Goal: Information Seeking & Learning: Learn about a topic

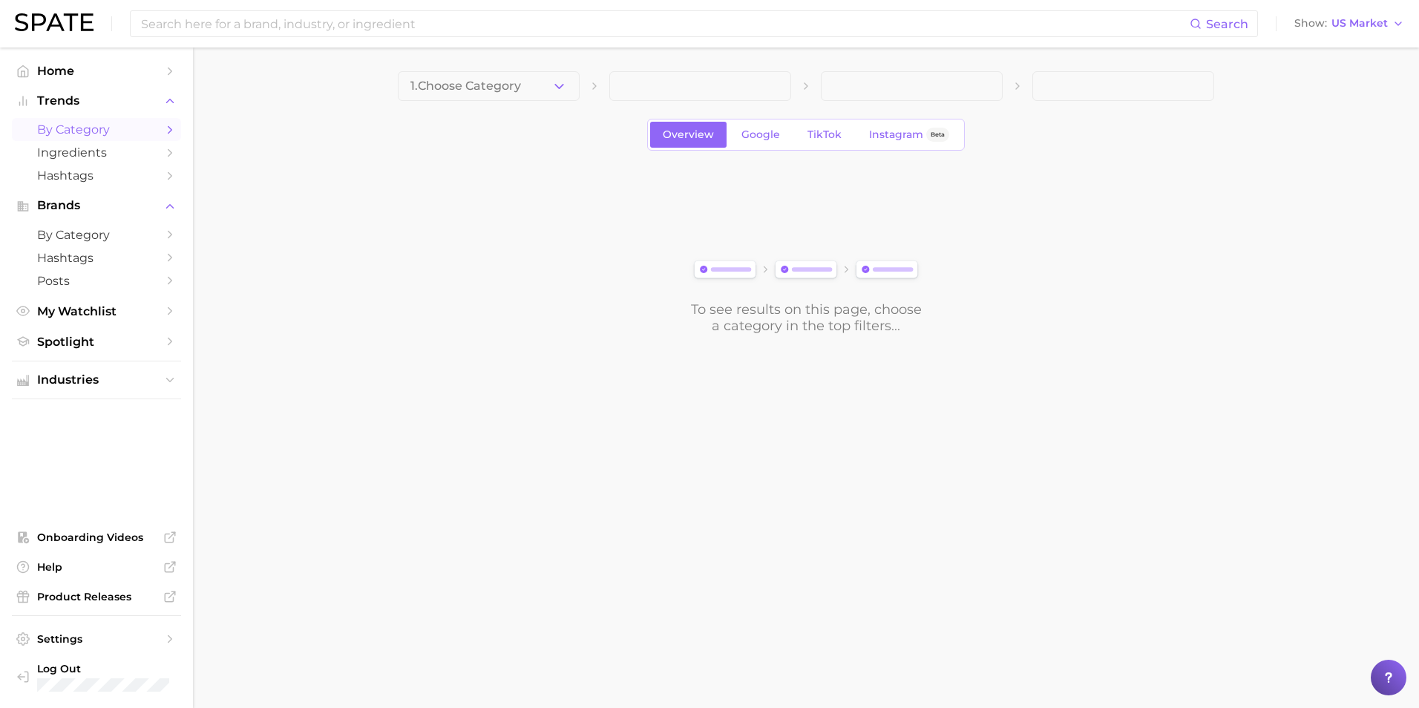
click at [493, 170] on div "To see results on this page, choose a category in the top filters..." at bounding box center [806, 250] width 816 height 165
click at [505, 90] on span "1. Choose Category" at bounding box center [465, 85] width 111 height 13
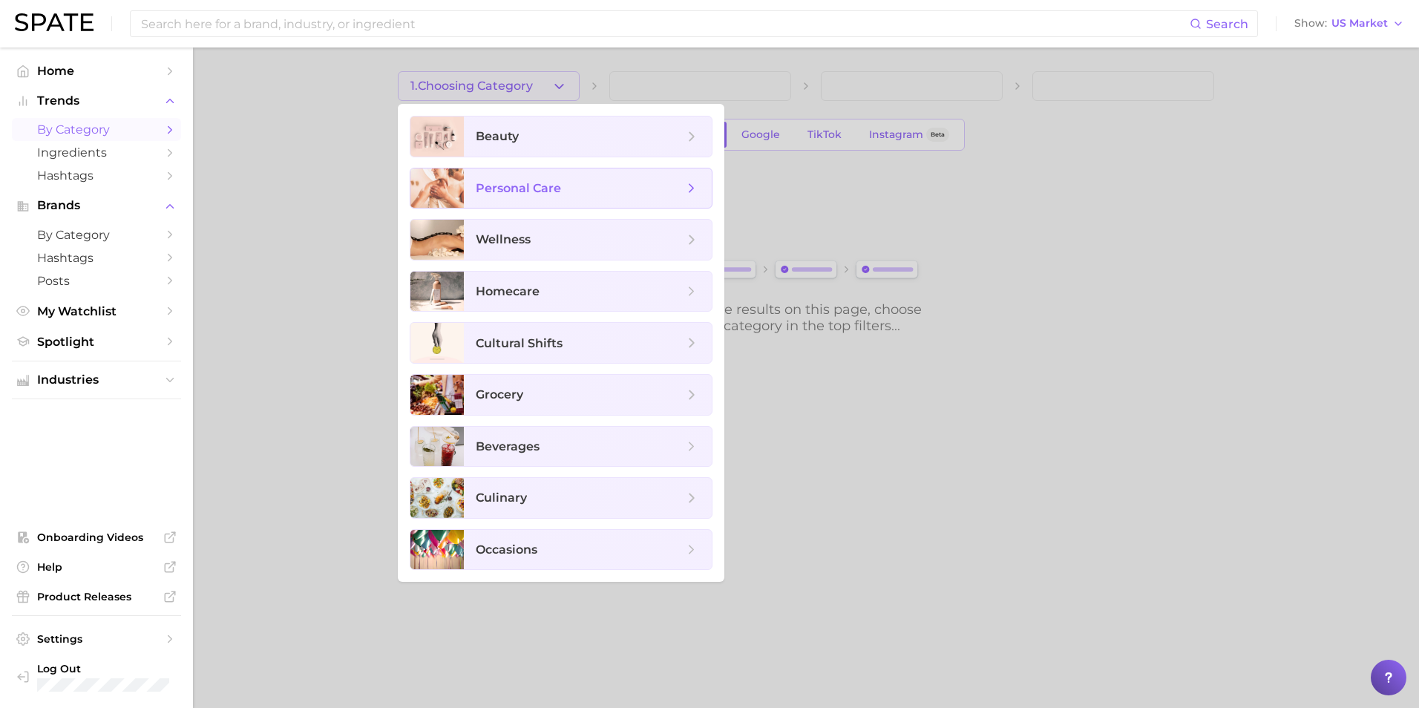
click at [556, 184] on span "personal care" at bounding box center [518, 188] width 85 height 14
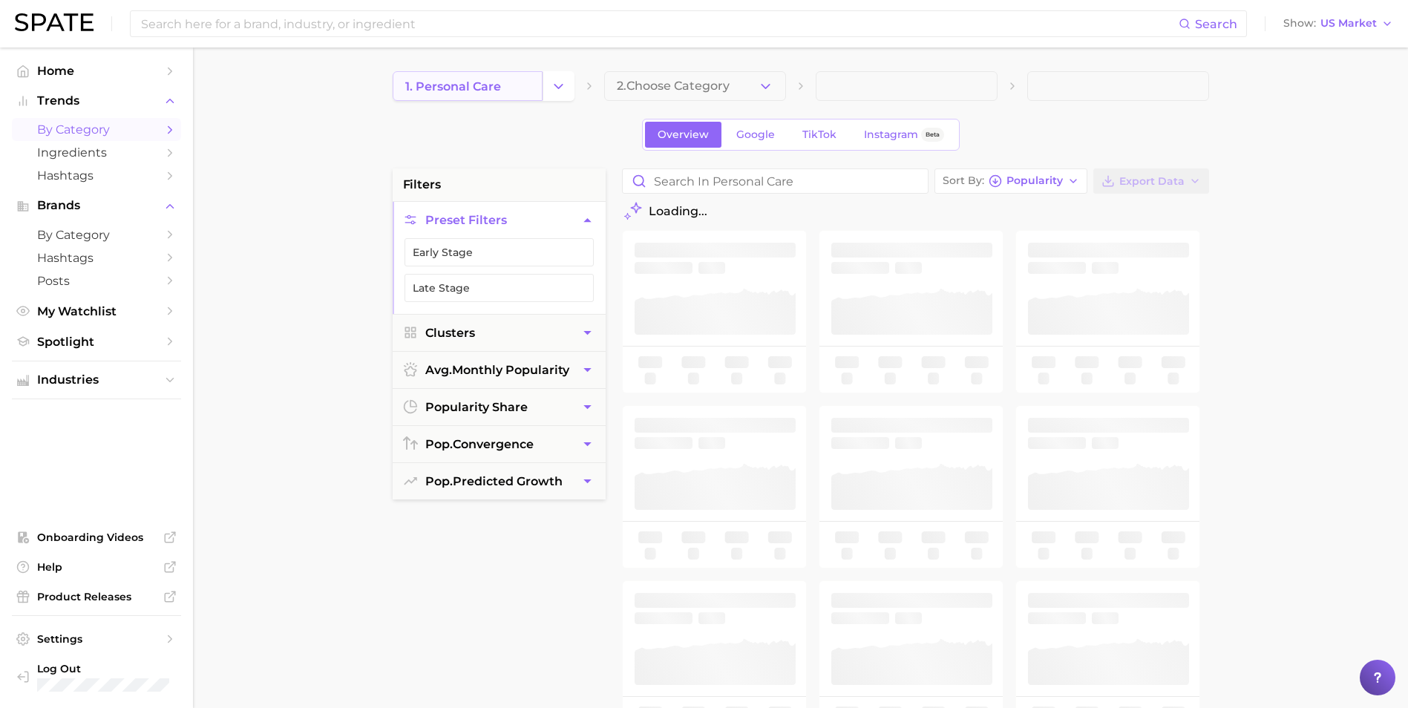
click at [528, 85] on link "1. personal care" at bounding box center [468, 86] width 150 height 30
click at [565, 94] on button "Change Category" at bounding box center [558, 86] width 32 height 30
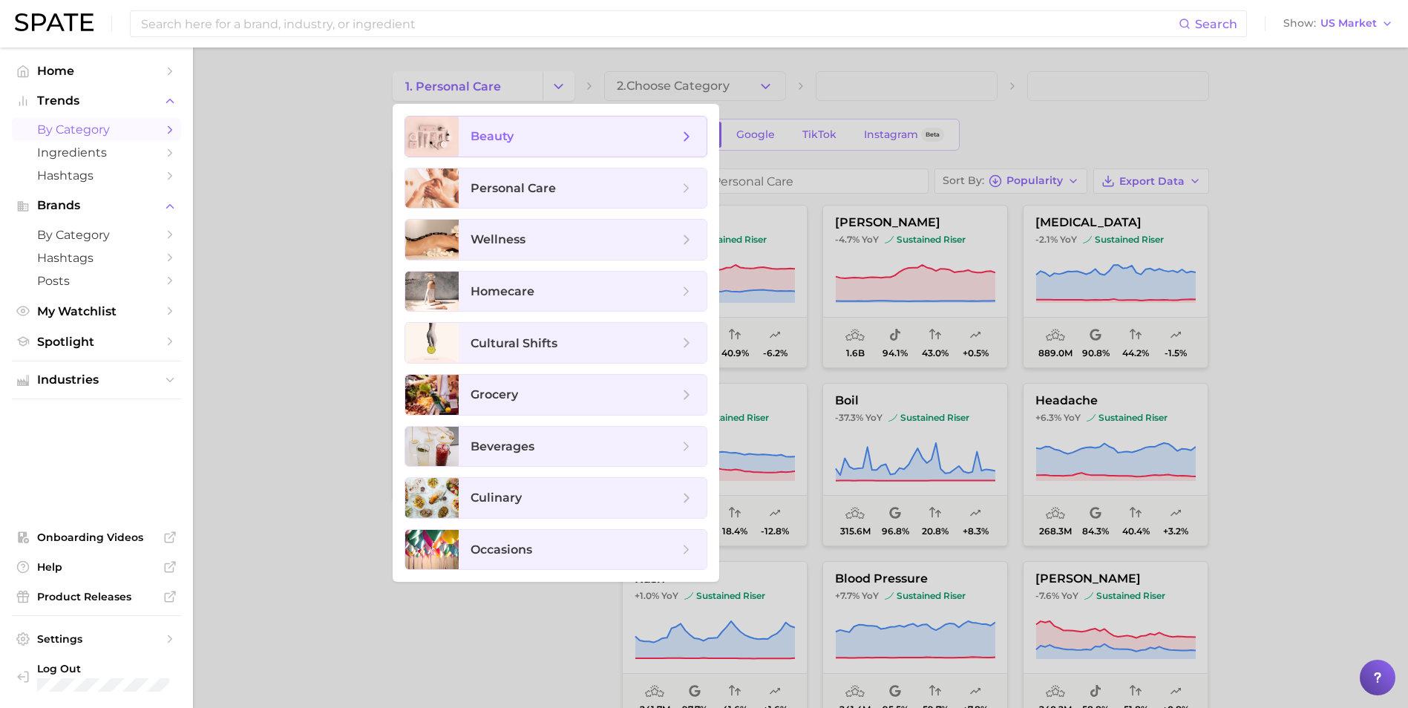
click at [539, 130] on span "beauty" at bounding box center [574, 136] width 208 height 16
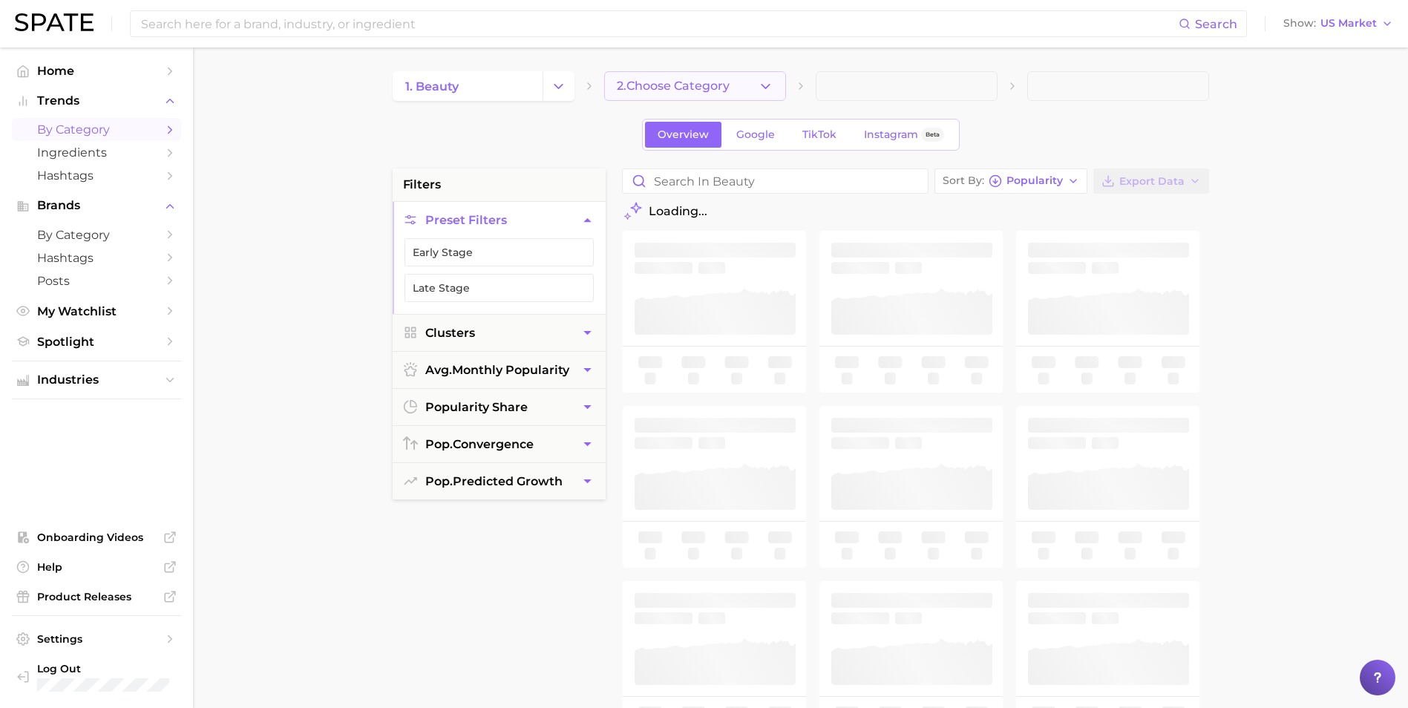
click at [770, 85] on icon "button" at bounding box center [766, 87] width 16 height 16
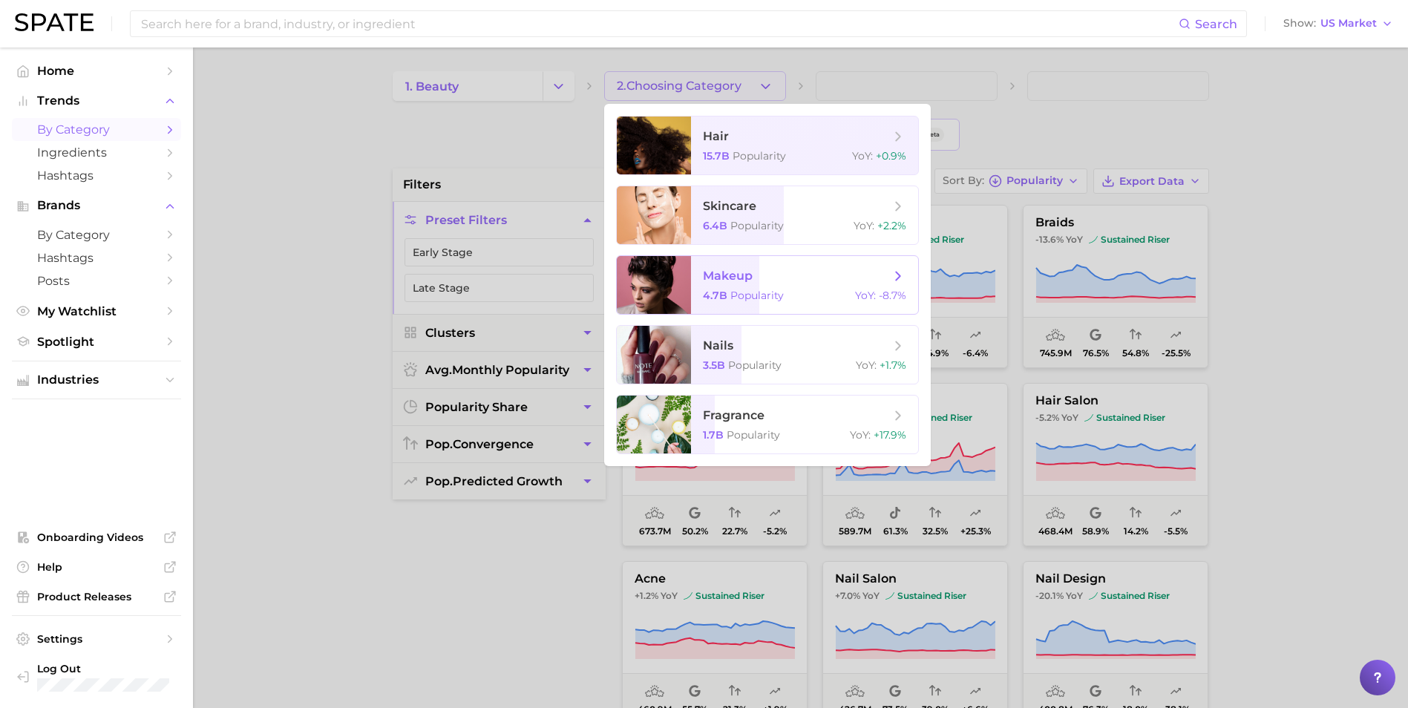
click at [794, 298] on div "4.7b Popularity YoY : -8.7%" at bounding box center [804, 295] width 203 height 13
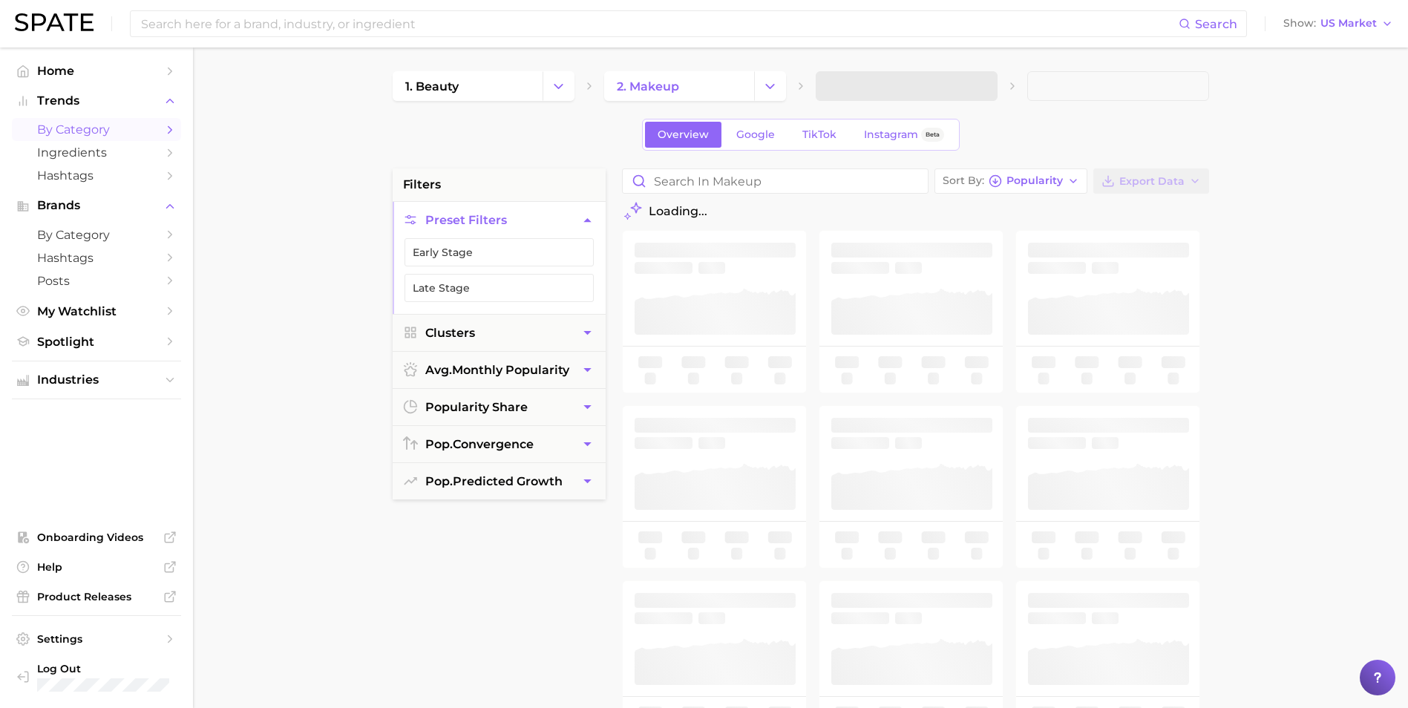
click at [952, 86] on span at bounding box center [907, 86] width 182 height 30
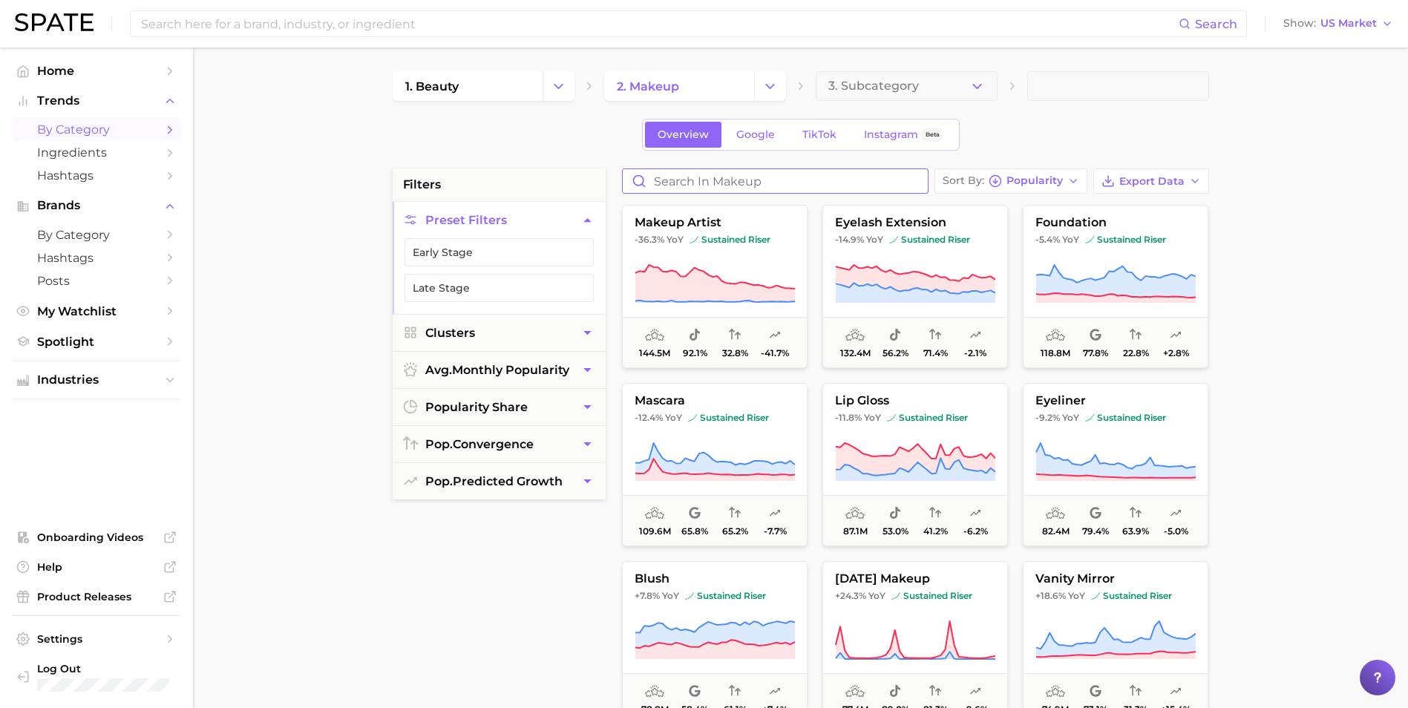
click at [794, 171] on input "Search in makeup" at bounding box center [775, 181] width 305 height 24
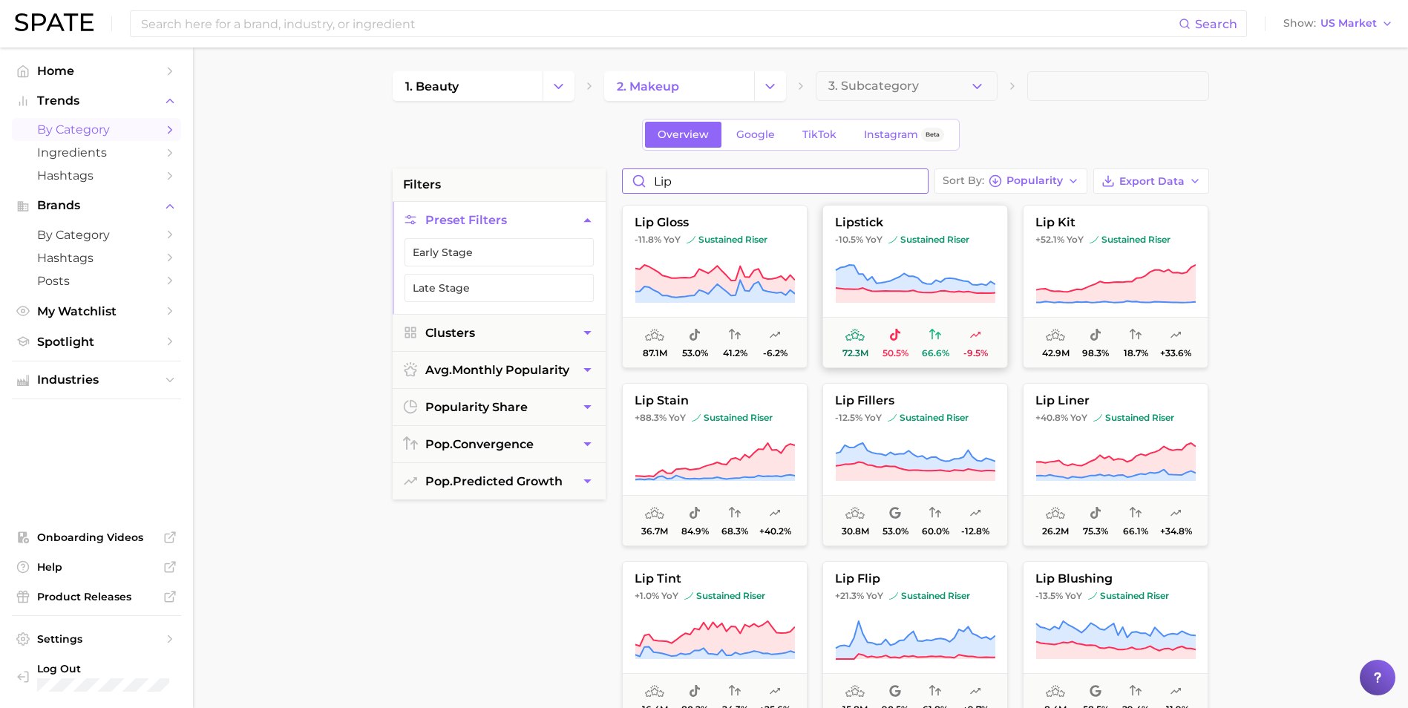
type input "lip"
click at [938, 251] on button "lipstick -10.5% YoY sustained riser 72.3m 50.5% 66.6% -9.5%" at bounding box center [915, 286] width 186 height 163
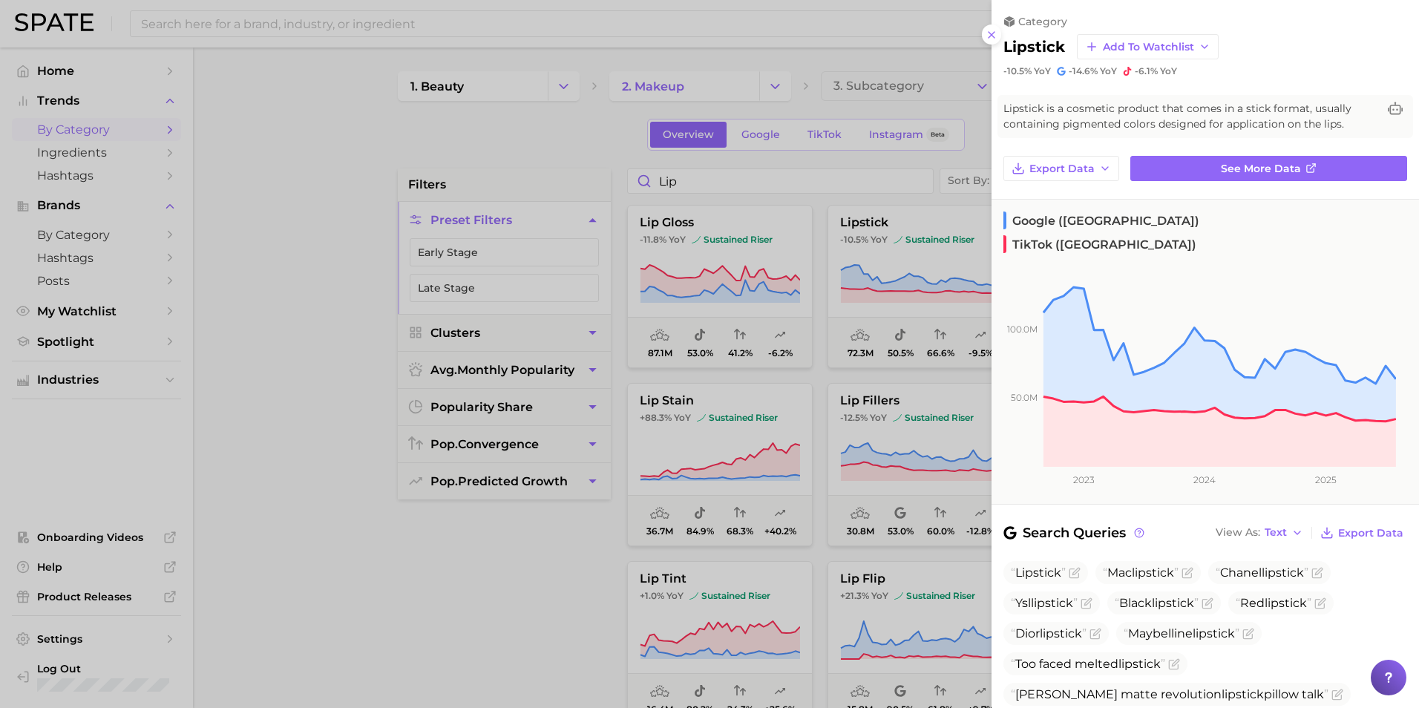
click at [546, 638] on div at bounding box center [709, 354] width 1419 height 708
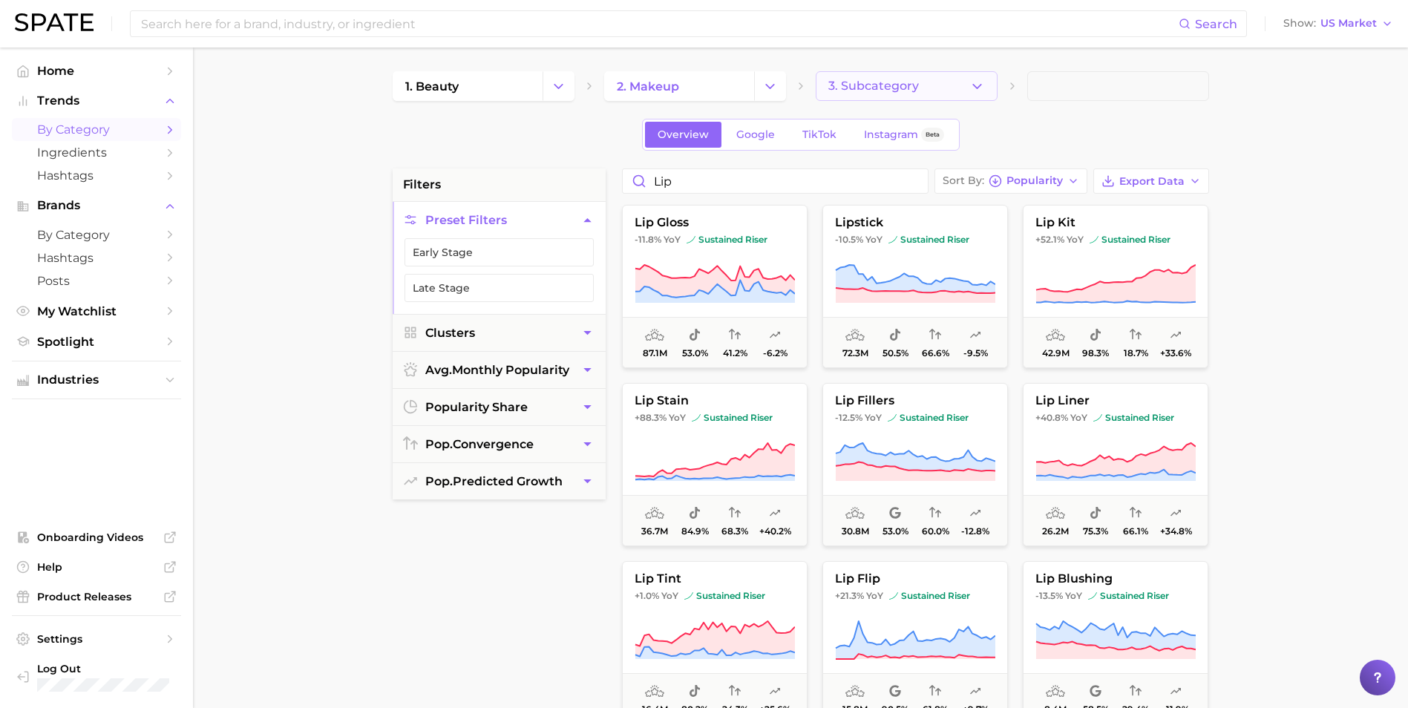
click at [848, 86] on span "3. Subcategory" at bounding box center [873, 85] width 91 height 13
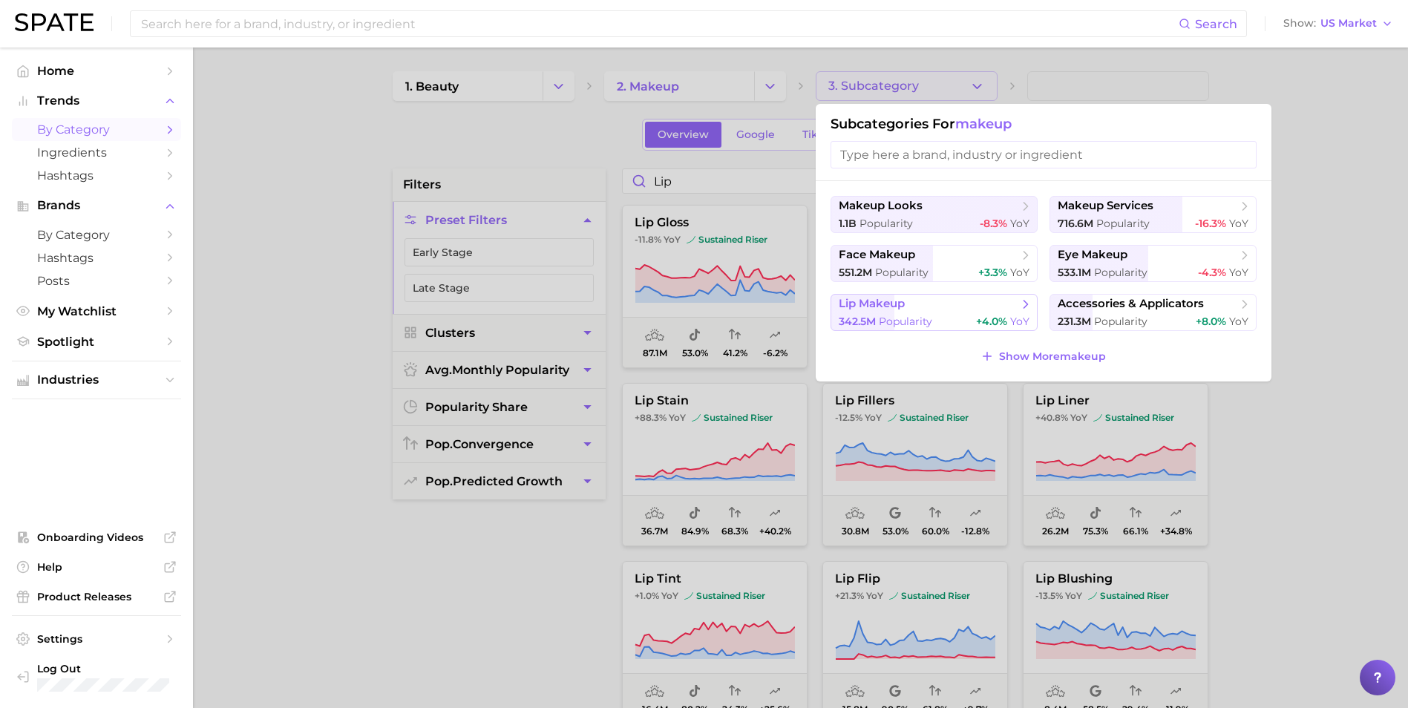
click at [931, 315] on span "Popularity" at bounding box center [905, 321] width 53 height 13
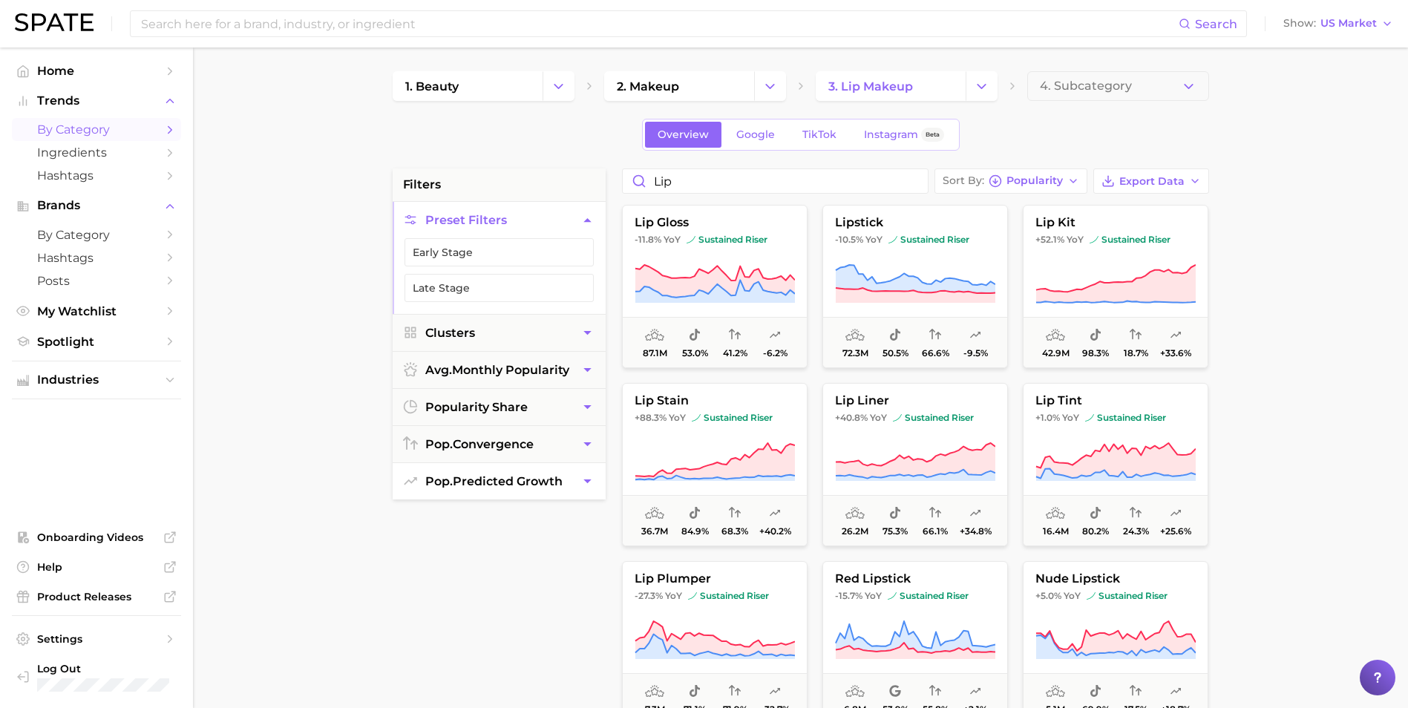
click at [536, 485] on span "pop. predicted growth" at bounding box center [493, 481] width 137 height 14
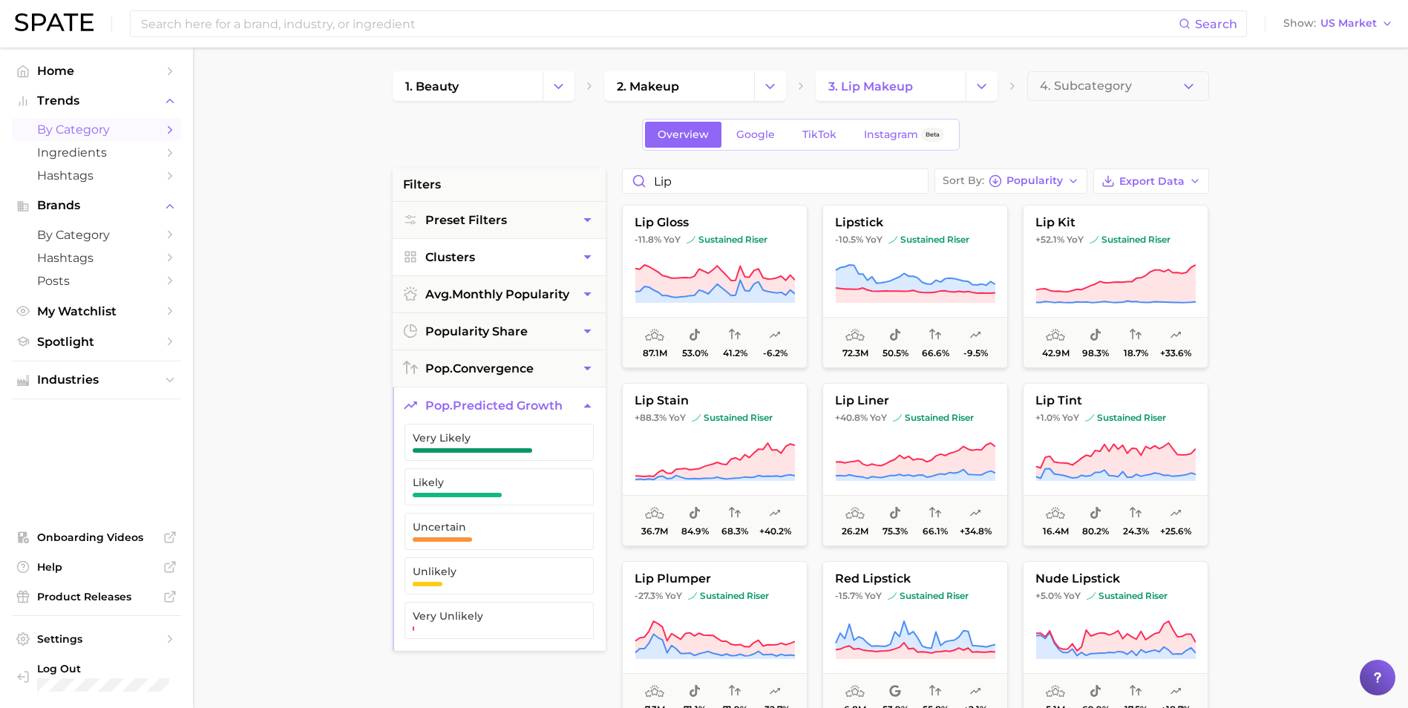
click at [556, 254] on button "Clusters" at bounding box center [499, 257] width 213 height 36
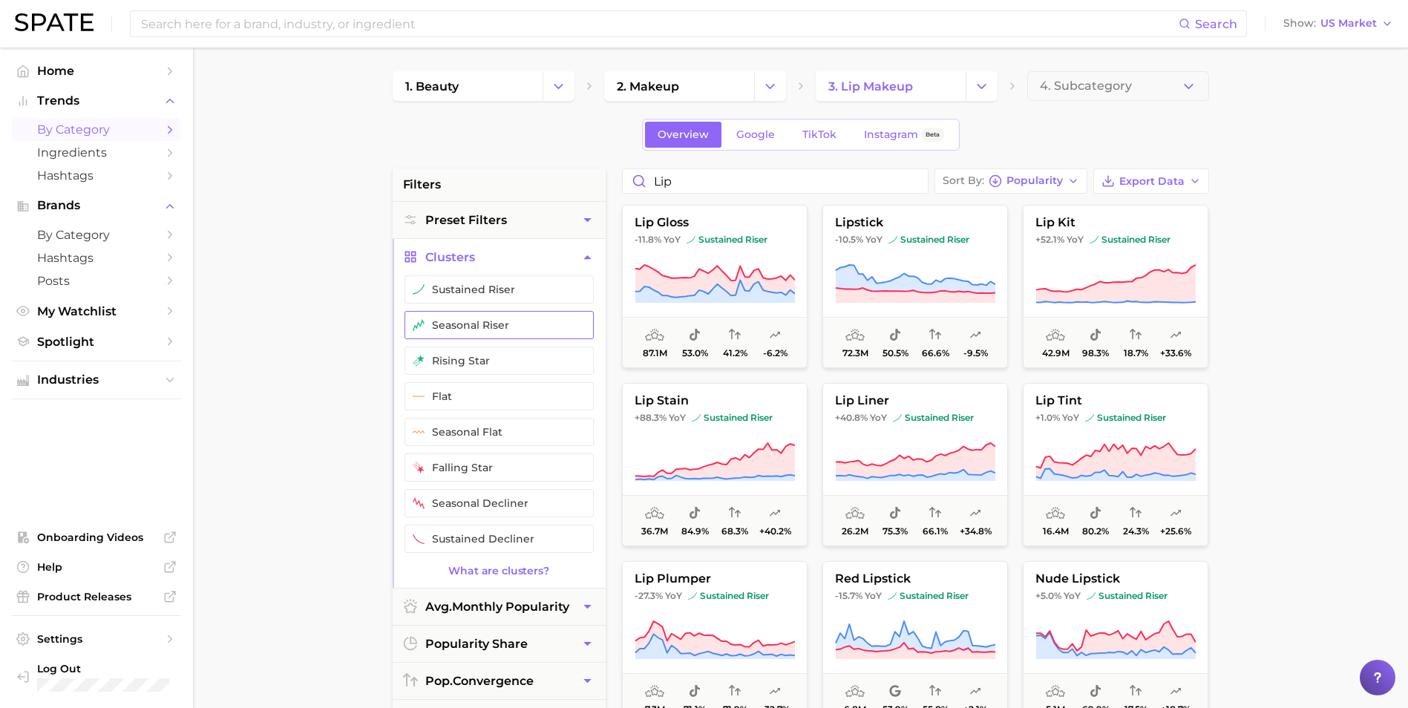
click at [534, 326] on button "seasonal riser" at bounding box center [498, 325] width 189 height 28
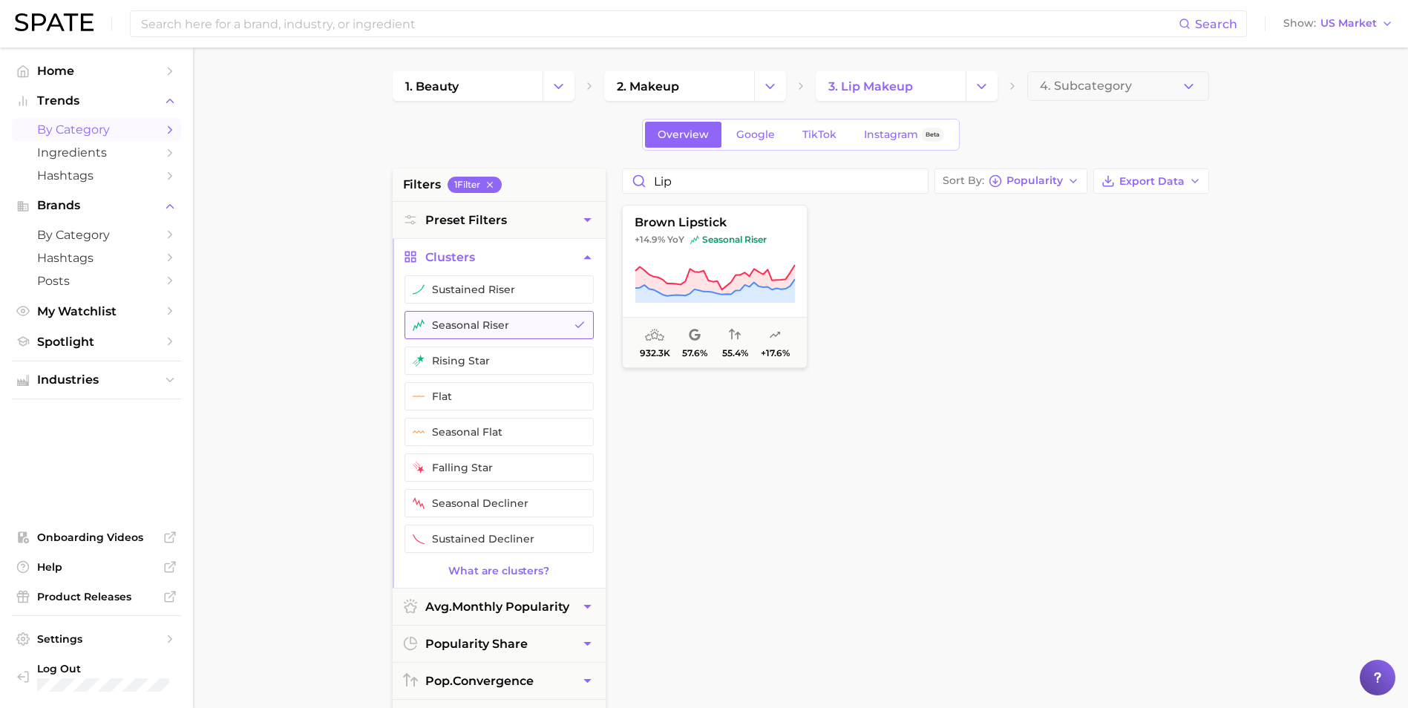
click at [580, 321] on icon "button" at bounding box center [580, 325] width 12 height 12
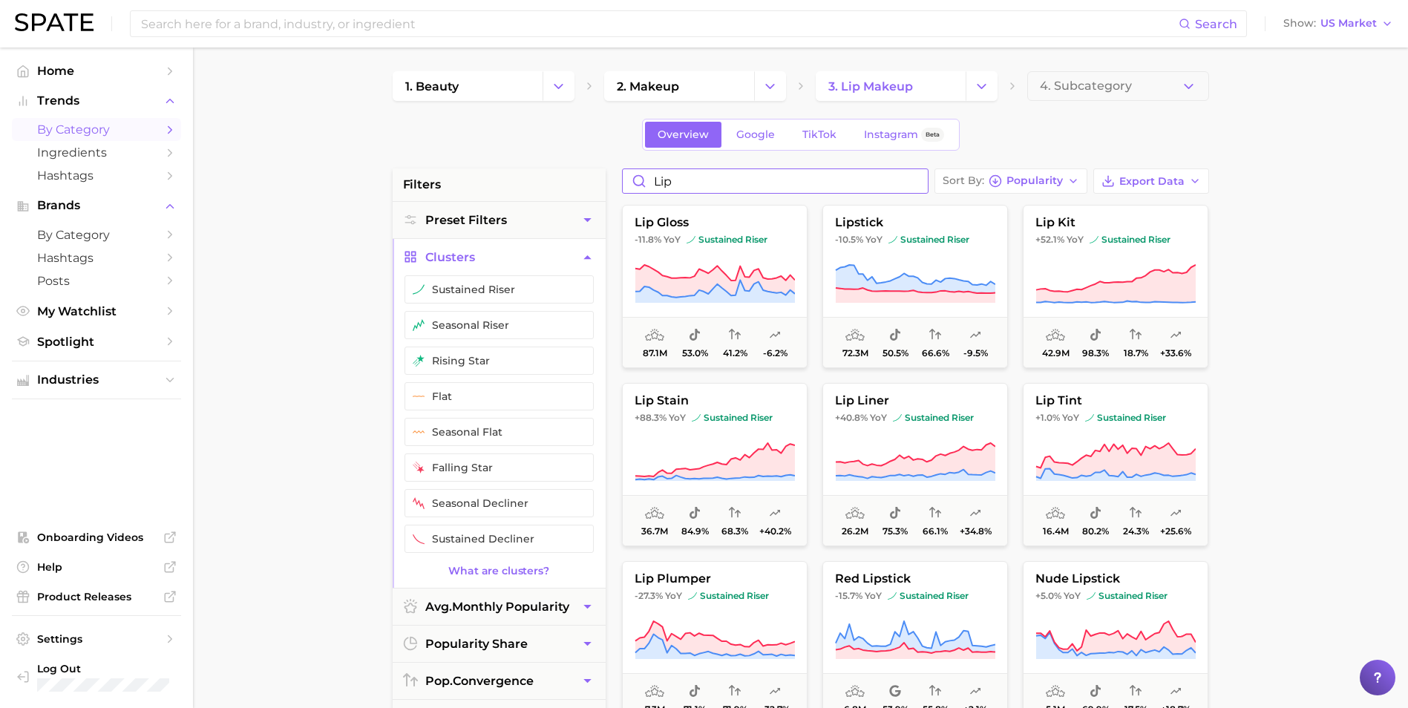
click at [697, 186] on input "lip" at bounding box center [775, 181] width 305 height 24
drag, startPoint x: 707, startPoint y: 186, endPoint x: 634, endPoint y: 180, distance: 72.9
click at [634, 180] on input "lip" at bounding box center [775, 181] width 305 height 24
click at [921, 588] on button "red lipstick -15.7% YoY sustained riser 6.8m 53.9% 55.8% +2.1%" at bounding box center [915, 642] width 186 height 163
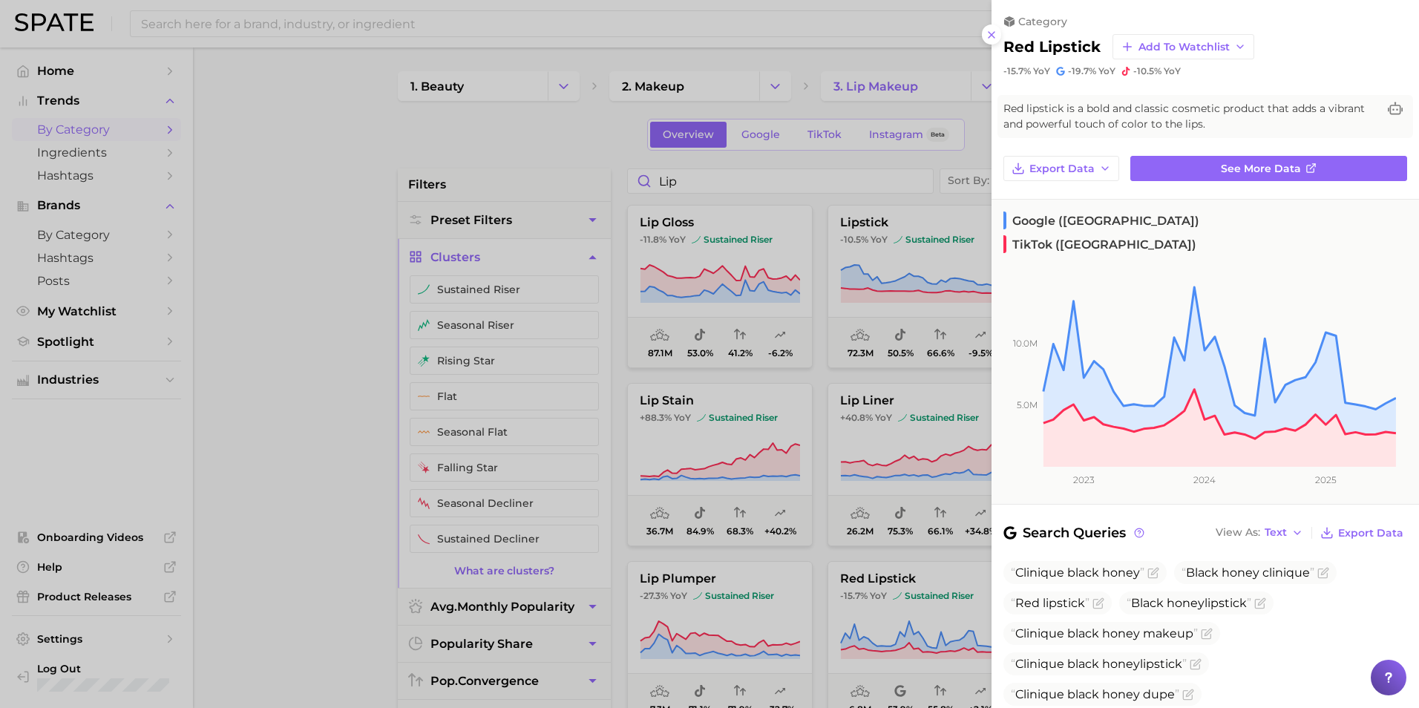
drag, startPoint x: 320, startPoint y: 186, endPoint x: 522, endPoint y: 116, distance: 214.3
click at [321, 184] on div at bounding box center [709, 354] width 1419 height 708
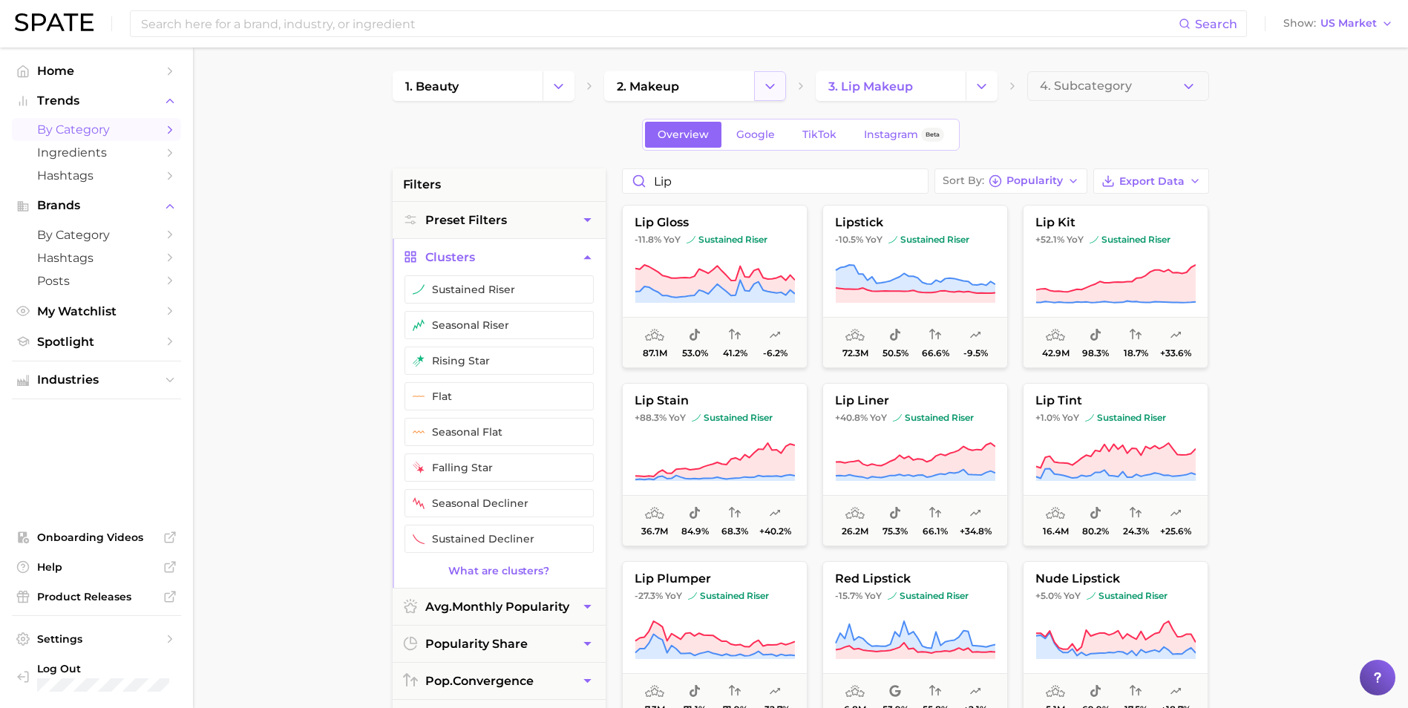
click at [771, 88] on icon "Change Category" at bounding box center [770, 87] width 16 height 16
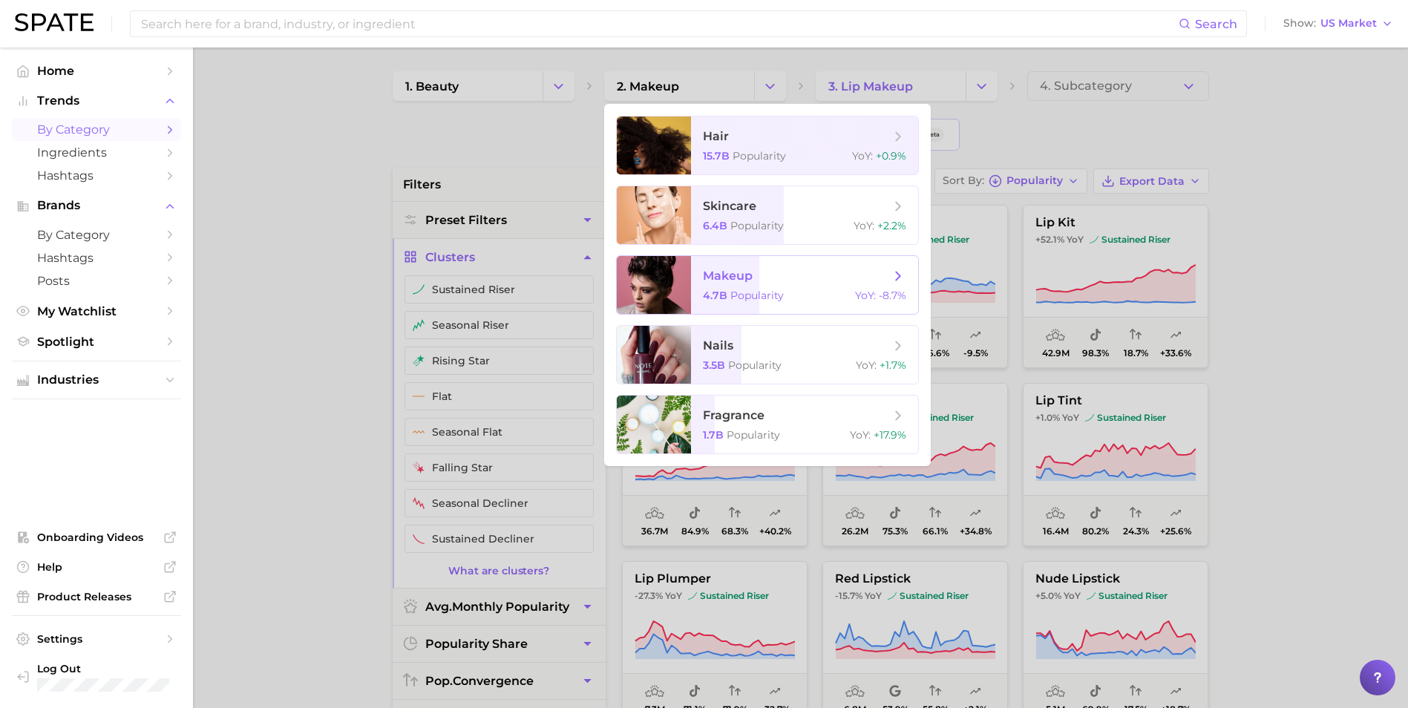
click at [789, 283] on span "makeup" at bounding box center [796, 276] width 187 height 16
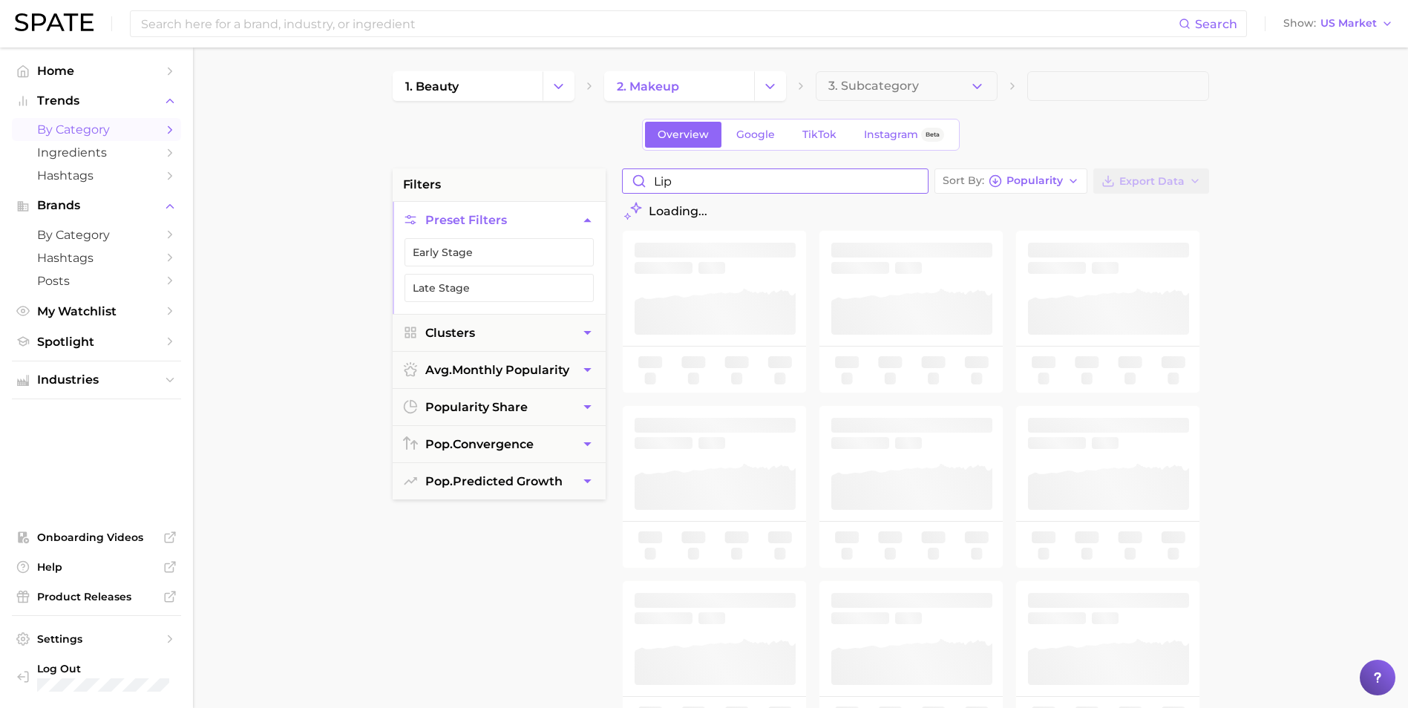
click at [778, 183] on input "lip" at bounding box center [775, 181] width 305 height 24
drag, startPoint x: 778, startPoint y: 183, endPoint x: 560, endPoint y: 183, distance: 218.2
click at [556, 182] on div "filters Preset Filters Early Stage Late Stage Clusters avg. monthly popularity …" at bounding box center [805, 633] width 824 height 931
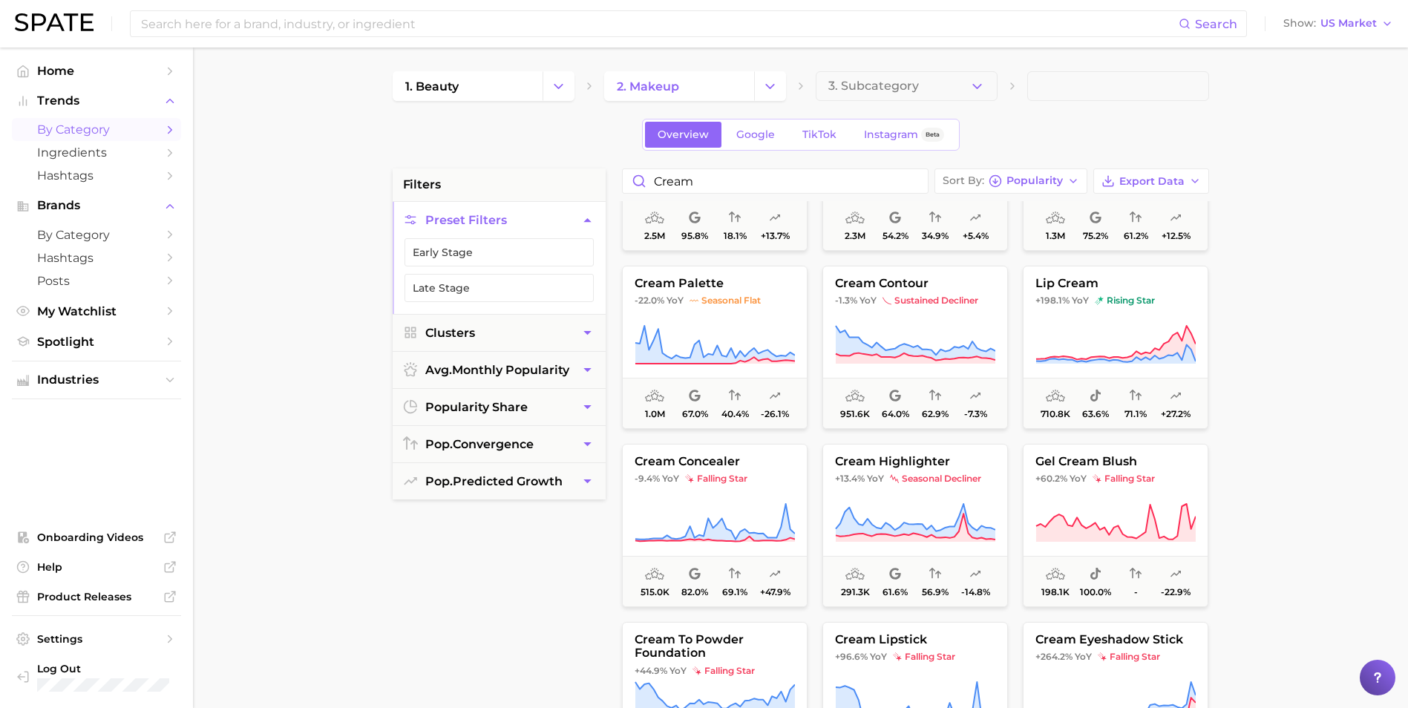
scroll to position [297, 0]
drag, startPoint x: 754, startPoint y: 185, endPoint x: 370, endPoint y: 168, distance: 384.0
click at [373, 170] on main "1. beauty 2. makeup 3. Subcategory Overview Google TikTok Instagram Beta filter…" at bounding box center [800, 610] width 1215 height 1126
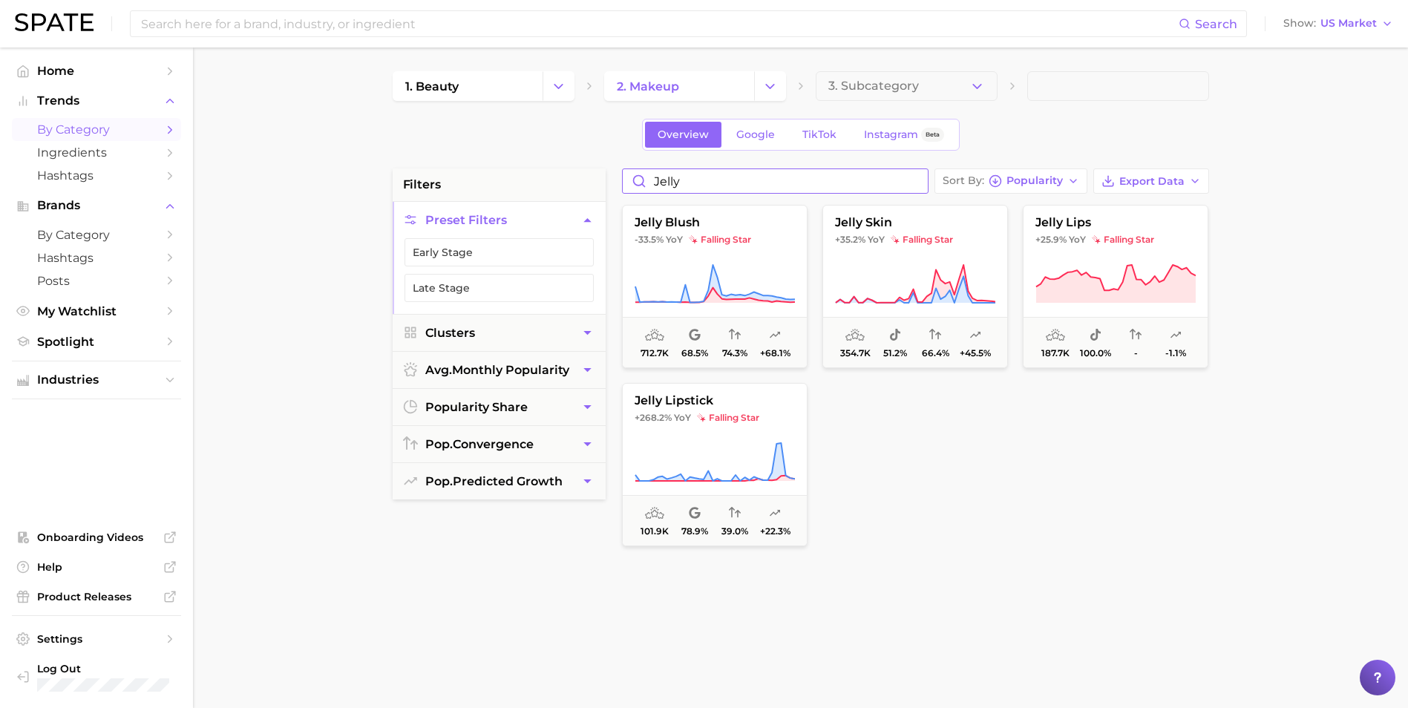
type input "jelly"
drag, startPoint x: 1054, startPoint y: 453, endPoint x: 1026, endPoint y: 400, distance: 60.1
click at [1054, 453] on div at bounding box center [1116, 464] width 186 height 163
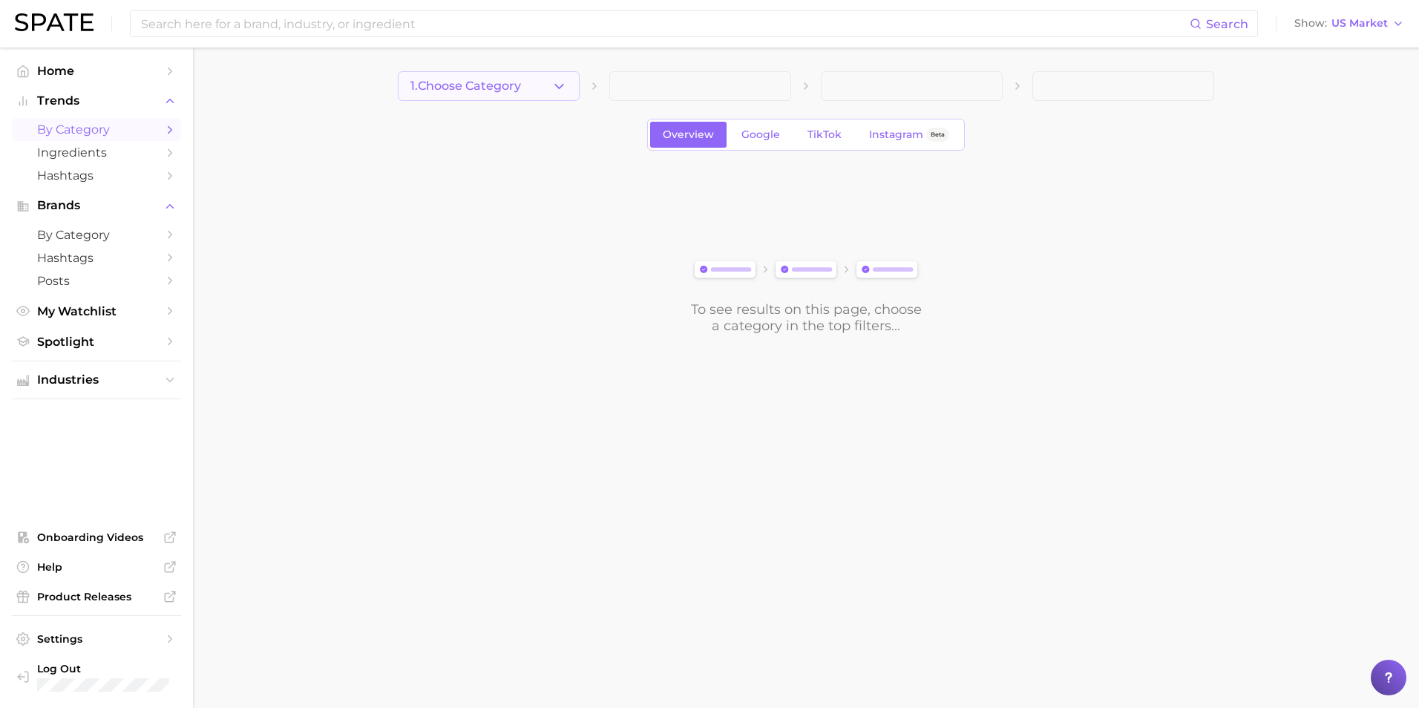
click at [493, 83] on span "1. Choose Category" at bounding box center [465, 85] width 111 height 13
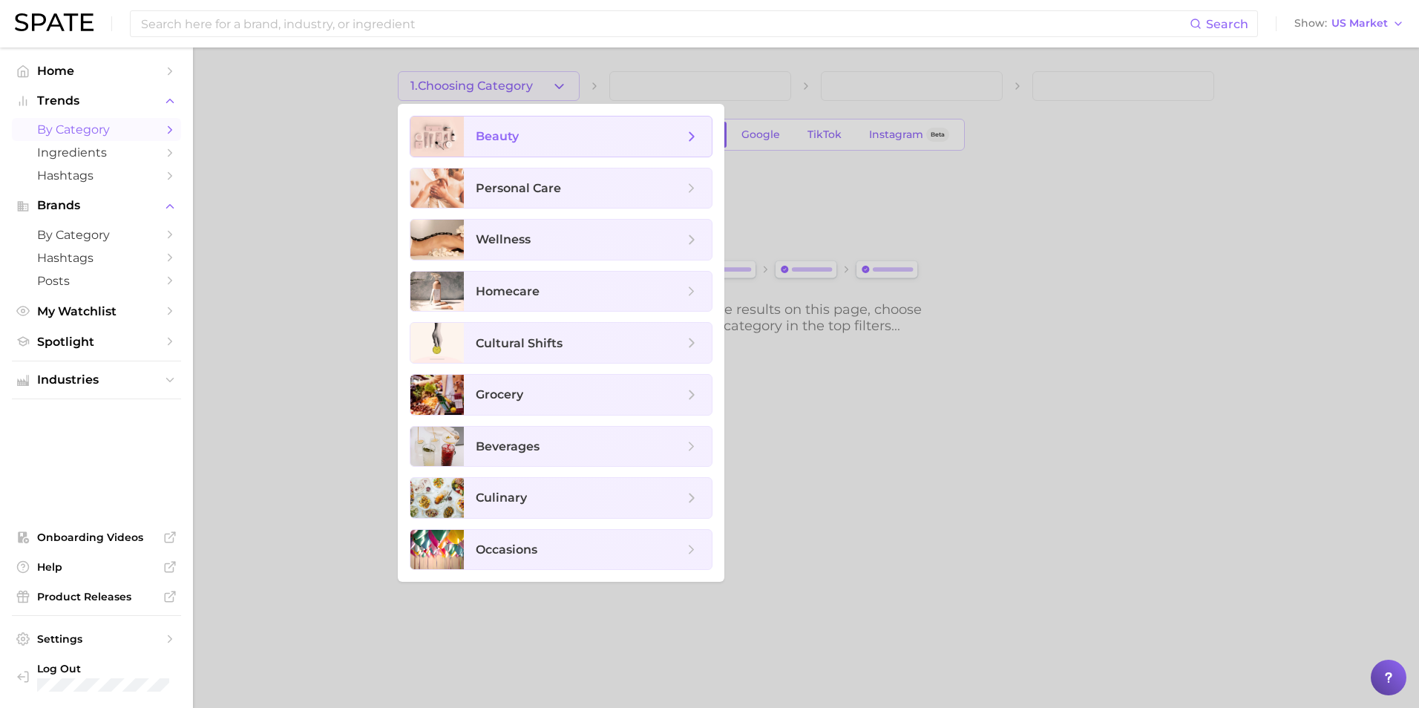
click at [516, 146] on span "beauty" at bounding box center [588, 137] width 248 height 40
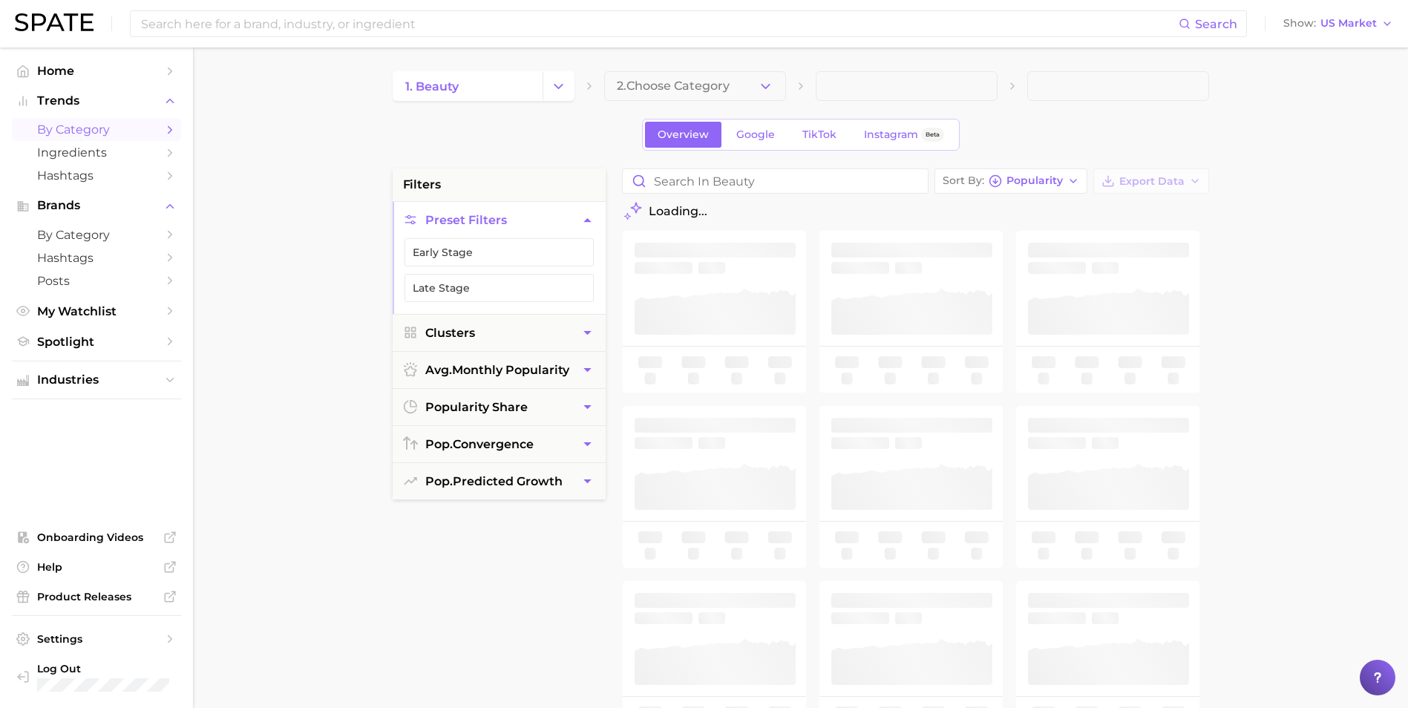
click at [663, 93] on span "2. Choose Category" at bounding box center [673, 85] width 113 height 13
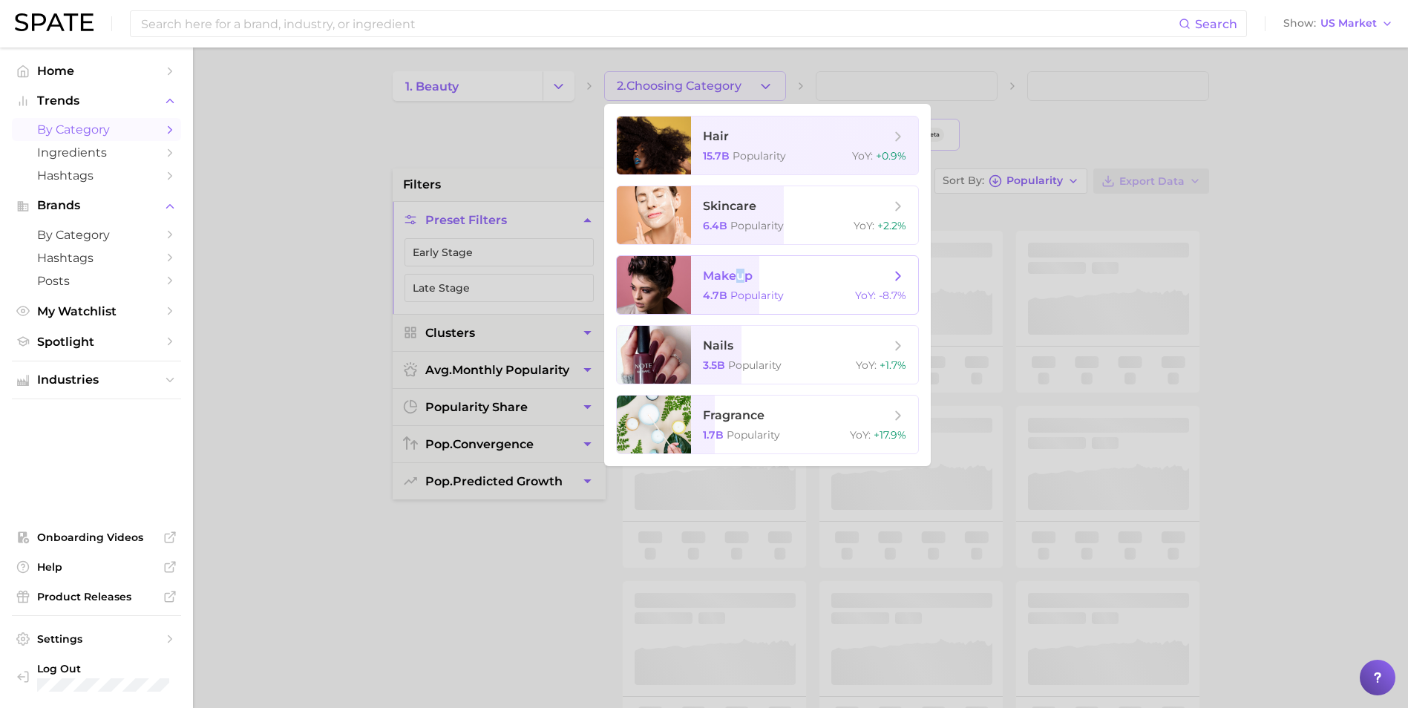
click at [740, 273] on span "makeup" at bounding box center [728, 276] width 50 height 14
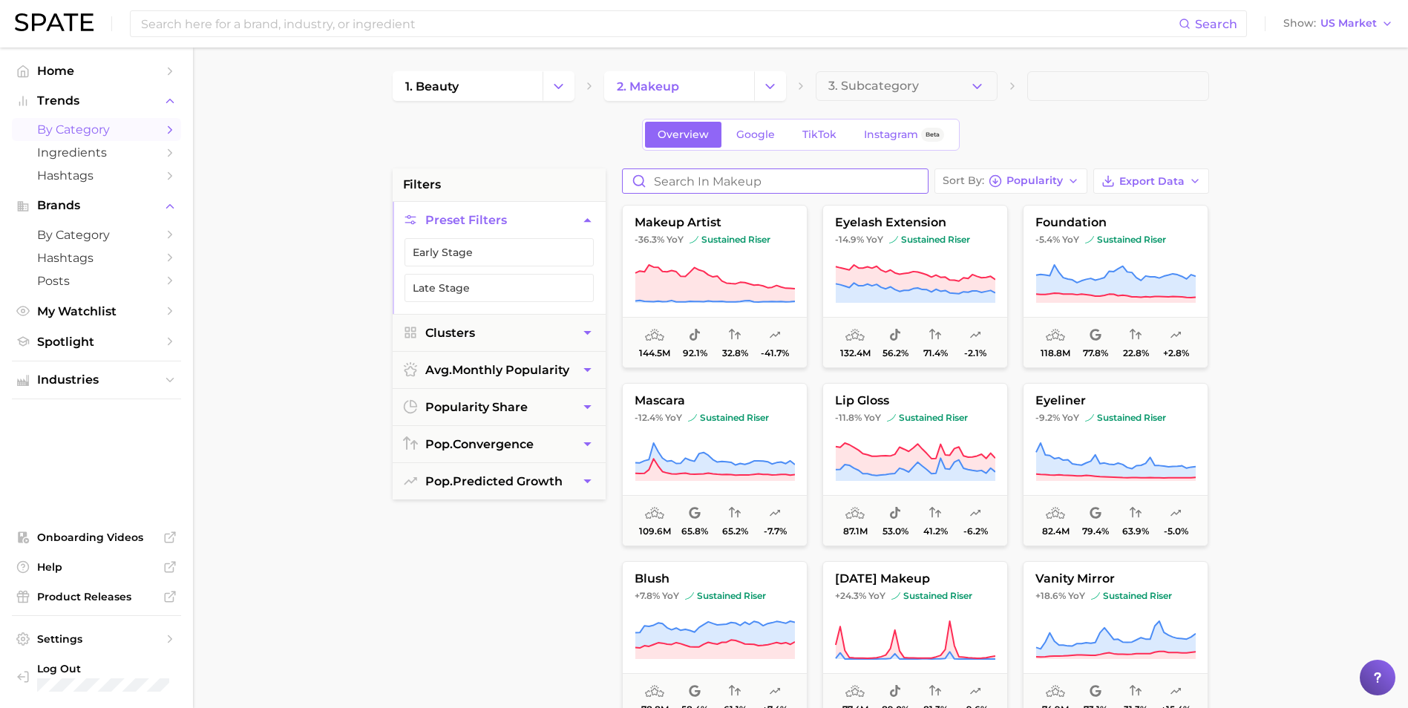
click at [761, 184] on input "Search in makeup" at bounding box center [775, 181] width 305 height 24
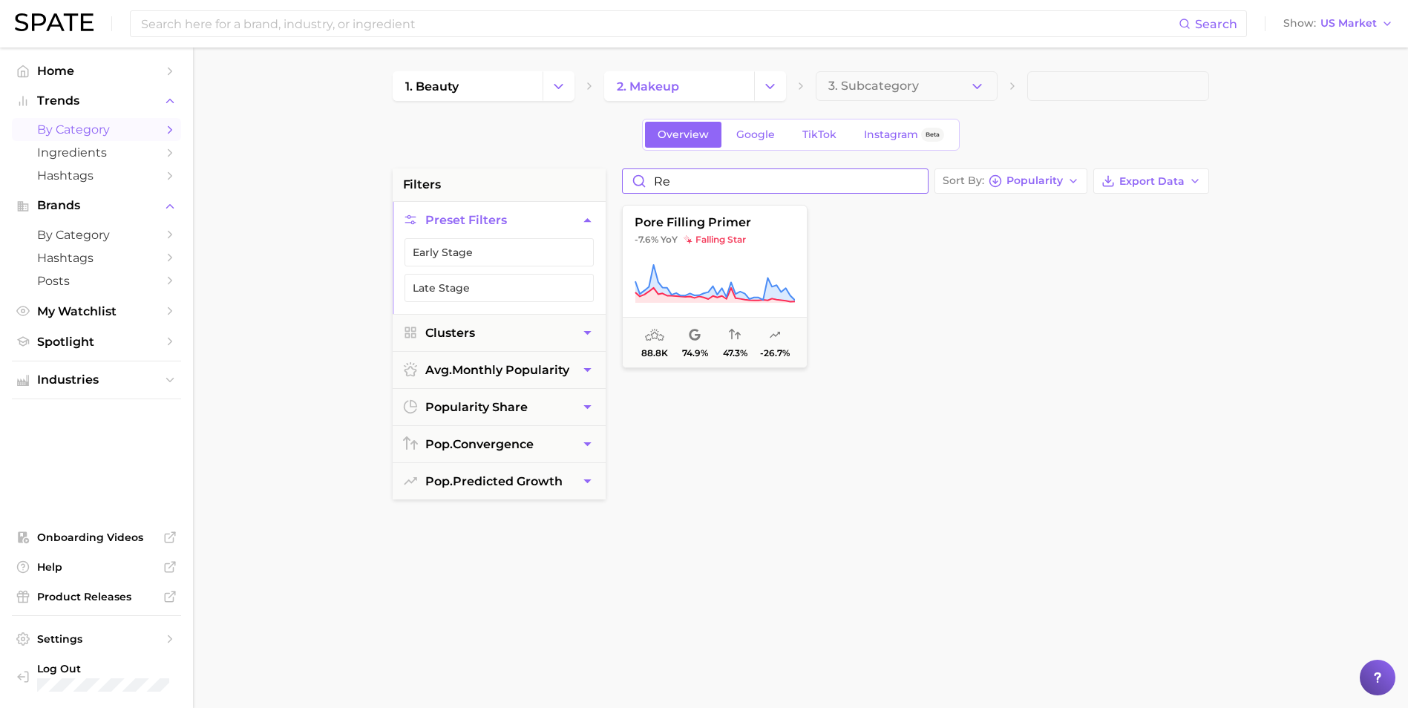
type input "r"
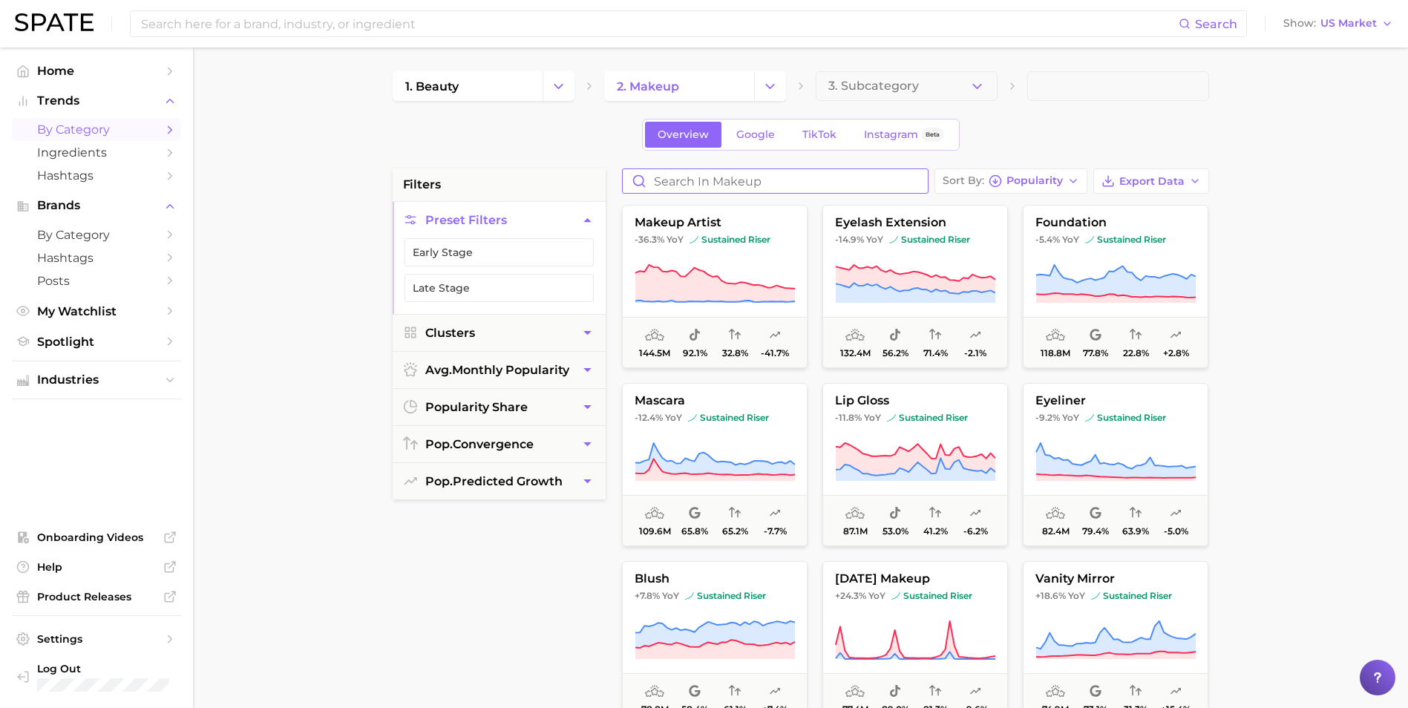
click at [729, 183] on input "Search in makeup" at bounding box center [775, 181] width 305 height 24
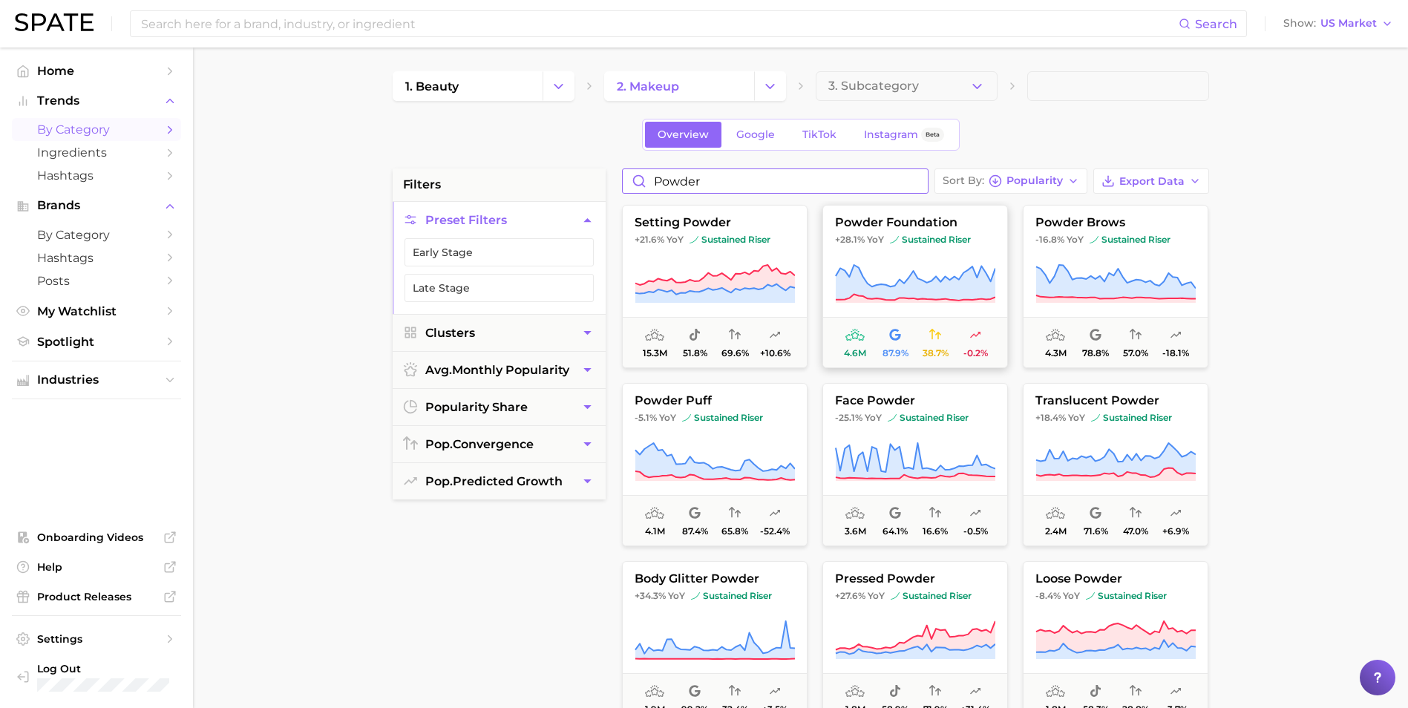
type input "powder"
click at [905, 226] on span "powder foundation" at bounding box center [915, 222] width 184 height 13
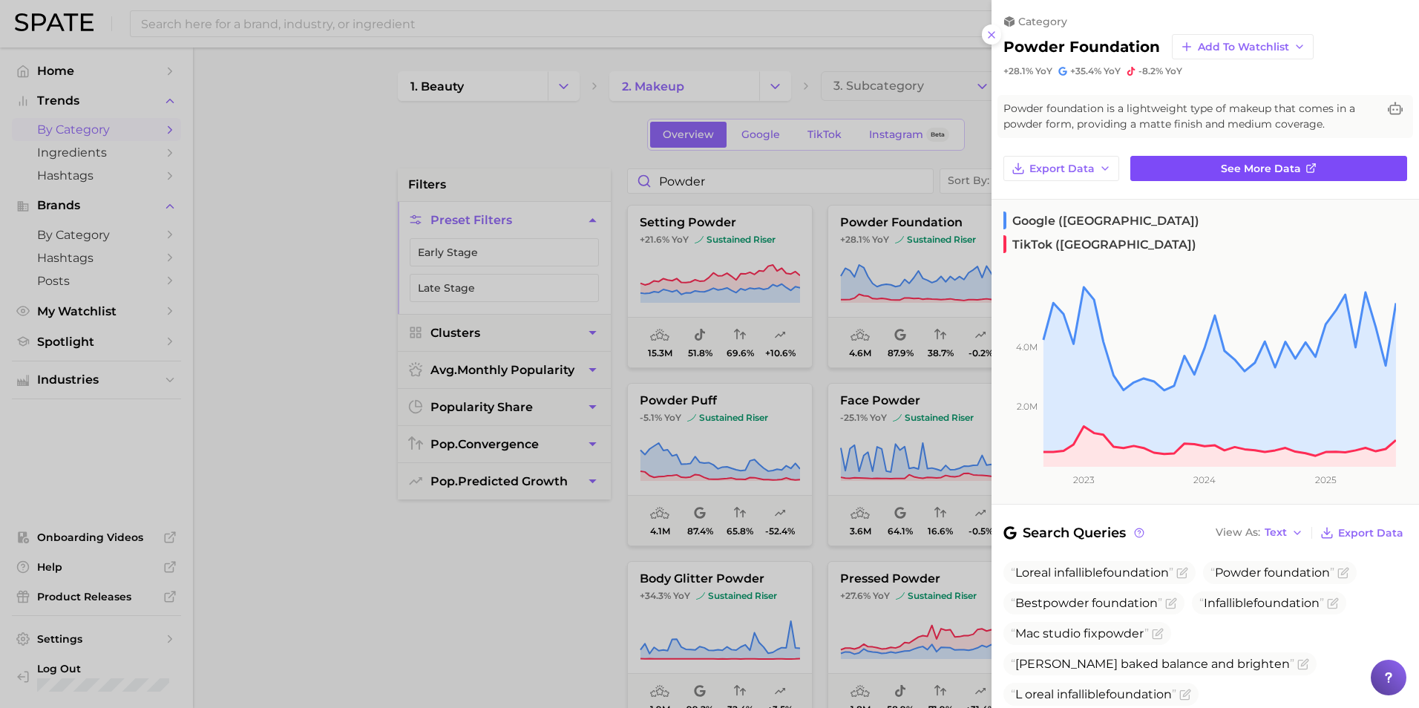
click at [1279, 174] on span "See more data" at bounding box center [1261, 169] width 80 height 13
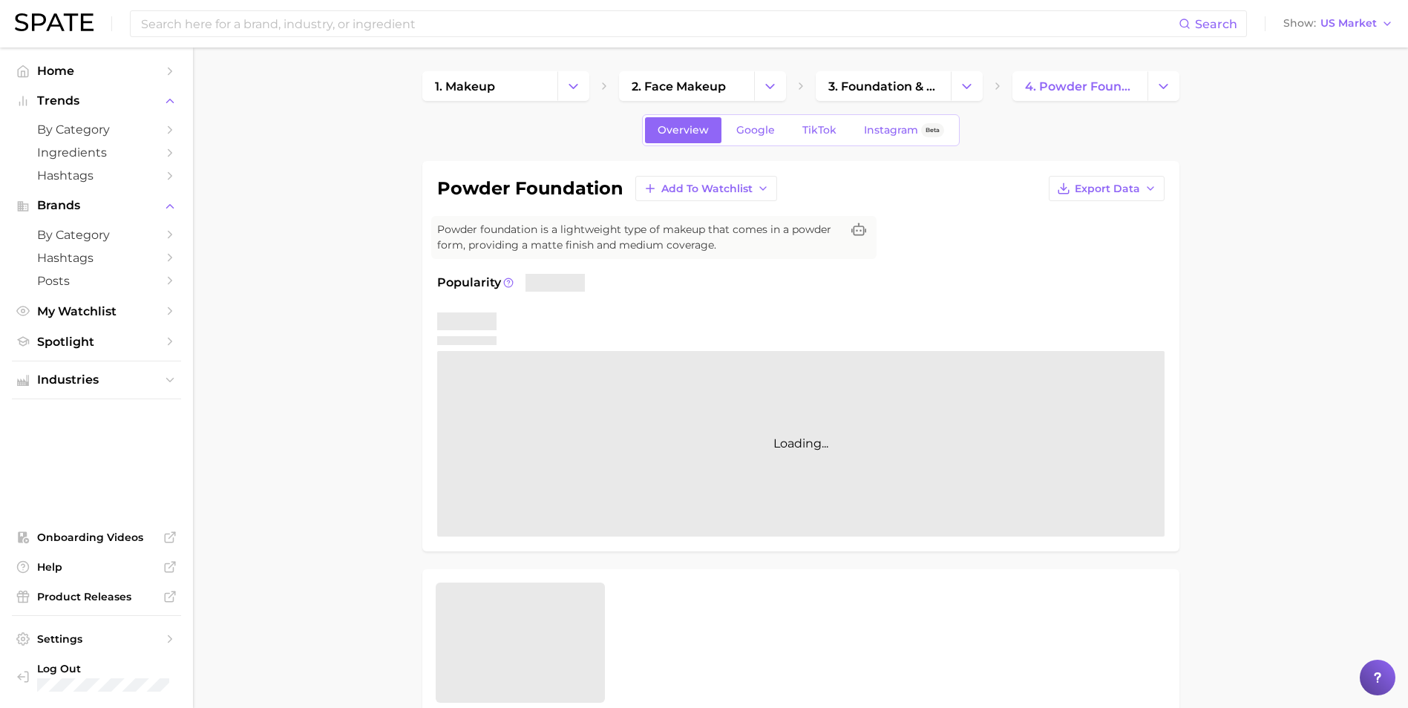
click at [698, 296] on div "Popularity Loading..." at bounding box center [800, 405] width 727 height 263
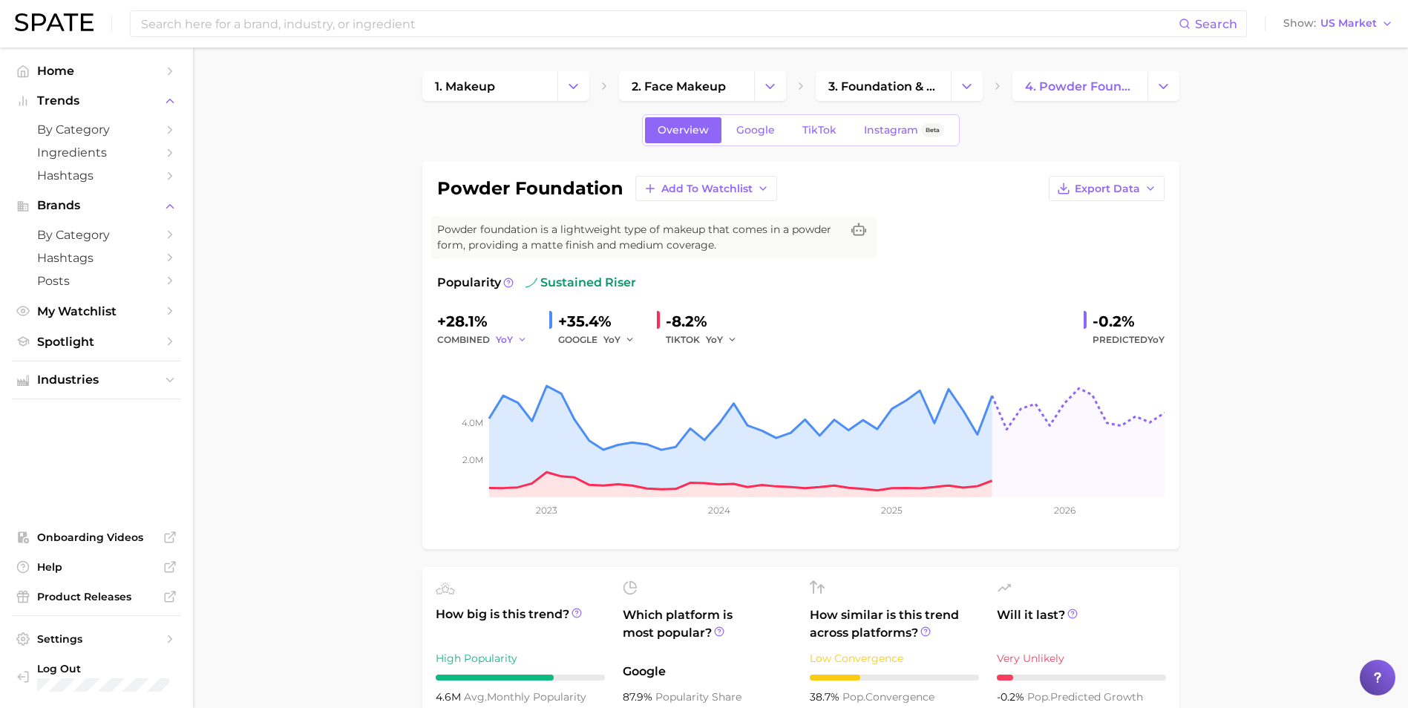
click at [511, 340] on span "YoY" at bounding box center [504, 339] width 17 height 13
click at [518, 391] on span "QoQ" at bounding box center [515, 390] width 24 height 13
click at [517, 331] on button "QoQ" at bounding box center [514, 340] width 36 height 18
click at [519, 361] on span "YoY" at bounding box center [512, 363] width 19 height 13
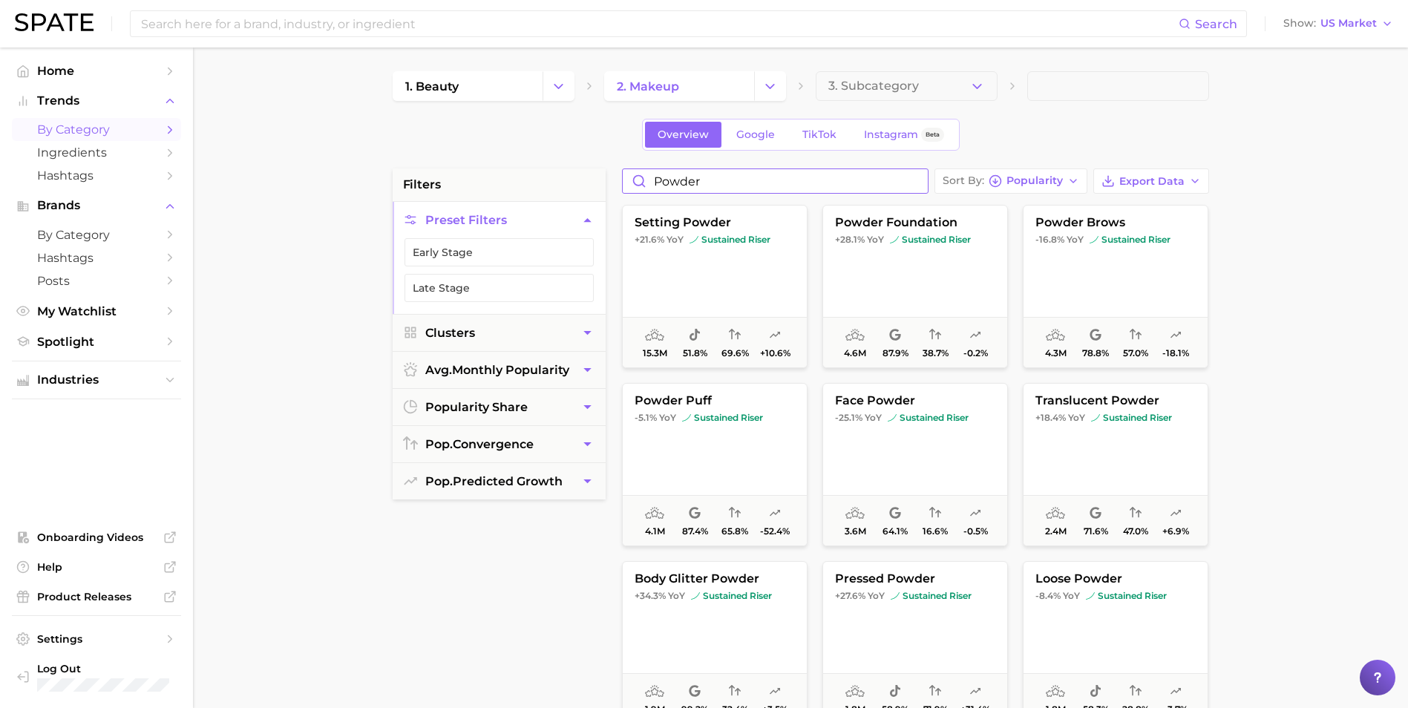
click at [736, 186] on input "powder" at bounding box center [775, 181] width 305 height 24
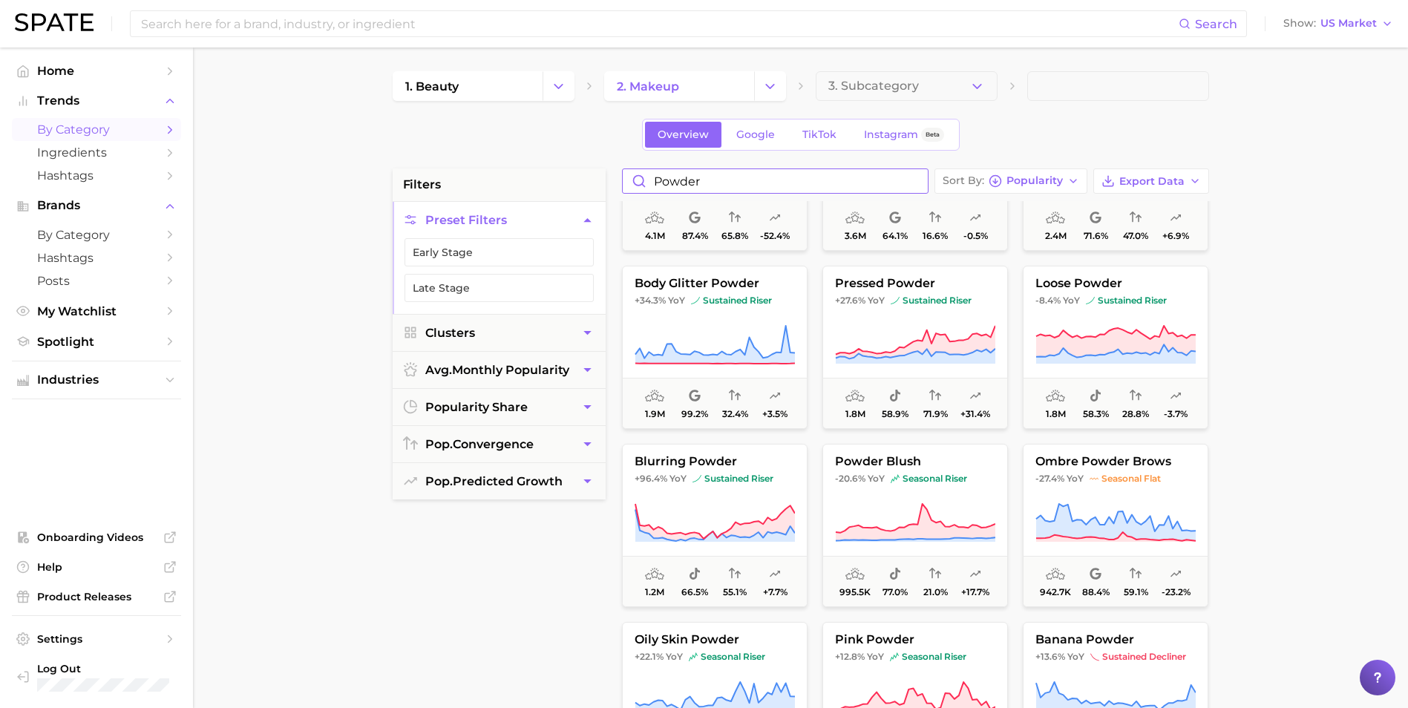
scroll to position [297, 0]
click at [927, 320] on button "pressed powder +27.6% YoY sustained riser 1.8m 58.9% 71.9% +31.4%" at bounding box center [915, 345] width 186 height 163
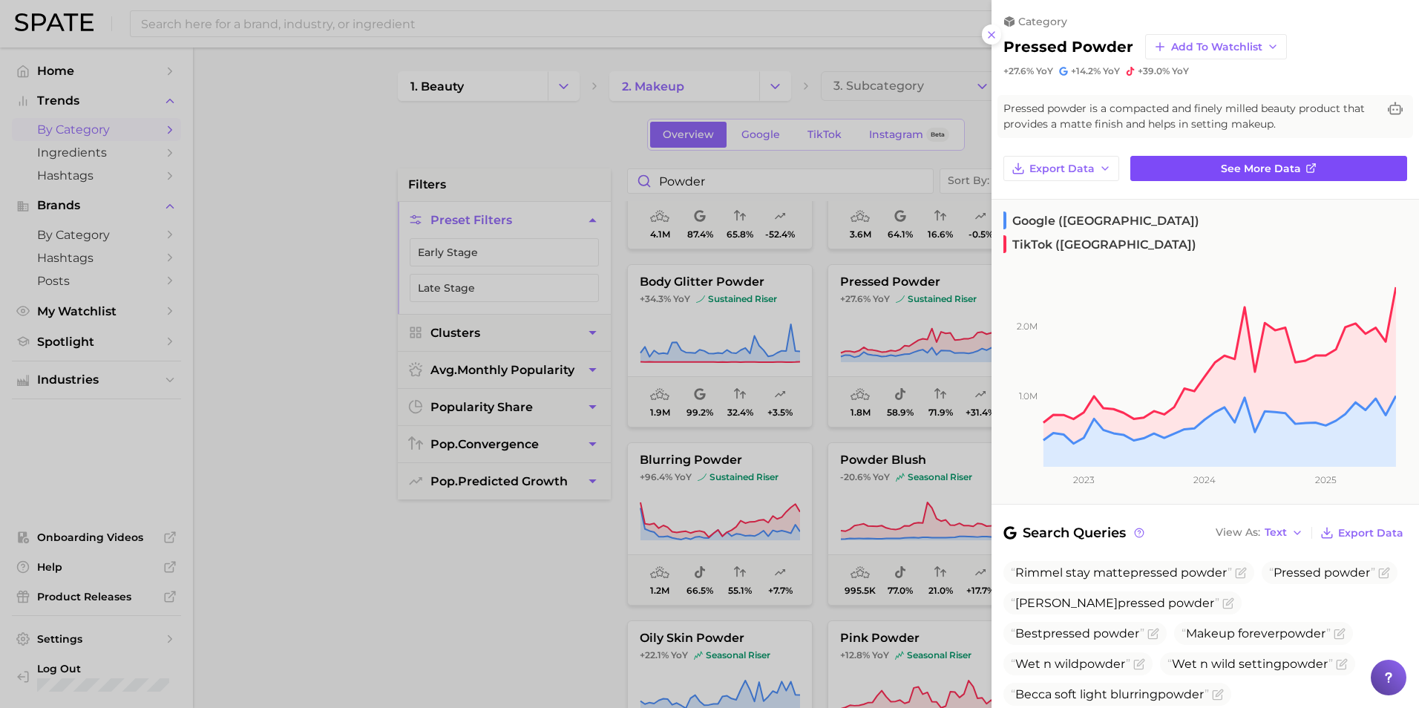
click at [1313, 167] on link "See more data" at bounding box center [1268, 168] width 277 height 25
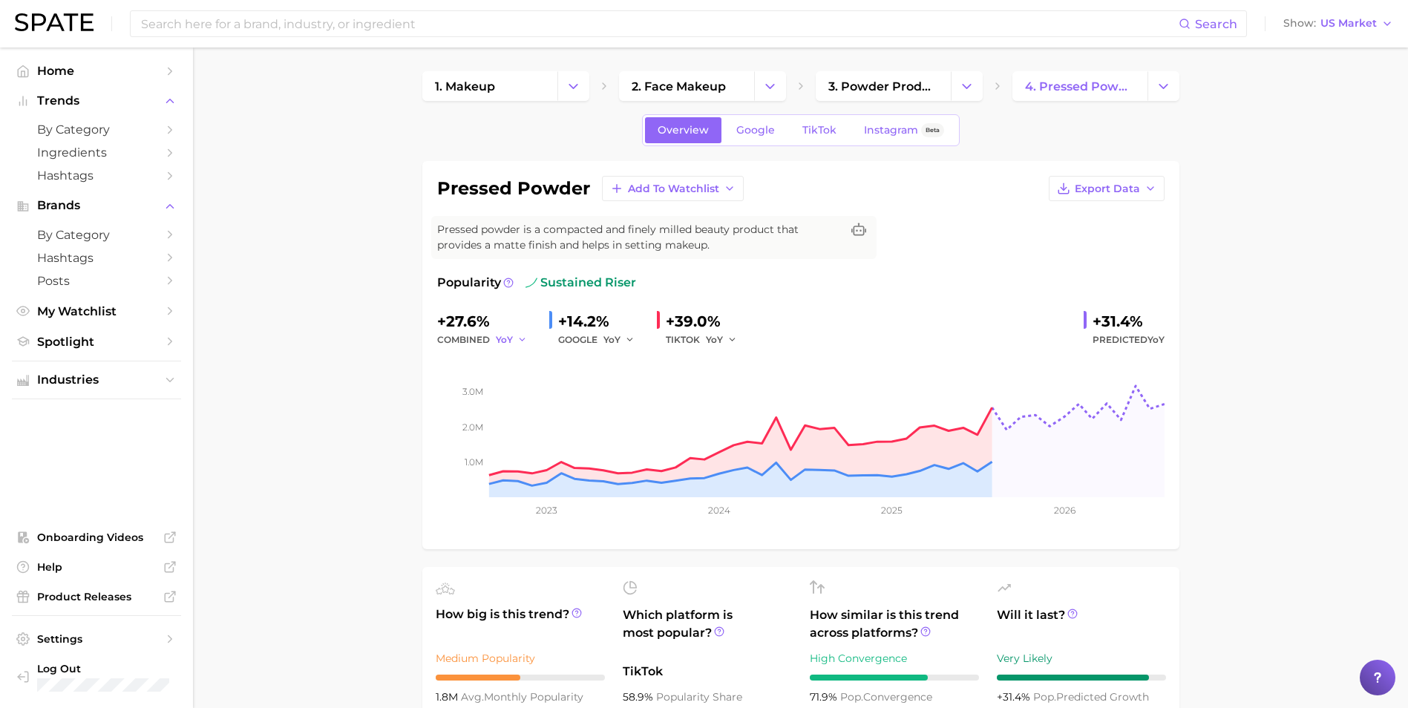
click at [519, 342] on icon "button" at bounding box center [522, 340] width 10 height 10
click at [523, 384] on span "QoQ" at bounding box center [515, 390] width 24 height 13
drag, startPoint x: 301, startPoint y: 278, endPoint x: 303, endPoint y: 250, distance: 27.5
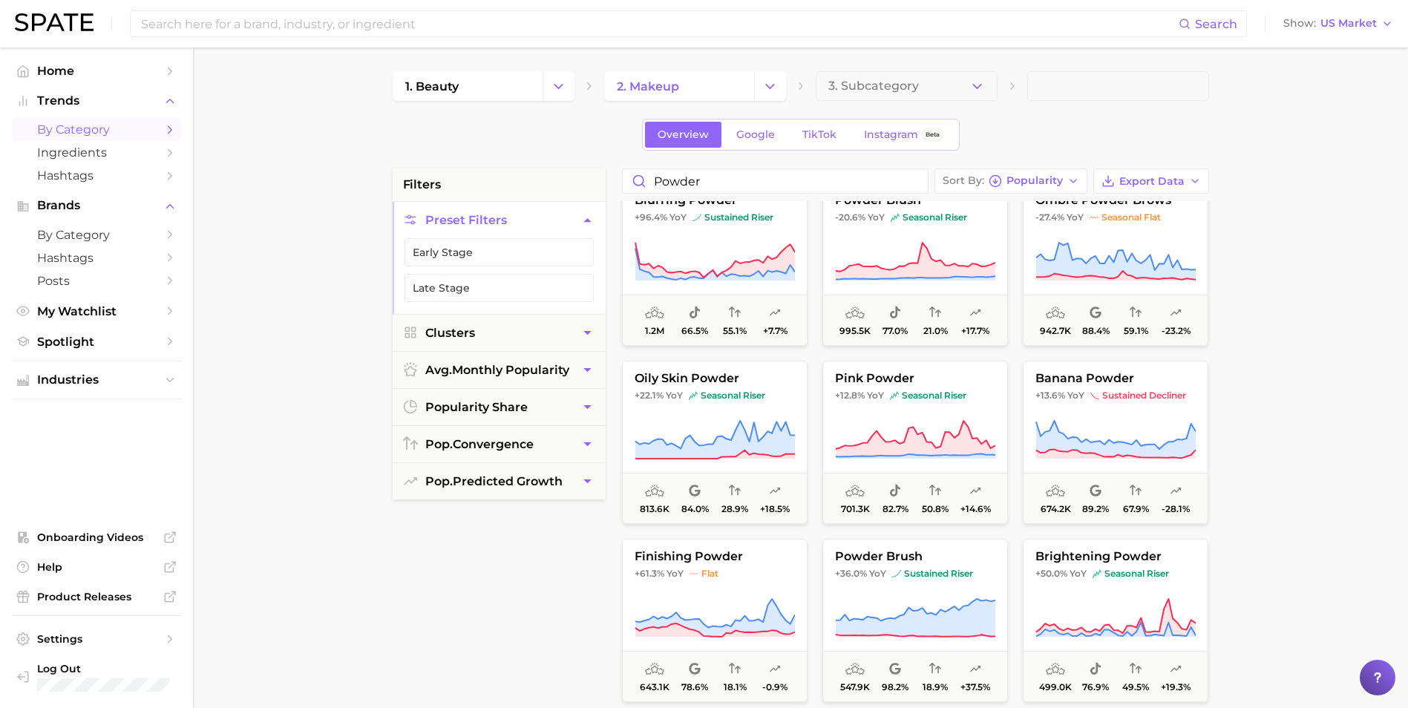
scroll to position [594, 0]
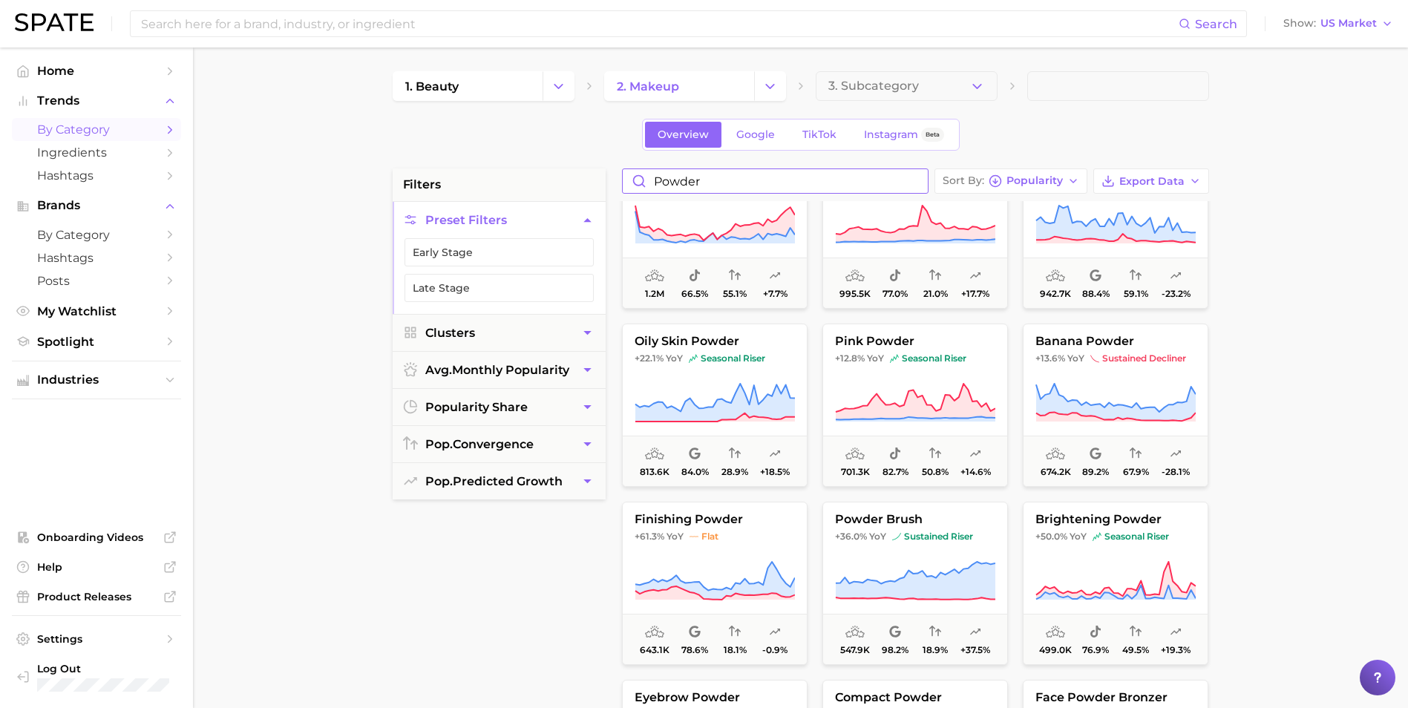
drag, startPoint x: 701, startPoint y: 183, endPoint x: 576, endPoint y: 168, distance: 126.3
click at [576, 168] on div "1. beauty 2. makeup 3. Subcategory Overview Google TikTok Instagram Beta filter…" at bounding box center [801, 585] width 816 height 1028
type input "stick"
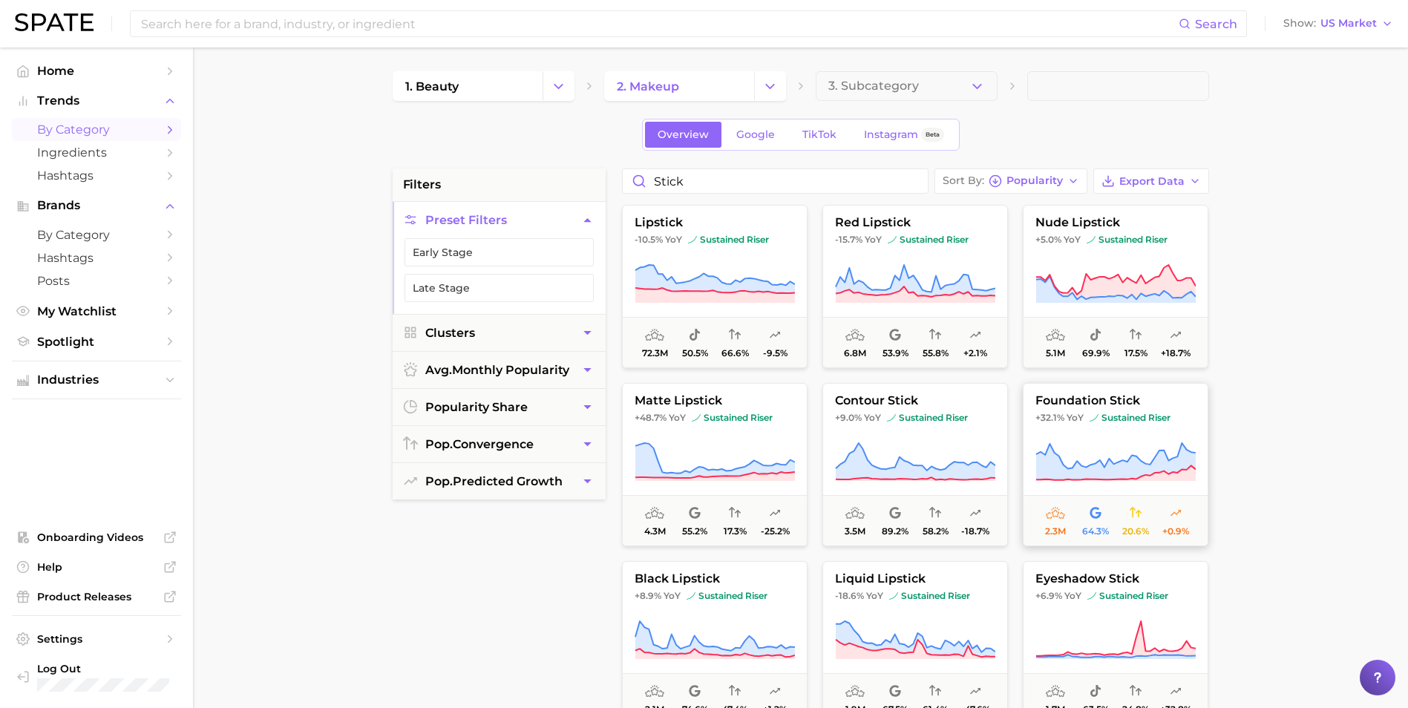
click at [1114, 426] on button "foundation stick +32.1% YoY sustained riser 2.3m 64.3% 20.6% +0.9%" at bounding box center [1116, 464] width 186 height 163
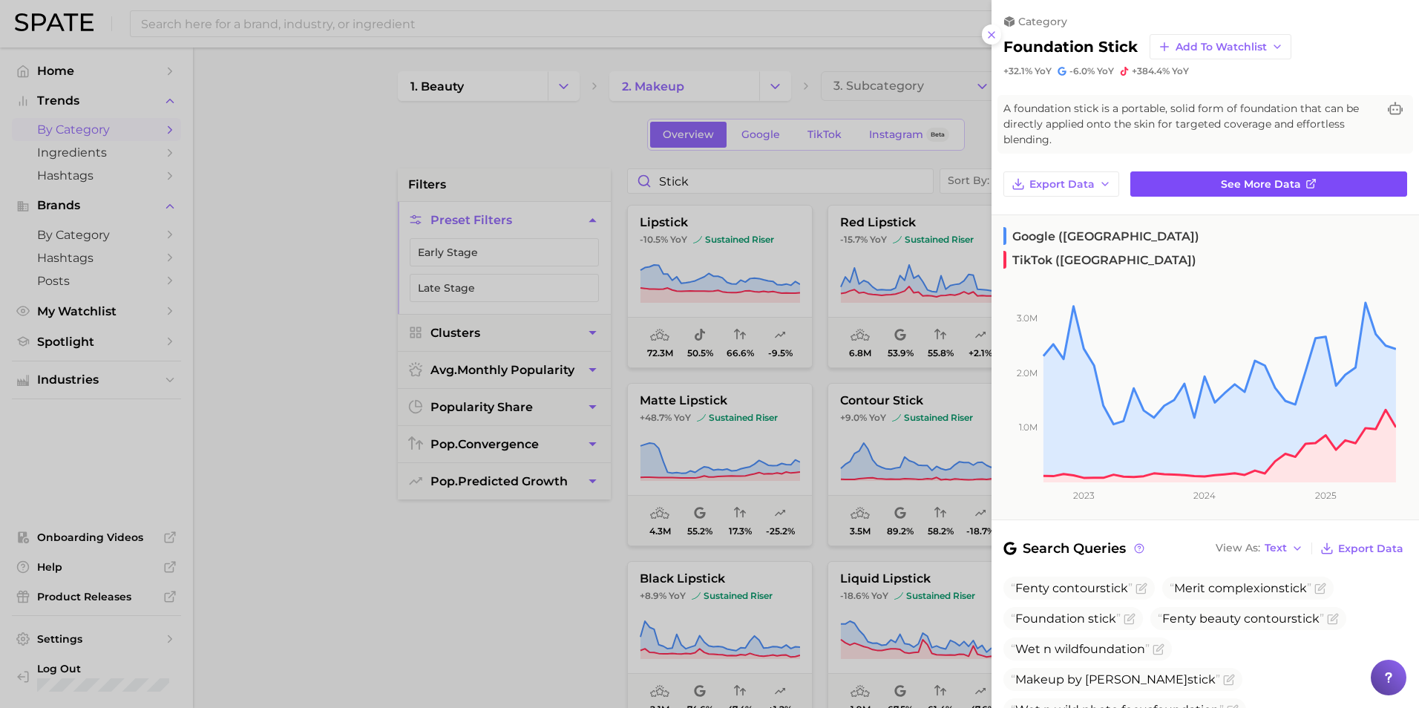
click at [1246, 186] on span "See more data" at bounding box center [1261, 184] width 80 height 13
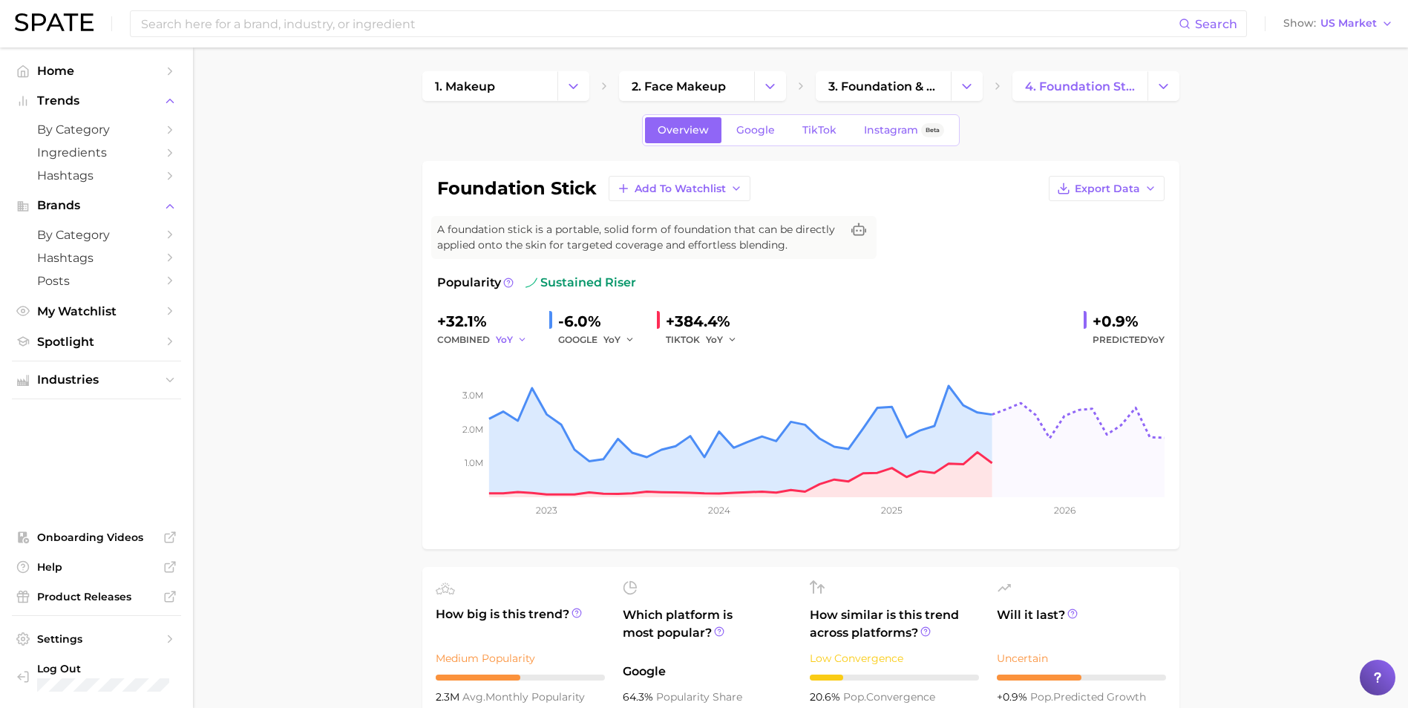
click at [502, 341] on span "YoY" at bounding box center [504, 339] width 17 height 13
click at [529, 384] on button "QoQ" at bounding box center [577, 390] width 163 height 27
click at [514, 338] on span "QoQ" at bounding box center [506, 339] width 21 height 13
click at [528, 366] on button "YoY" at bounding box center [577, 363] width 163 height 27
drag, startPoint x: 306, startPoint y: 97, endPoint x: 139, endPoint y: 30, distance: 180.5
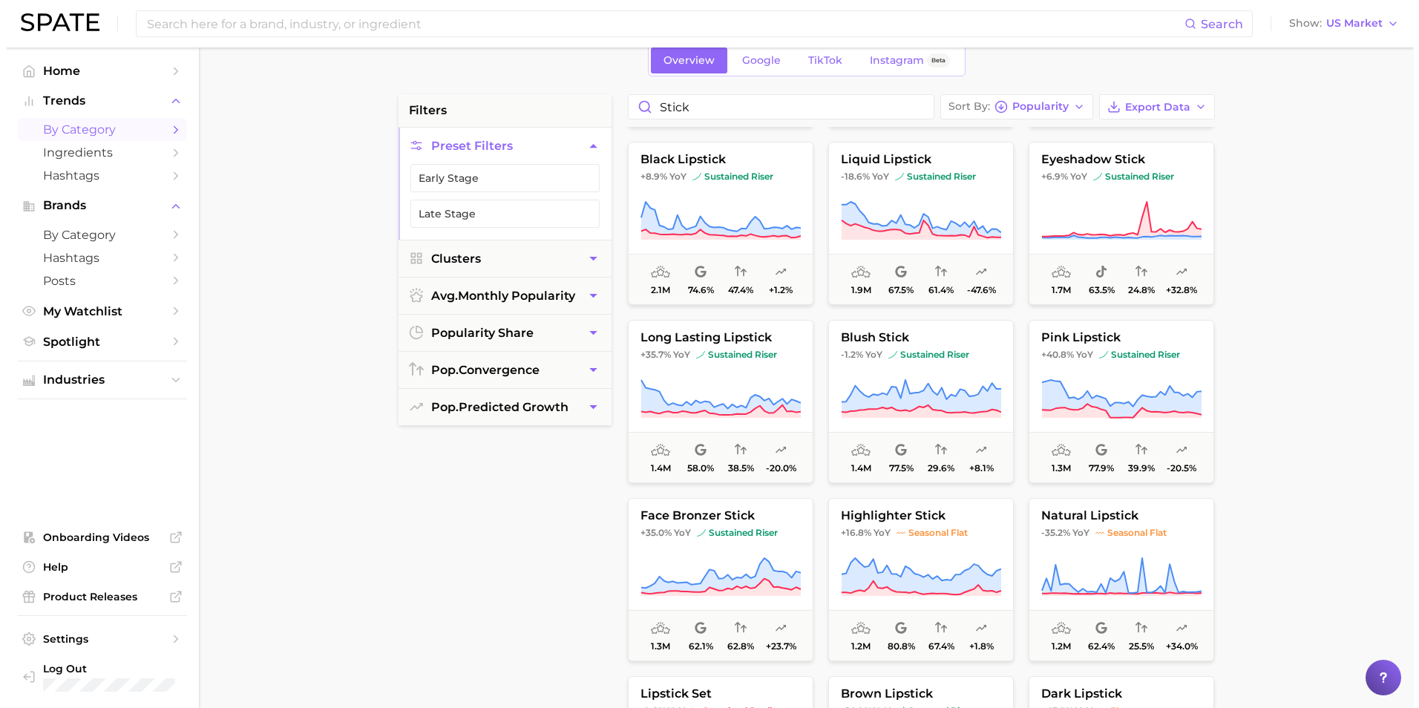
scroll to position [371, 0]
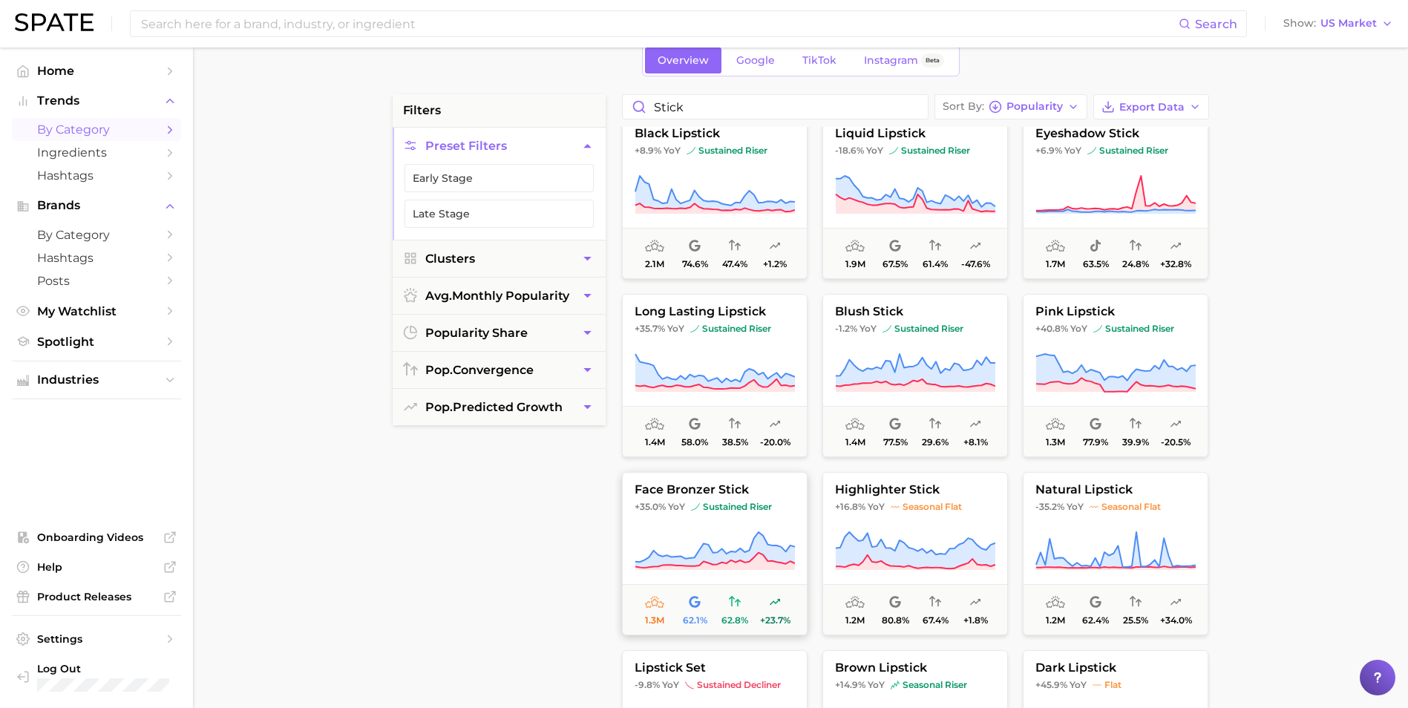
click at [767, 534] on icon at bounding box center [714, 552] width 160 height 42
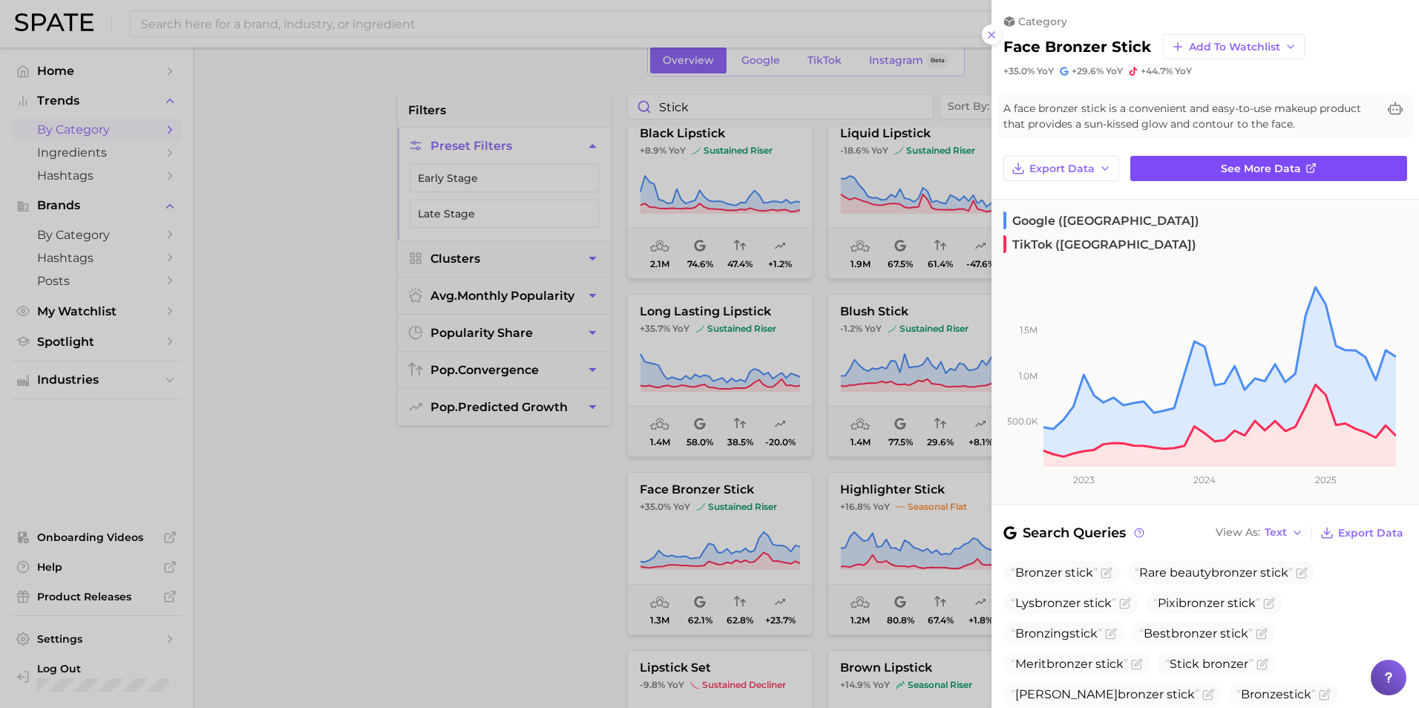
click at [1196, 166] on link "See more data" at bounding box center [1268, 168] width 277 height 25
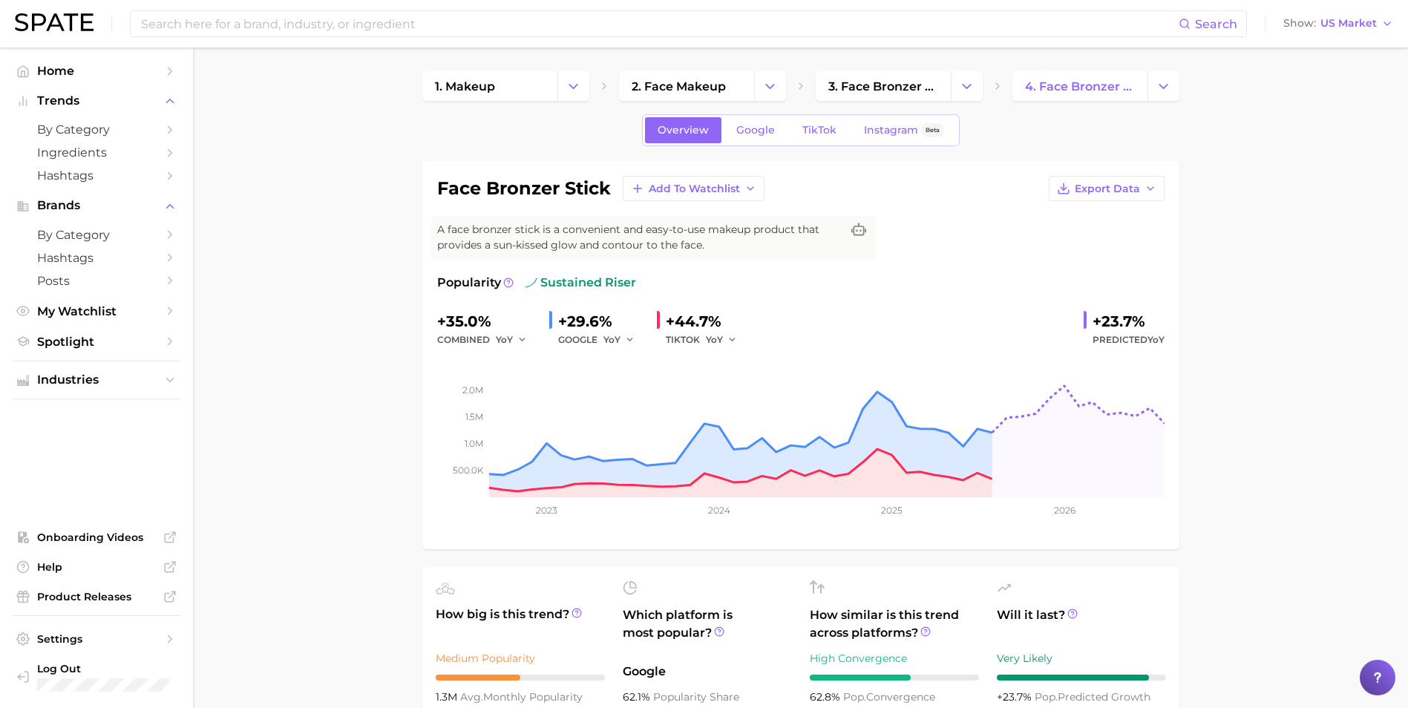
click at [529, 344] on div "YoY" at bounding box center [517, 340] width 42 height 18
click at [505, 345] on span "YoY" at bounding box center [504, 339] width 17 height 13
click at [522, 384] on span "QoQ" at bounding box center [515, 390] width 24 height 13
click at [518, 338] on button "QoQ" at bounding box center [514, 340] width 36 height 18
click at [528, 363] on button "YoY" at bounding box center [577, 363] width 163 height 27
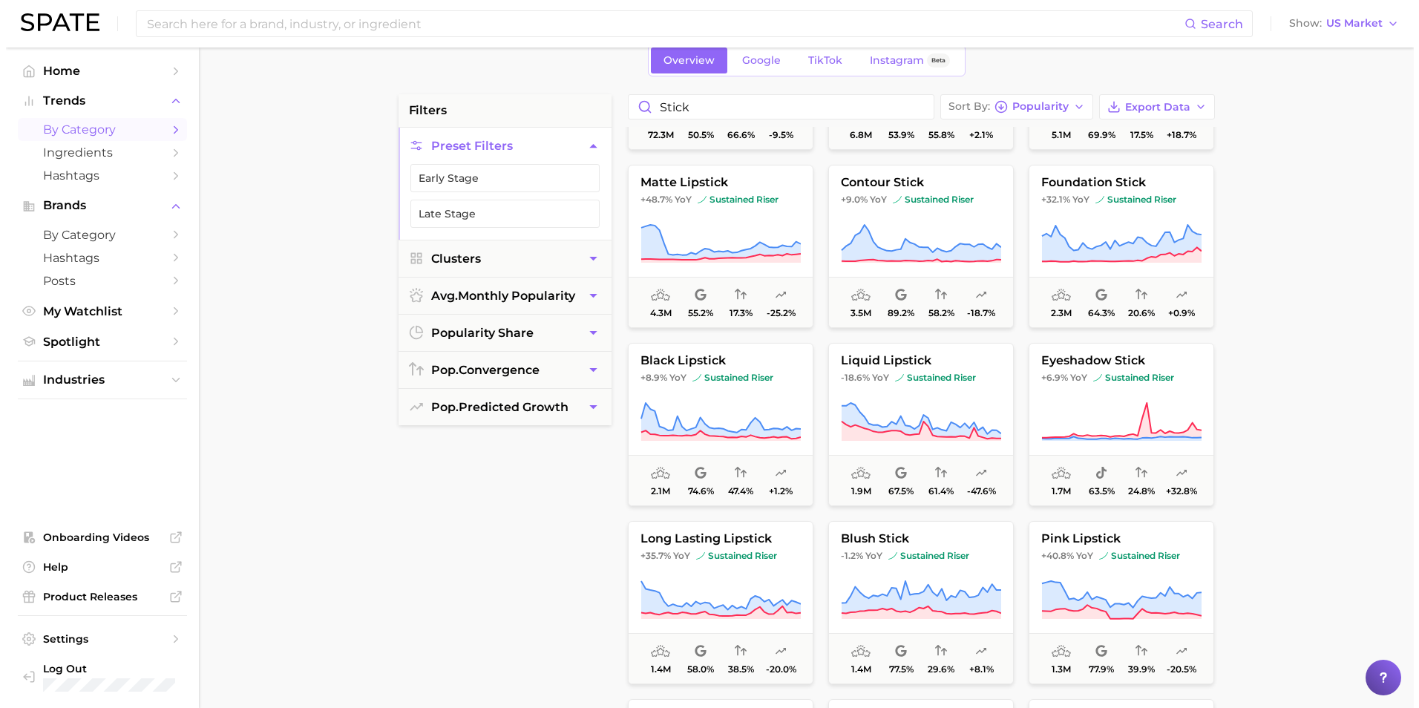
scroll to position [148, 0]
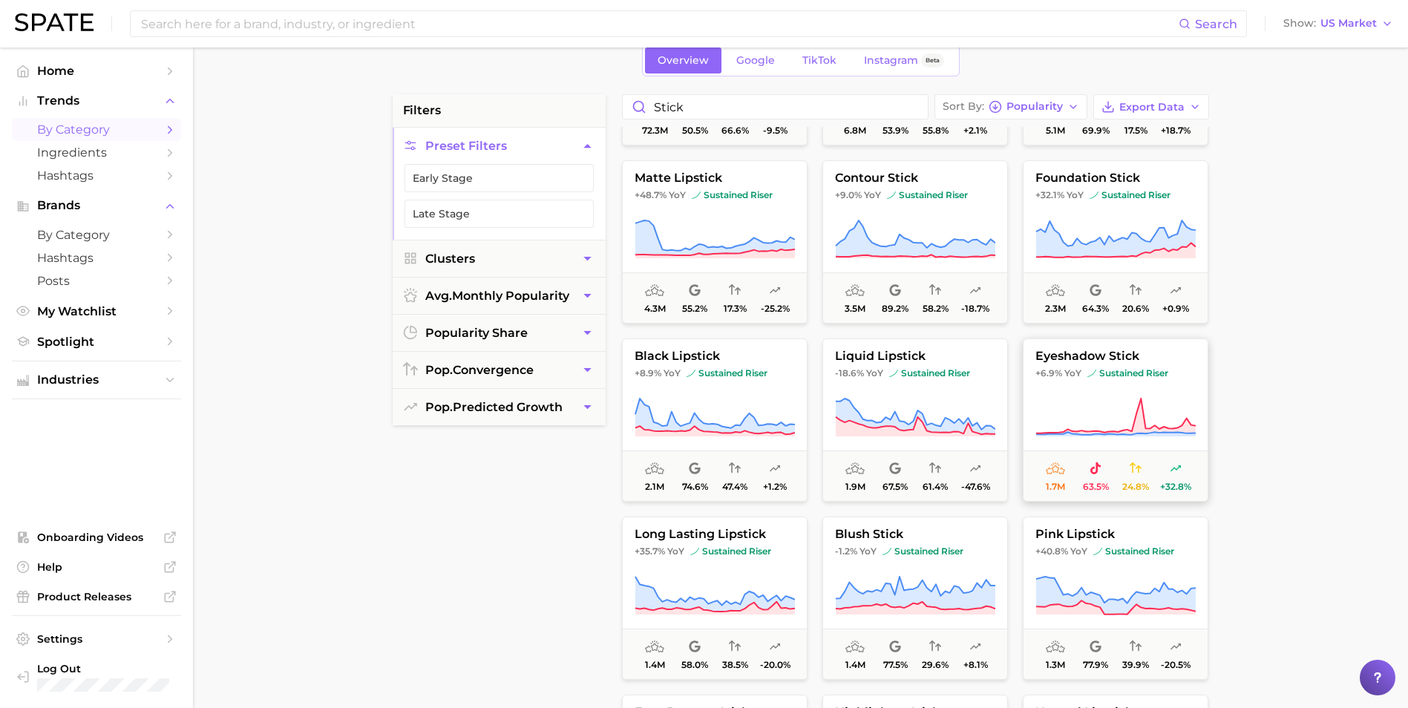
click at [1144, 398] on icon at bounding box center [1115, 418] width 160 height 42
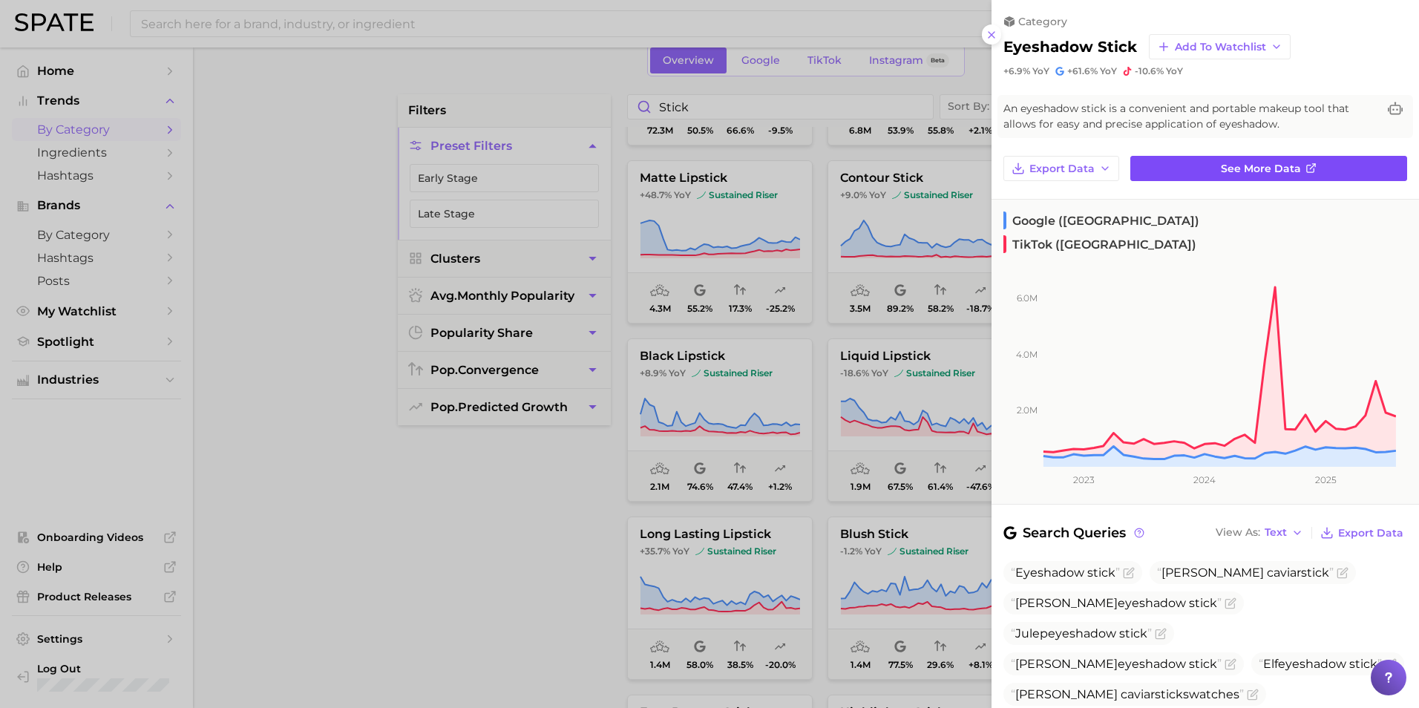
click at [1243, 168] on span "See more data" at bounding box center [1261, 169] width 80 height 13
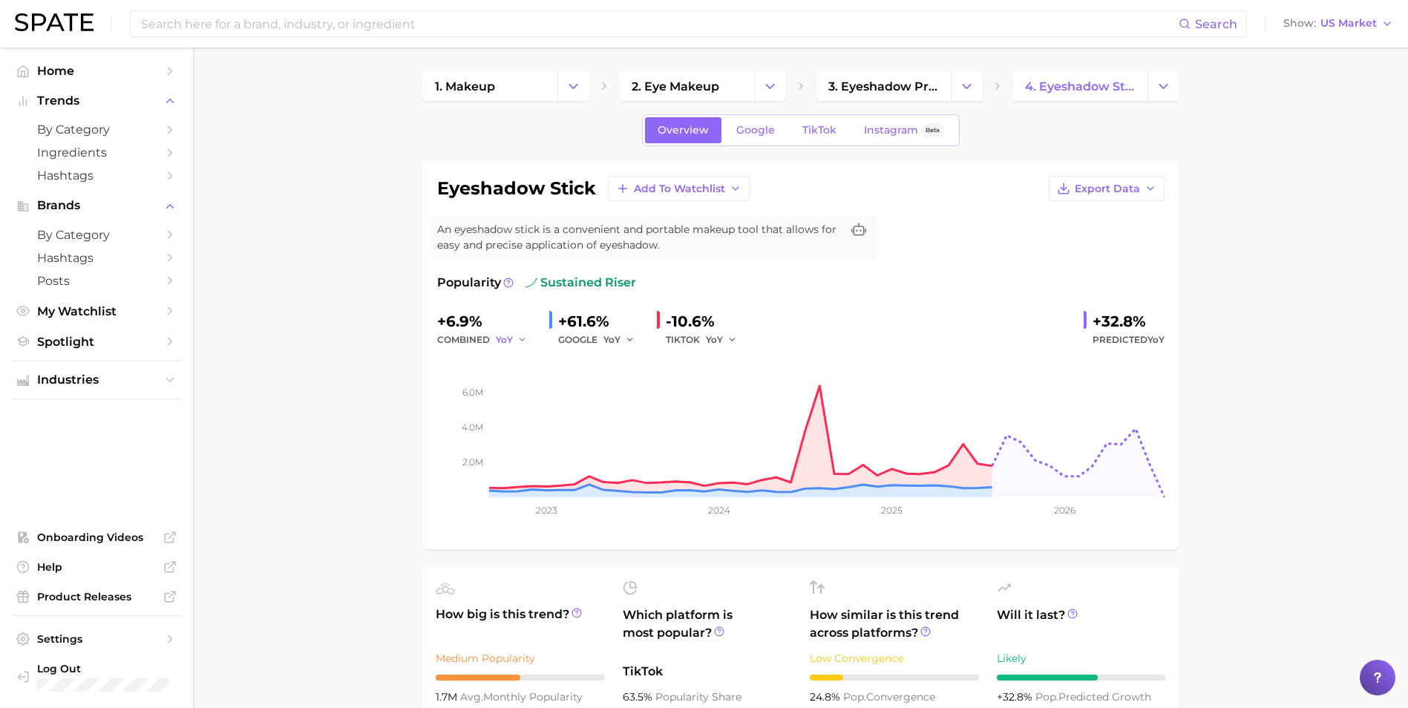
click at [517, 341] on icon "button" at bounding box center [522, 340] width 10 height 10
click at [519, 366] on span "YoY" at bounding box center [512, 363] width 19 height 13
click at [512, 339] on button "YoY" at bounding box center [512, 340] width 32 height 18
click at [516, 386] on span "QoQ" at bounding box center [515, 390] width 24 height 13
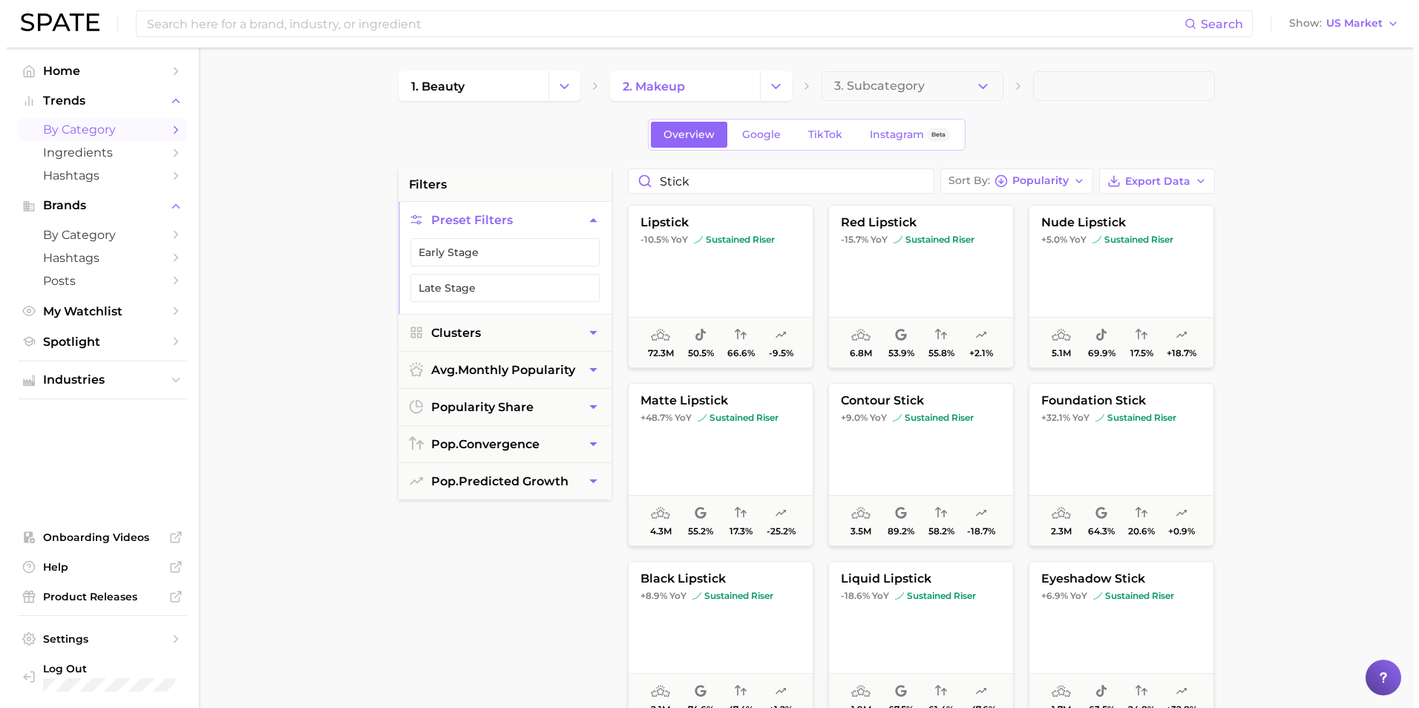
scroll to position [74, 0]
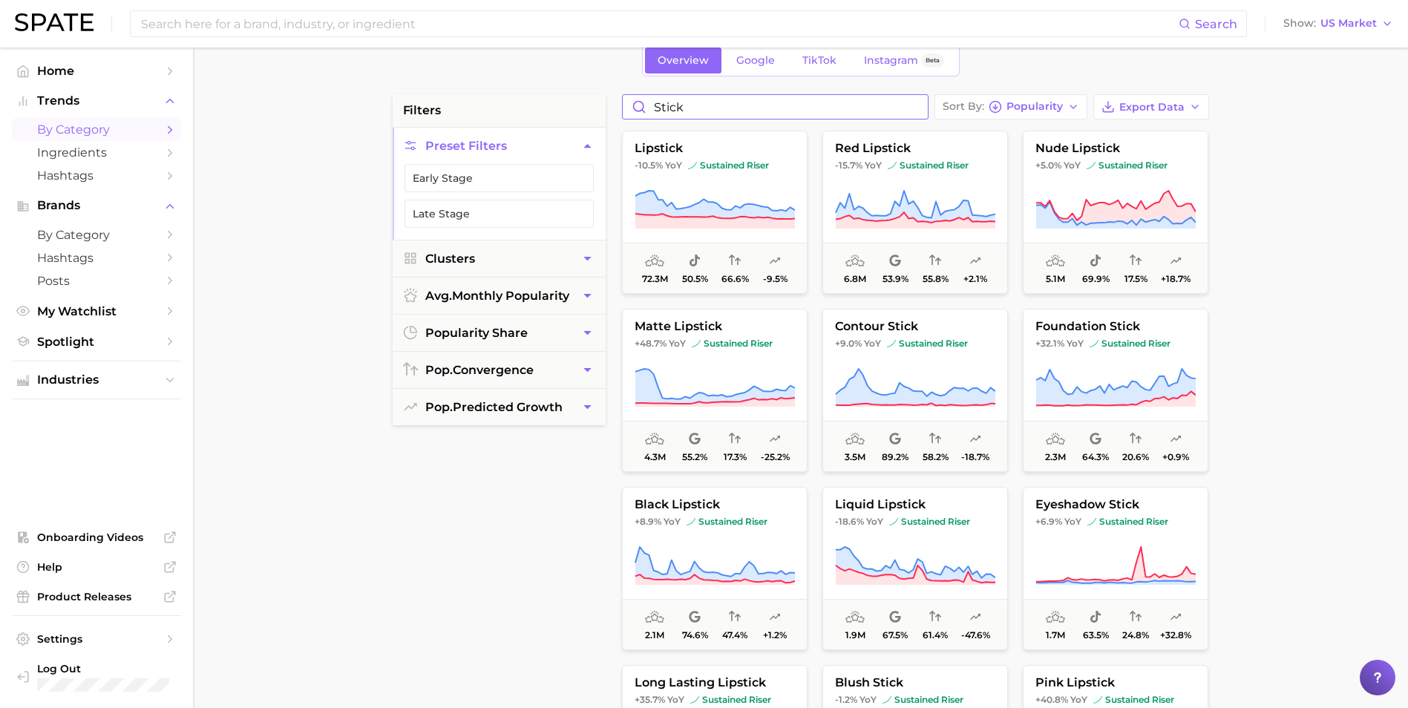
drag, startPoint x: 699, startPoint y: 108, endPoint x: 558, endPoint y: 99, distance: 141.3
click at [558, 99] on div "filters Preset Filters Early Stage Late Stage Clusters avg. monthly popularity …" at bounding box center [805, 559] width 824 height 931
type input "cream"
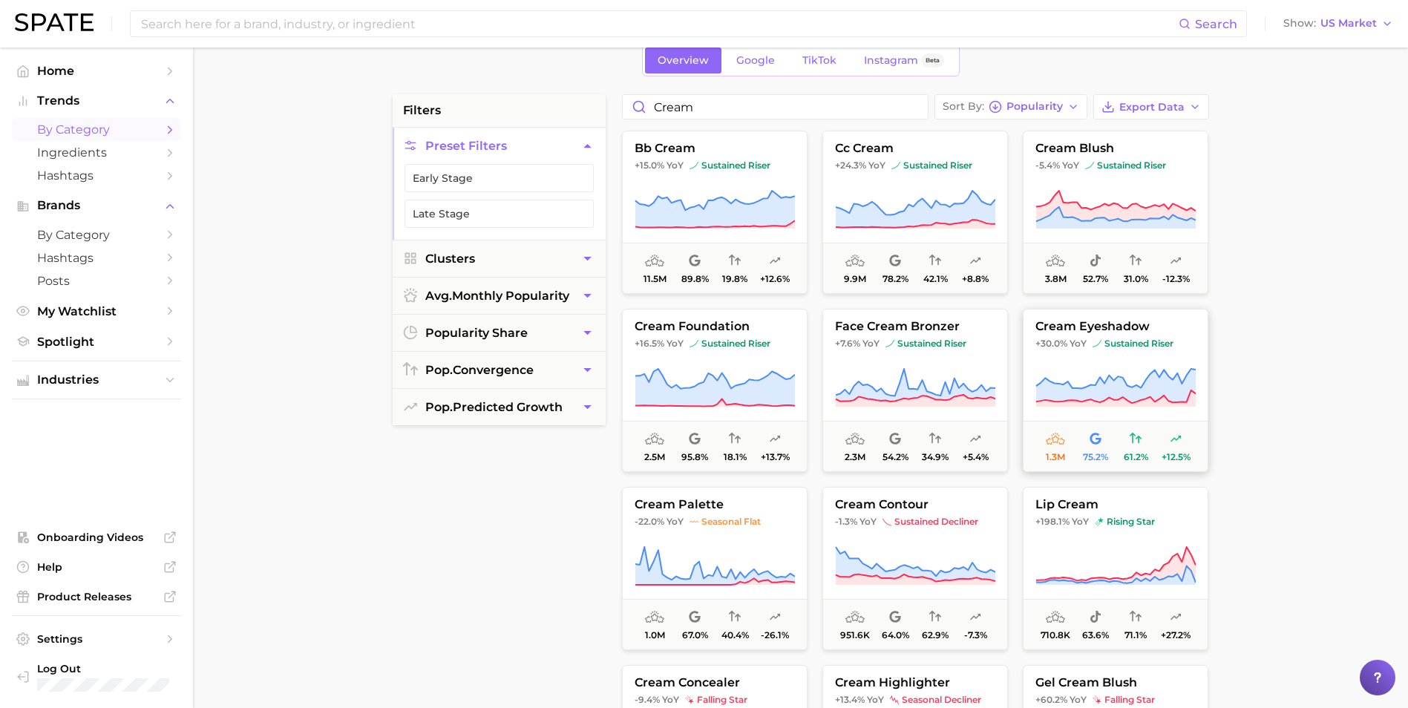
click at [1070, 352] on button "cream eyeshadow +30.0% YoY sustained riser 1.3m 75.2% 61.2% +12.5%" at bounding box center [1116, 390] width 186 height 163
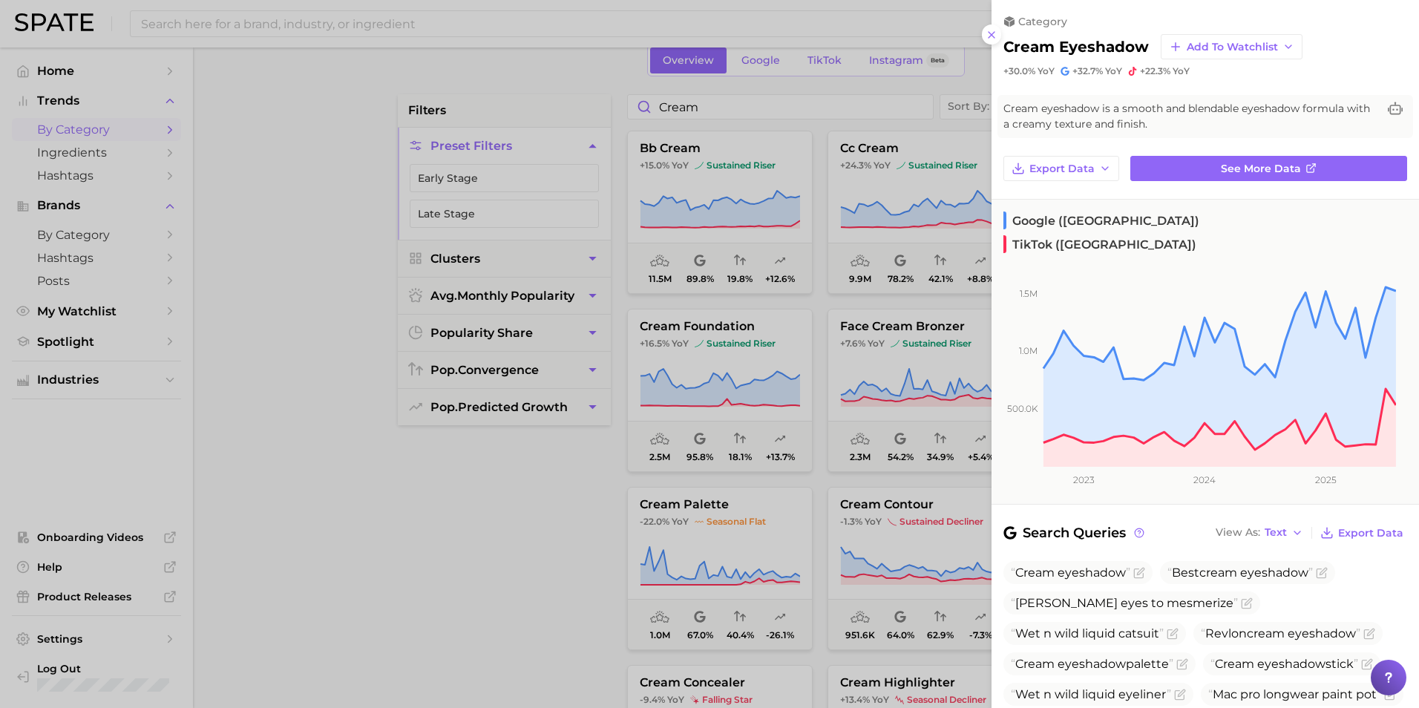
click at [310, 484] on div at bounding box center [709, 354] width 1419 height 708
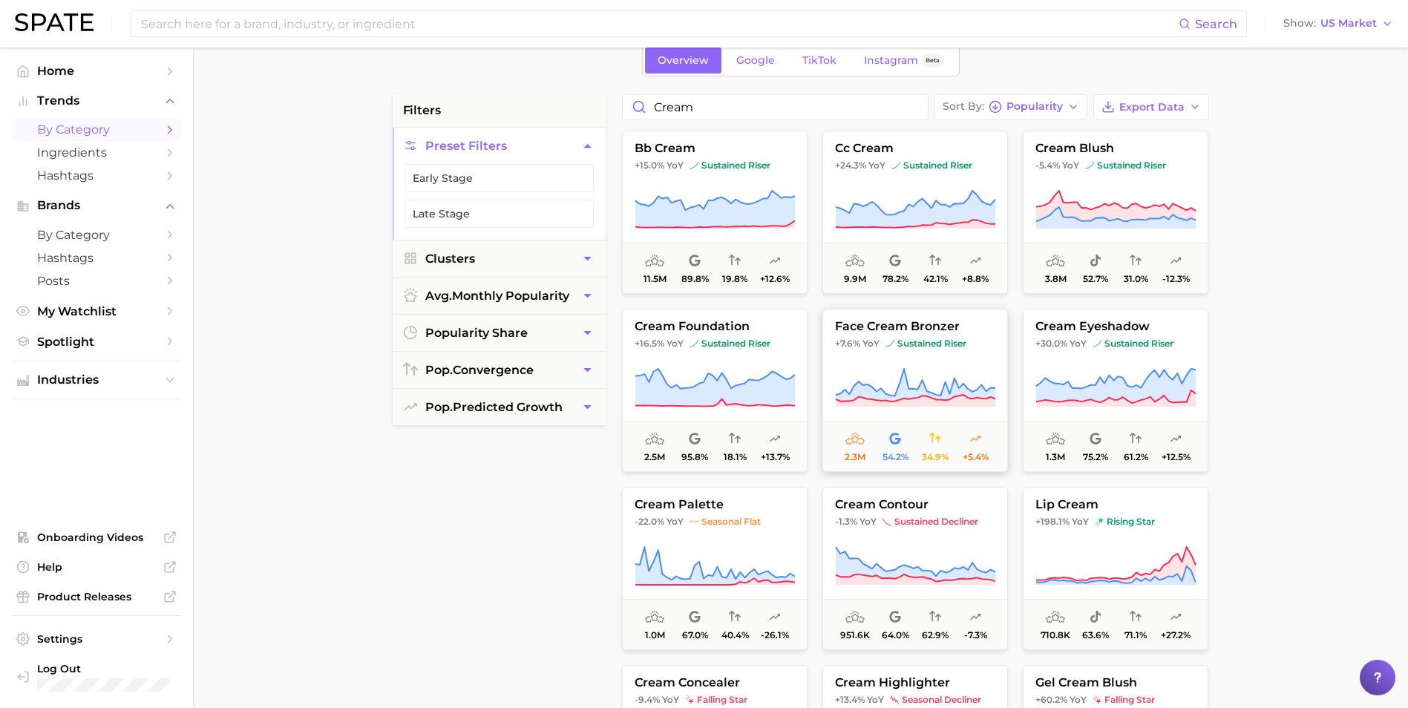
click at [909, 355] on button "face cream bronzer +7.6% YoY sustained riser 2.3m 54.2% 34.9% +5.4%" at bounding box center [915, 390] width 186 height 163
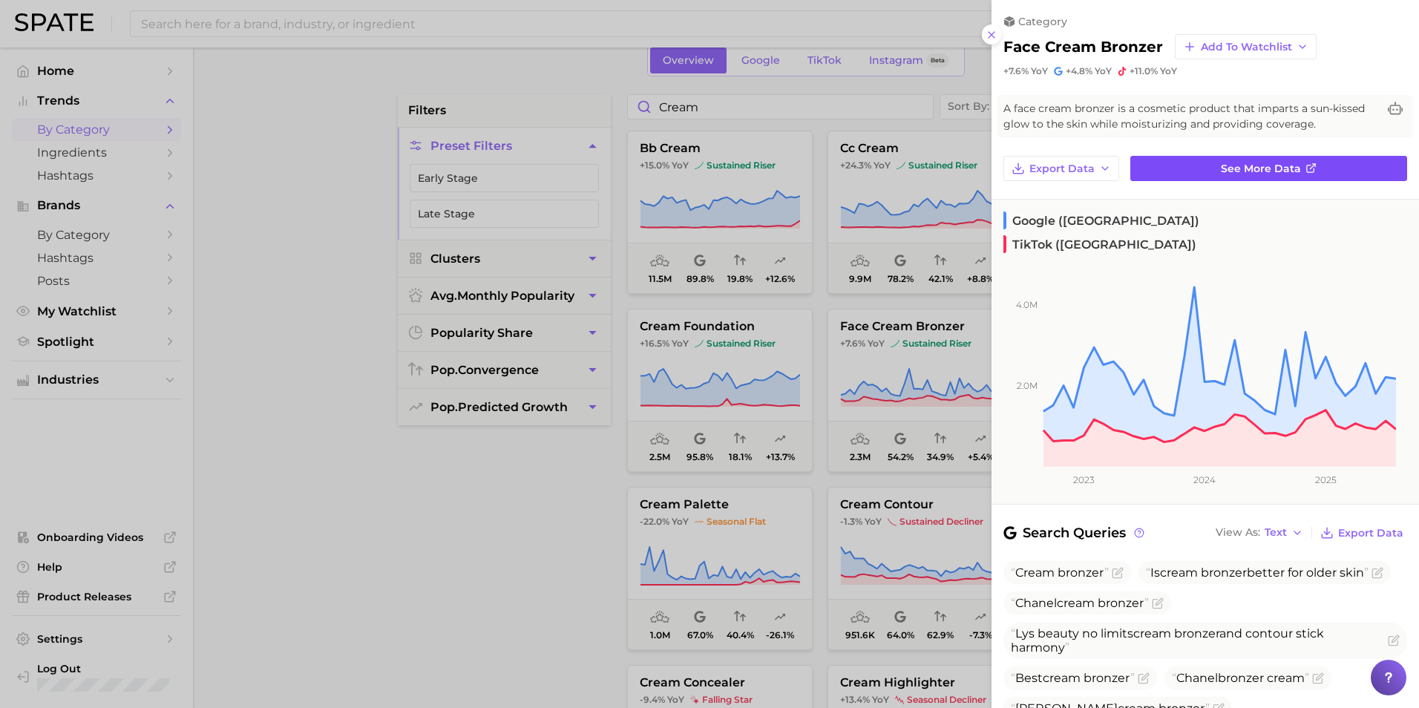
click at [1263, 173] on span "See more data" at bounding box center [1261, 169] width 80 height 13
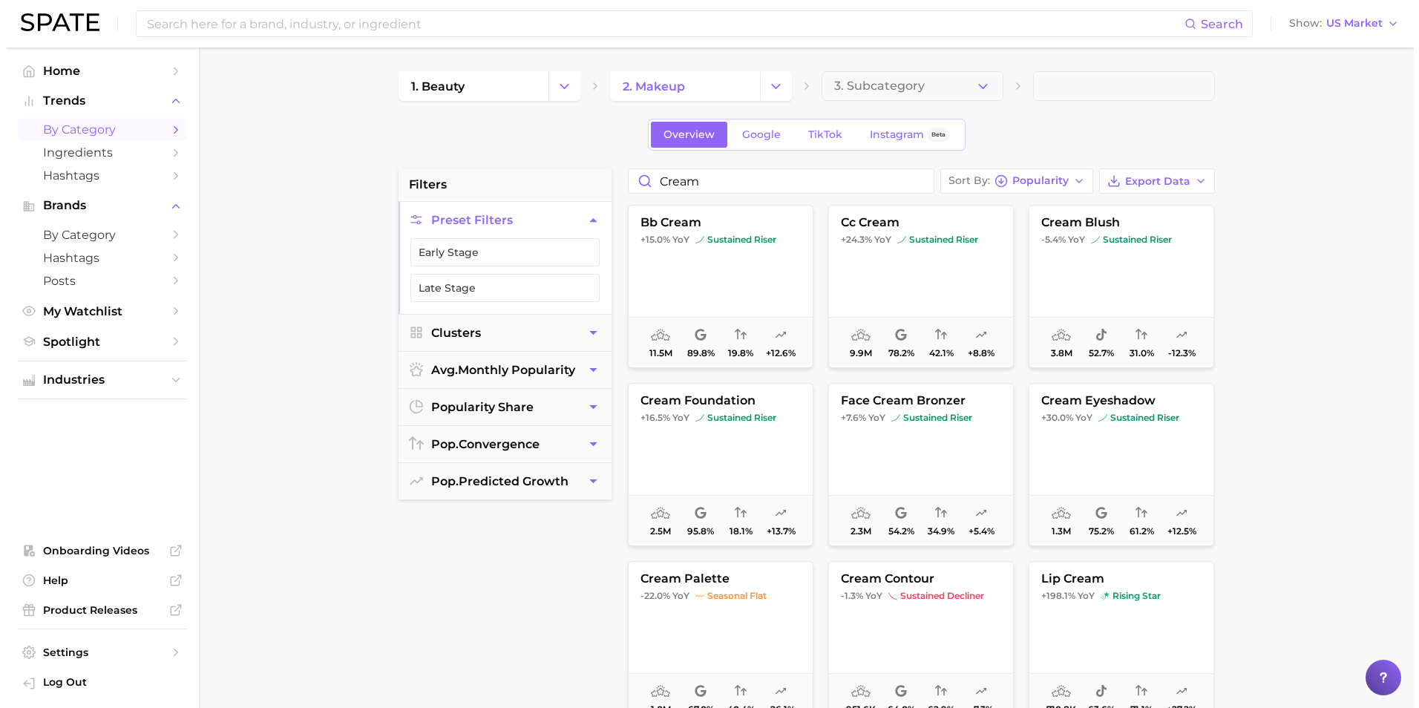
scroll to position [74, 0]
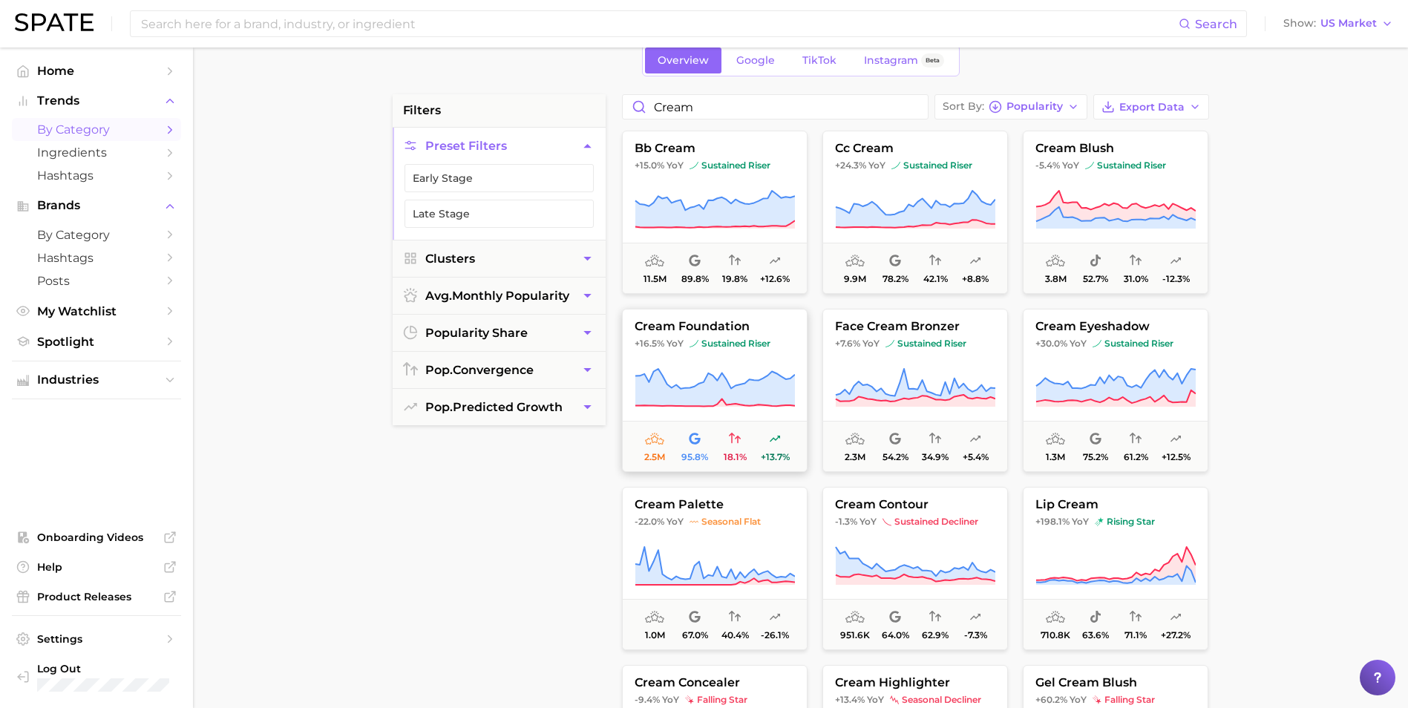
click at [675, 343] on span "YoY" at bounding box center [674, 344] width 17 height 12
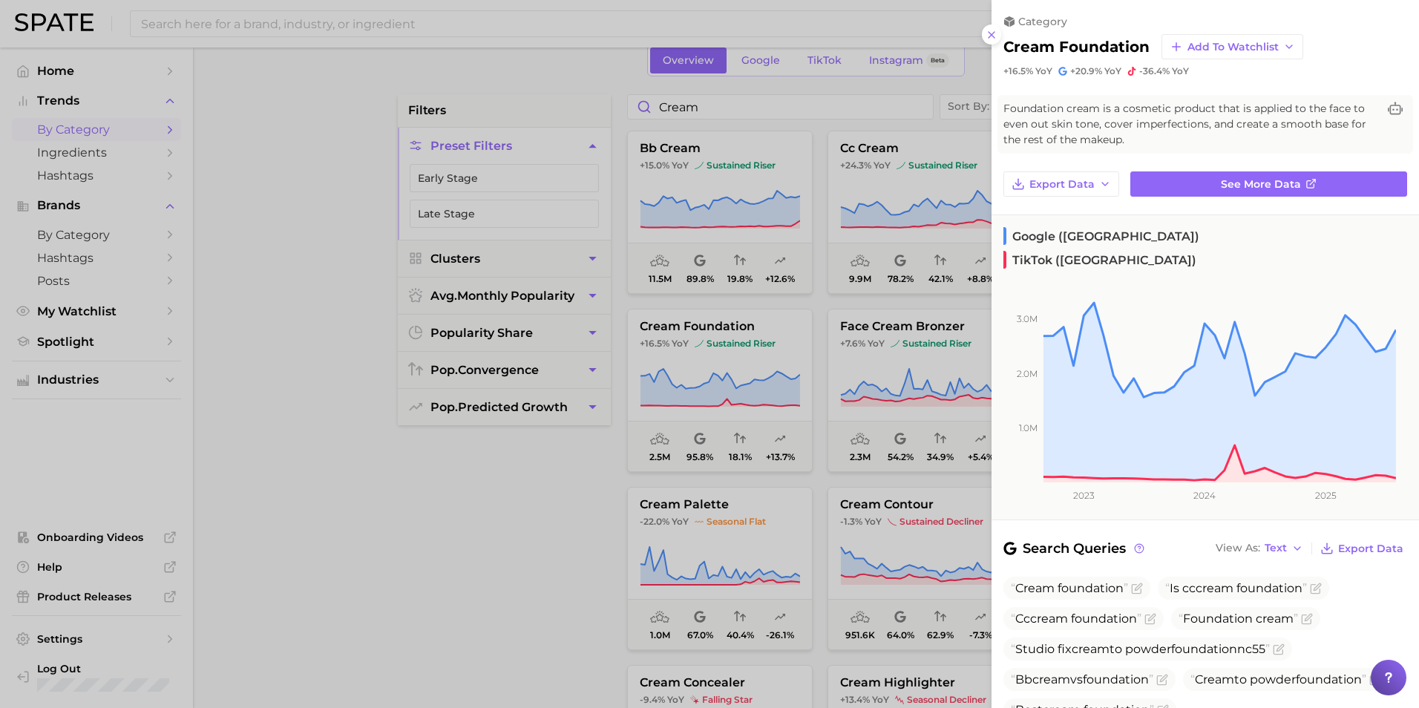
drag, startPoint x: 419, startPoint y: 470, endPoint x: 508, endPoint y: 437, distance: 94.4
click at [419, 470] on div at bounding box center [709, 354] width 1419 height 708
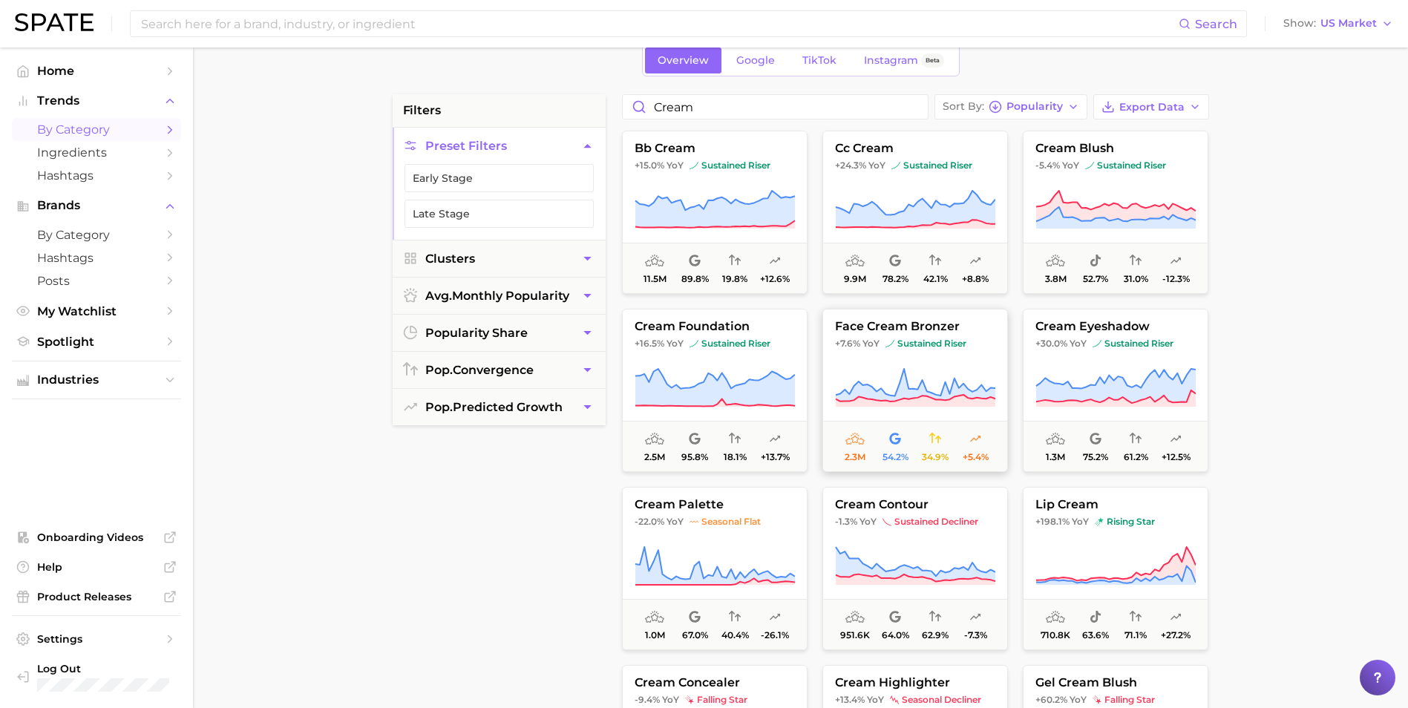
click at [909, 373] on icon at bounding box center [915, 388] width 160 height 42
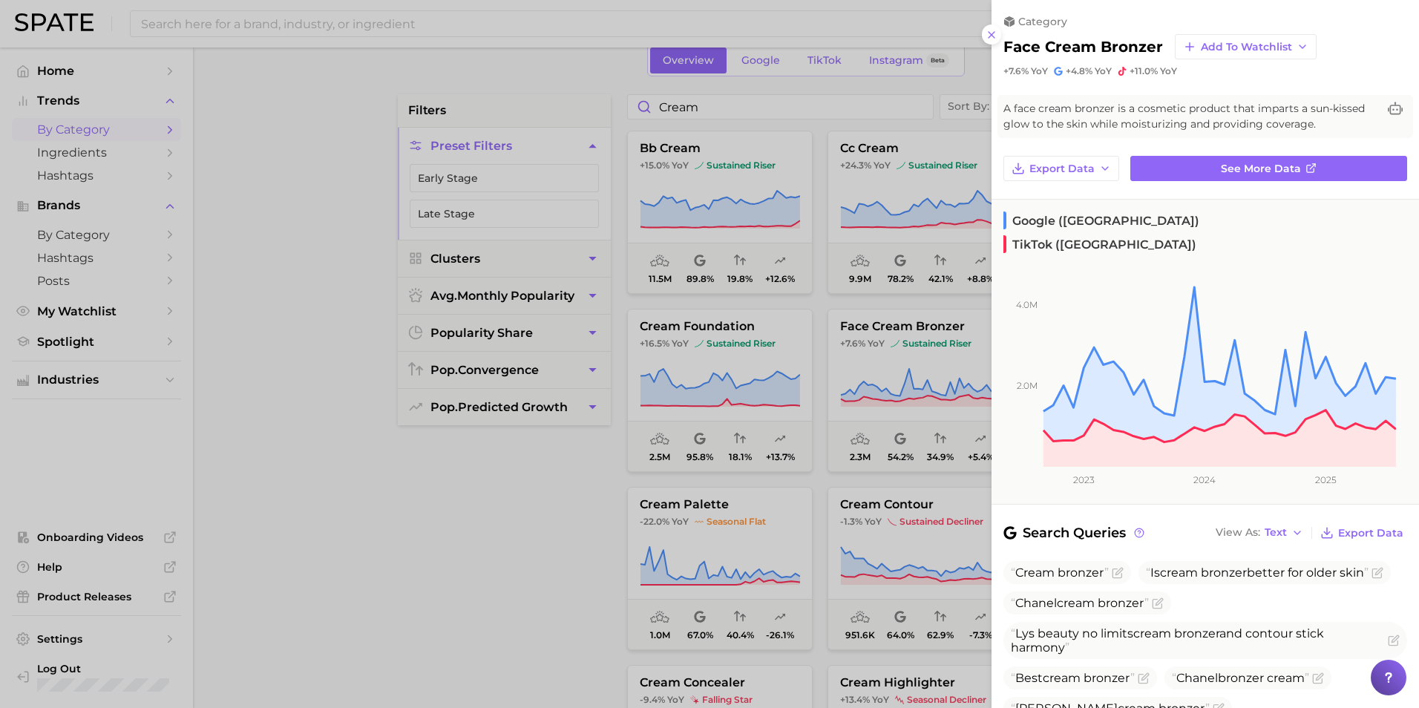
drag, startPoint x: 413, startPoint y: 571, endPoint x: 735, endPoint y: 532, distance: 324.4
click at [423, 569] on div at bounding box center [709, 354] width 1419 height 708
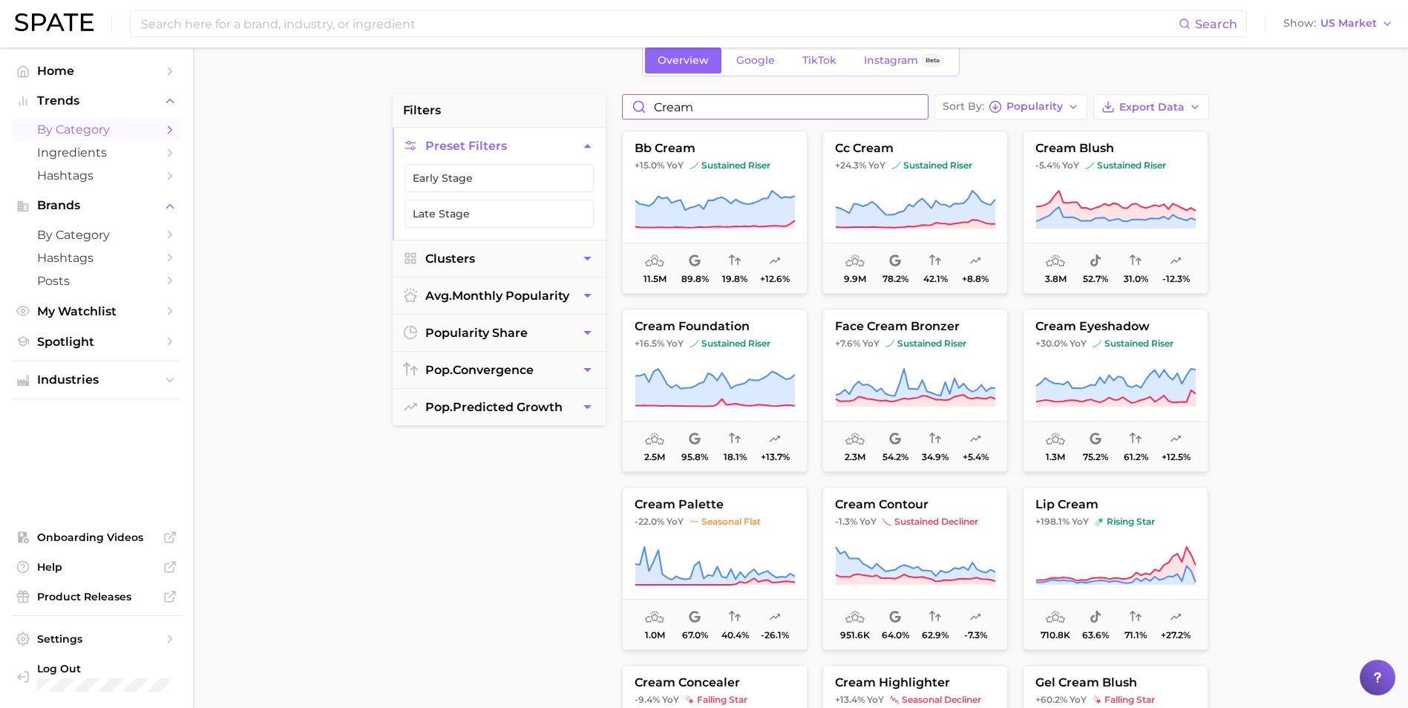
drag, startPoint x: 773, startPoint y: 108, endPoint x: 498, endPoint y: 98, distance: 274.8
click at [498, 98] on div "filters Preset Filters Early Stage Late Stage Clusters avg. monthly popularity …" at bounding box center [805, 559] width 824 height 931
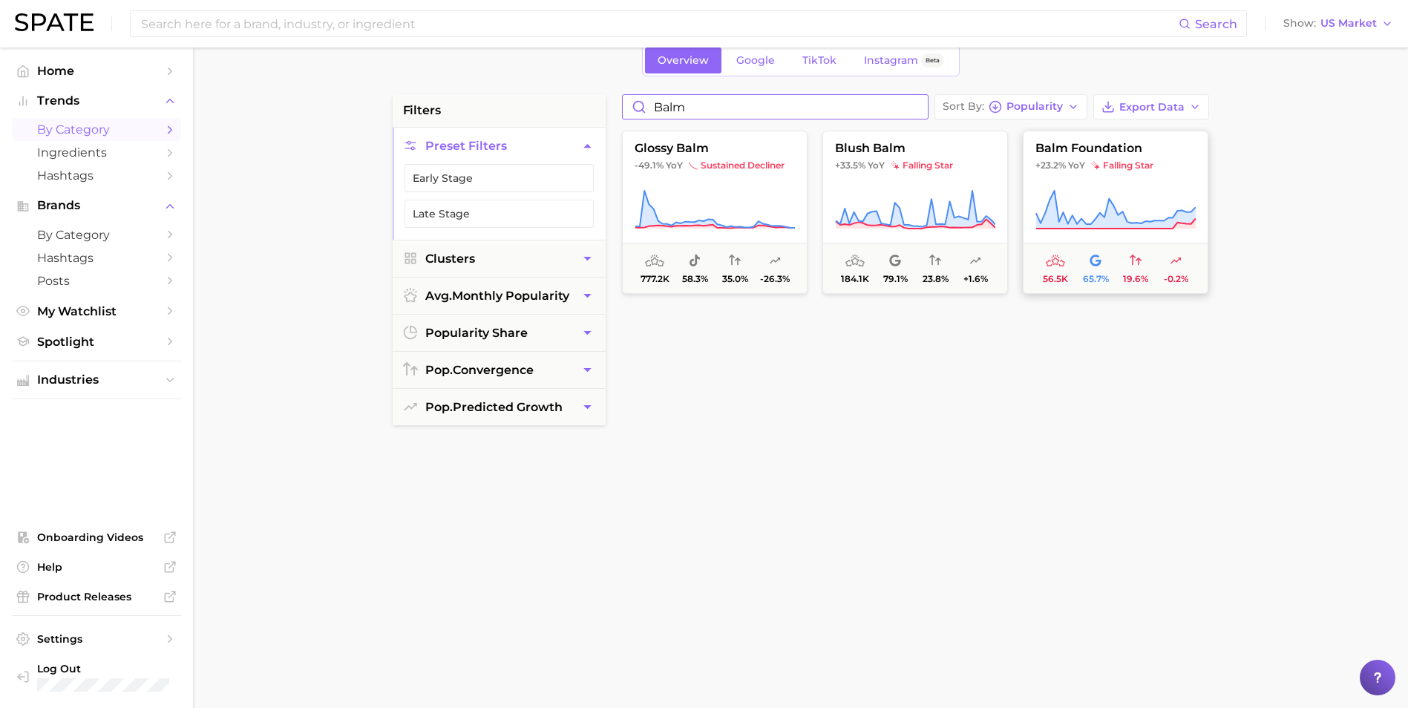
type input "balm"
click at [1061, 177] on button "balm foundation +23.2% YoY falling star 56.5k 65.7% 19.6% -0.2%" at bounding box center [1116, 212] width 186 height 163
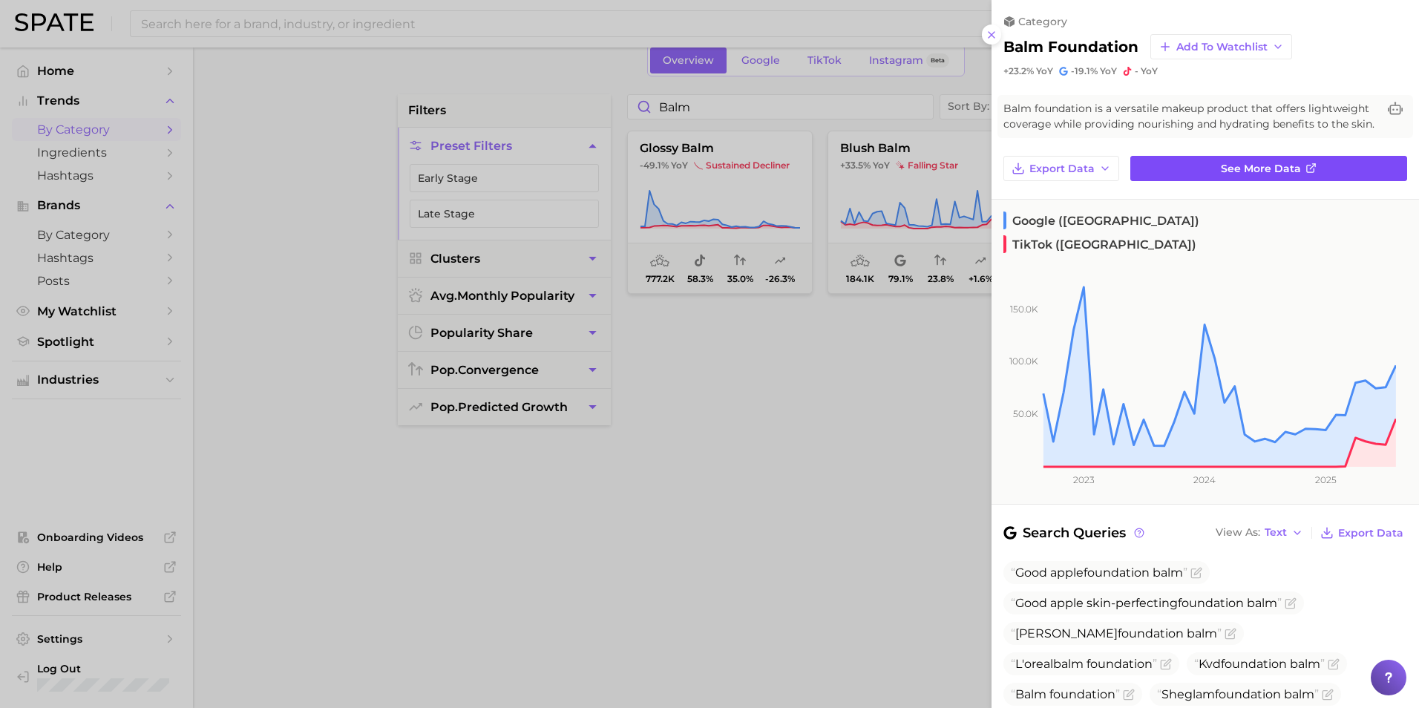
click at [1312, 167] on polyline at bounding box center [1313, 165] width 3 height 3
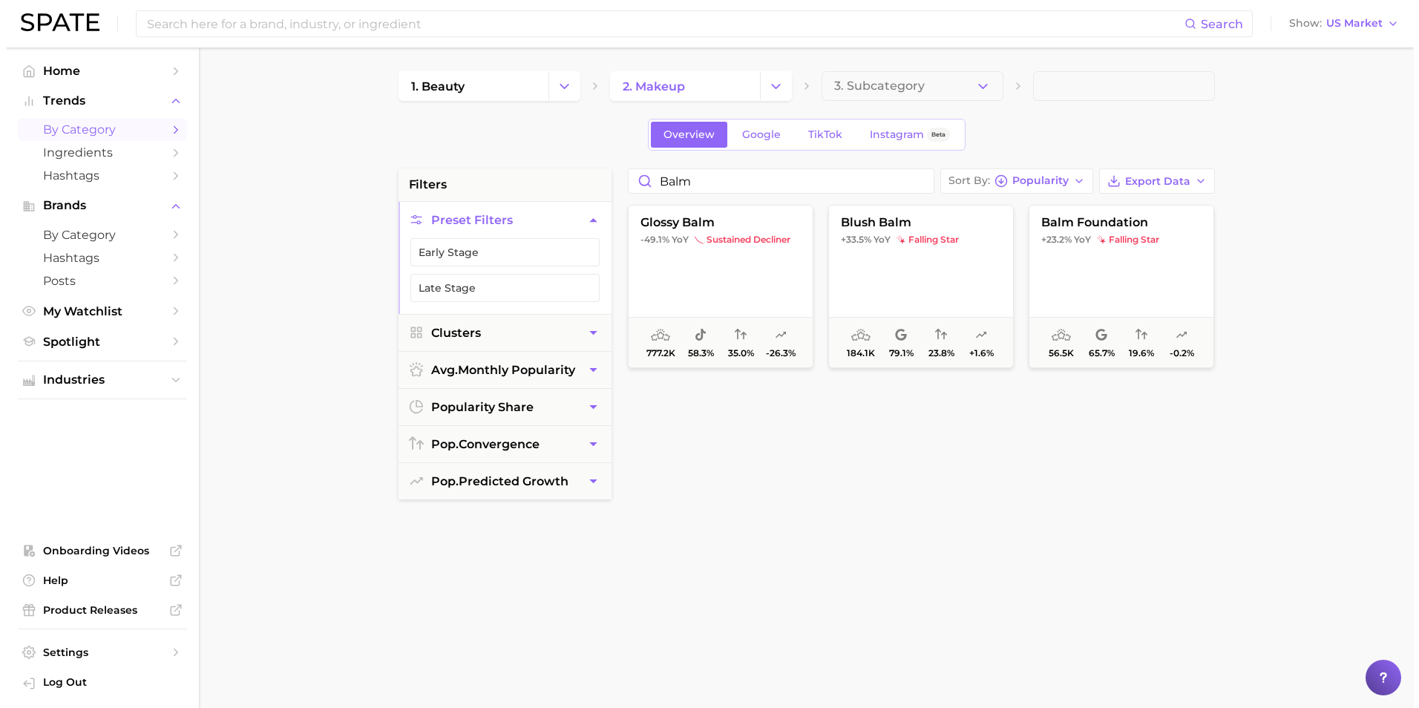
scroll to position [74, 0]
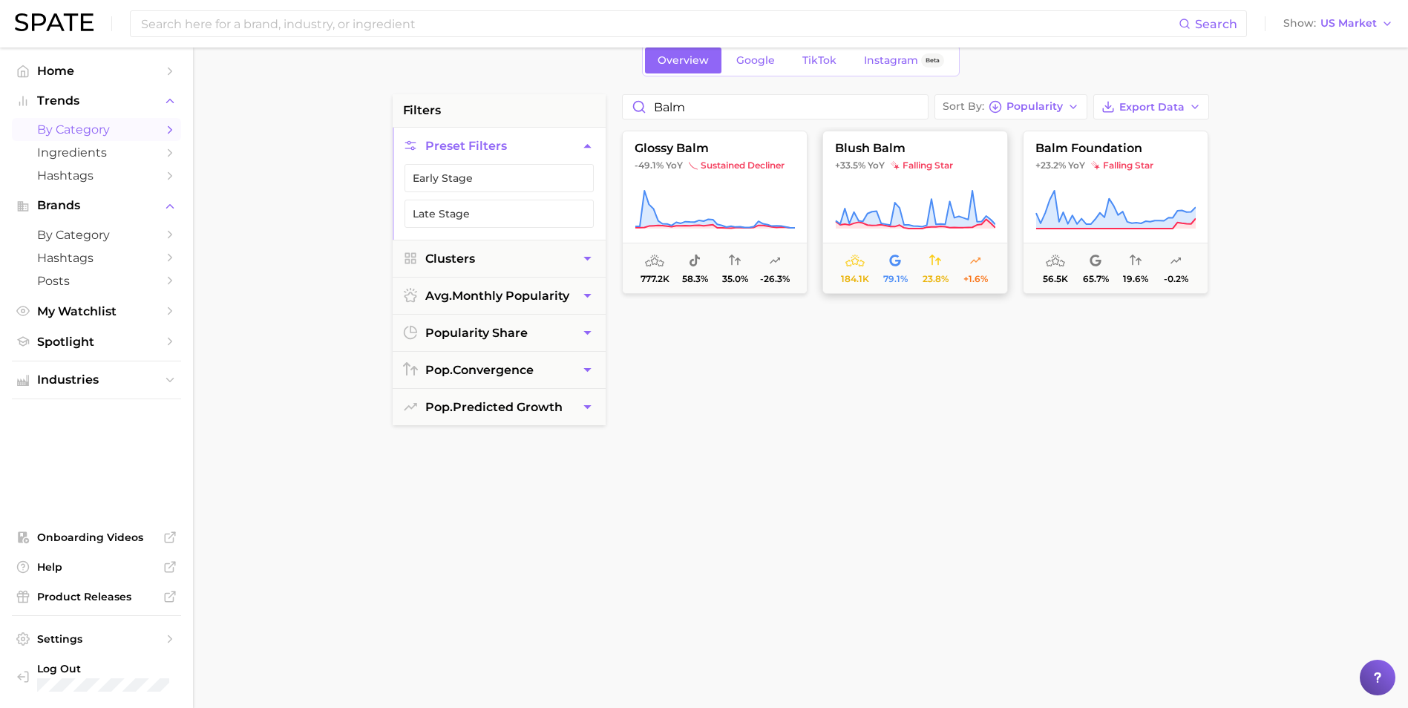
click at [914, 173] on button "blush balm +33.5% YoY falling star 184.1k 79.1% 23.8% +1.6%" at bounding box center [915, 212] width 186 height 163
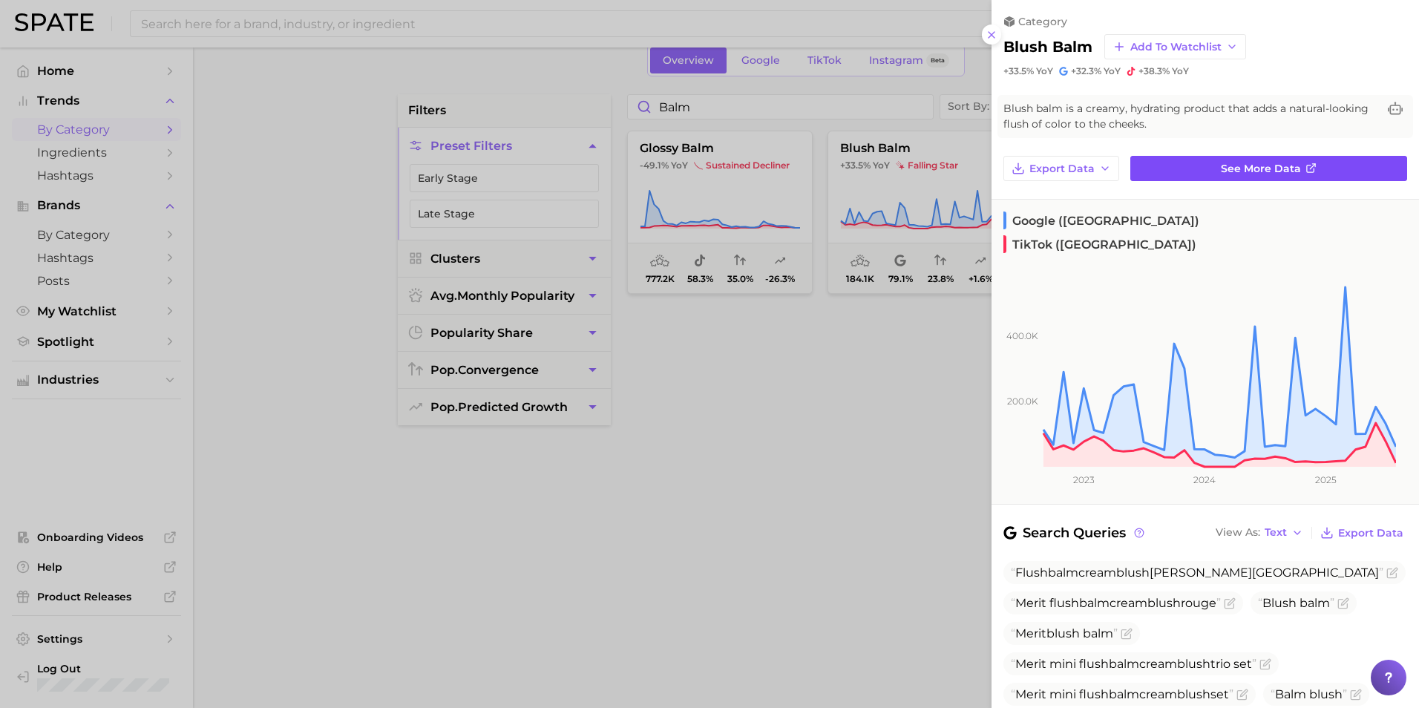
click at [1270, 175] on link "See more data" at bounding box center [1268, 168] width 277 height 25
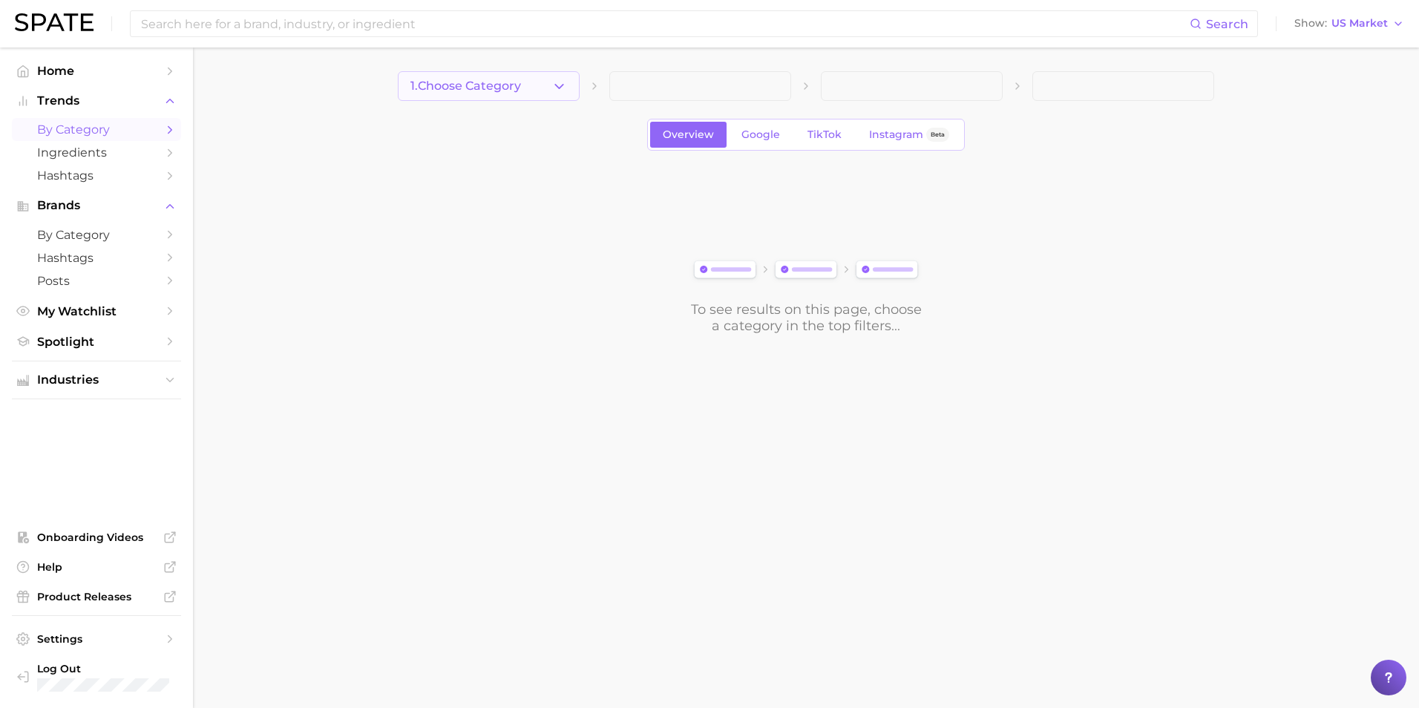
click at [551, 94] on icon "button" at bounding box center [559, 87] width 16 height 16
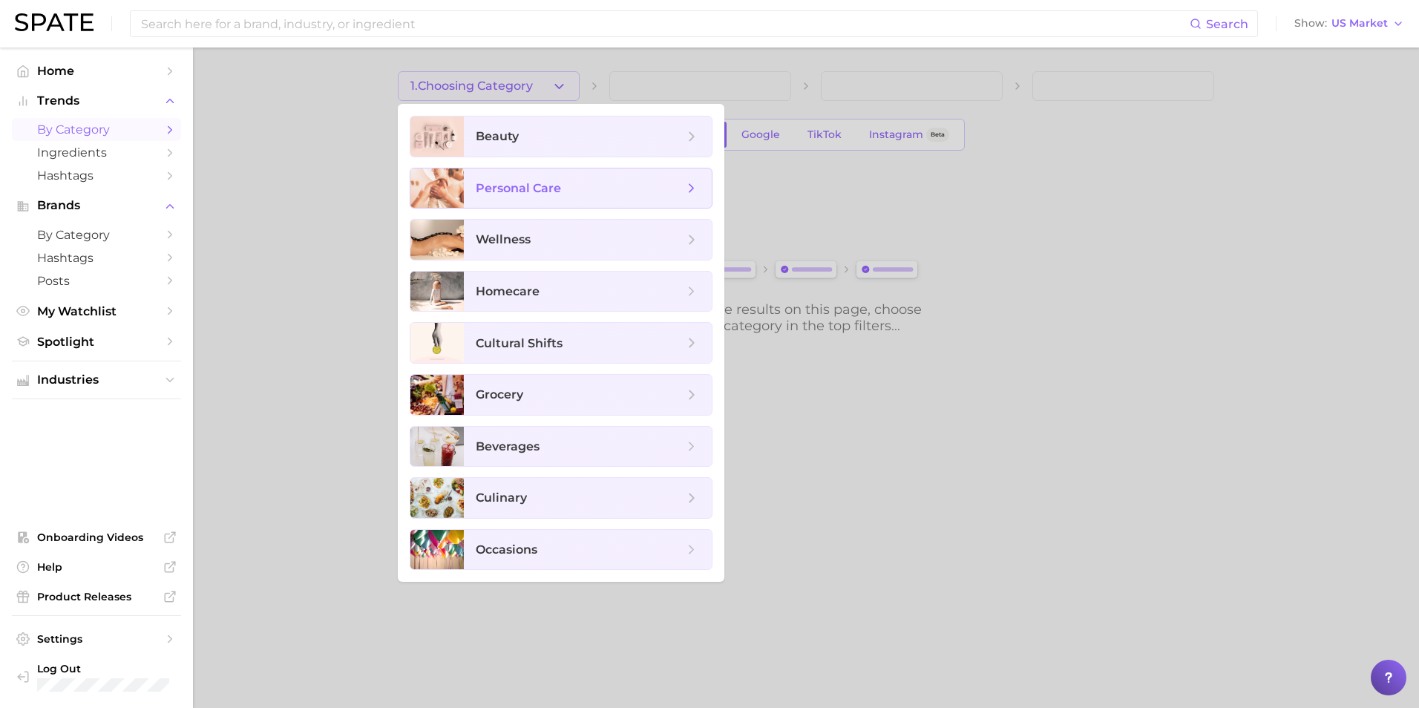
click at [631, 187] on span "personal care" at bounding box center [580, 188] width 208 height 16
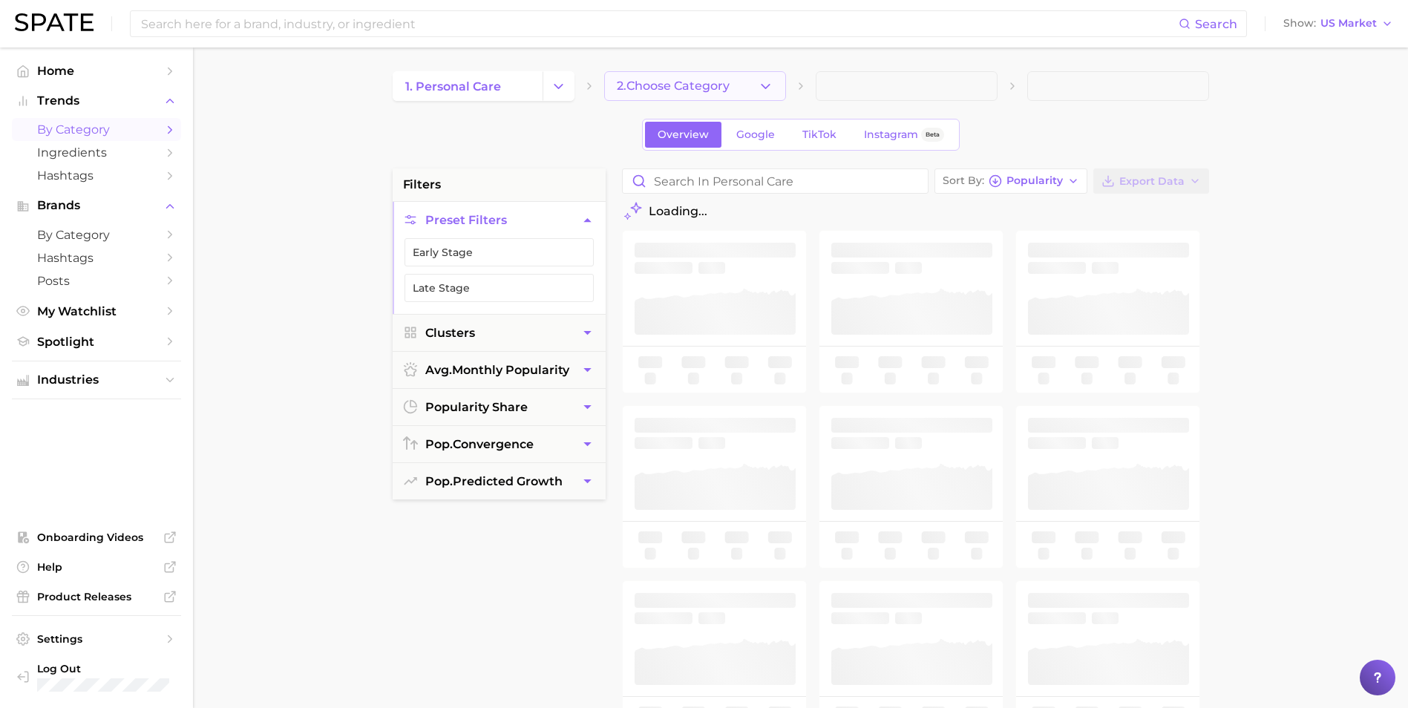
click at [689, 89] on span "2. Choose Category" at bounding box center [673, 85] width 113 height 13
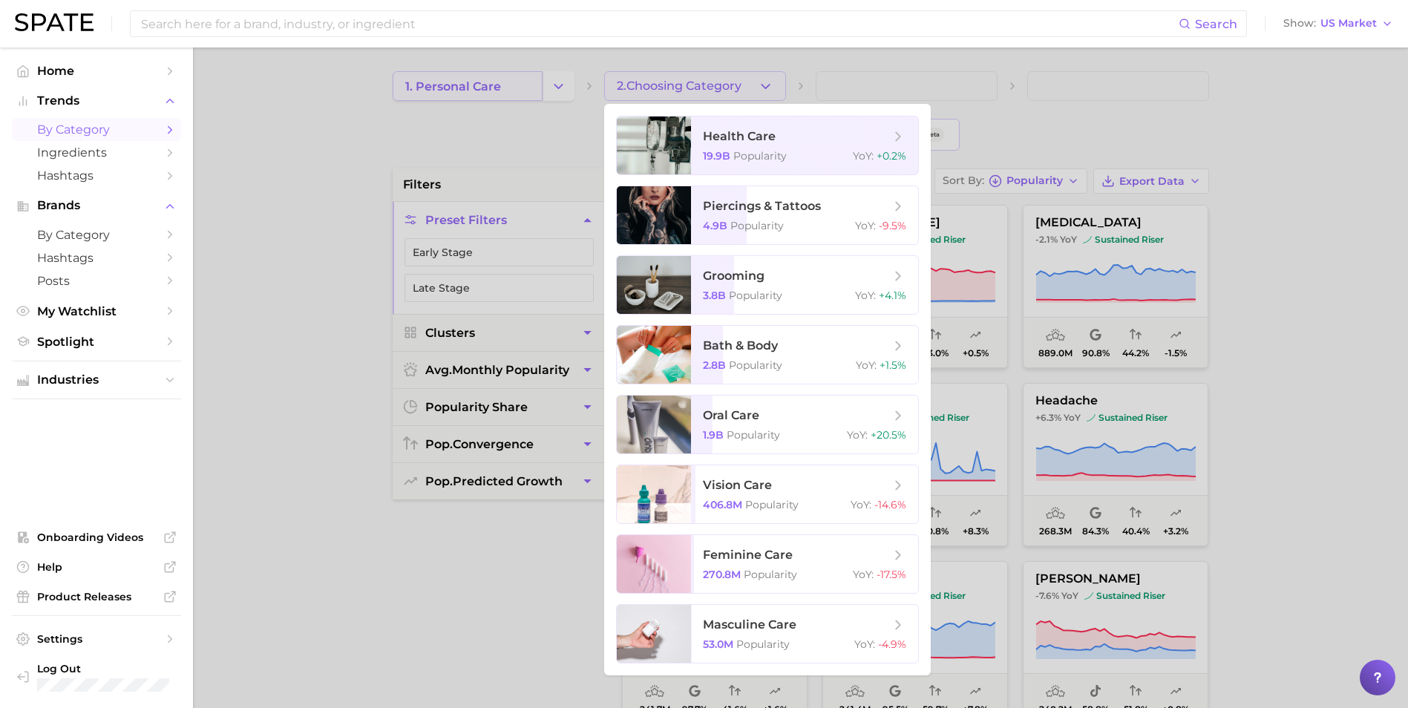
click at [490, 88] on div at bounding box center [704, 354] width 1408 height 708
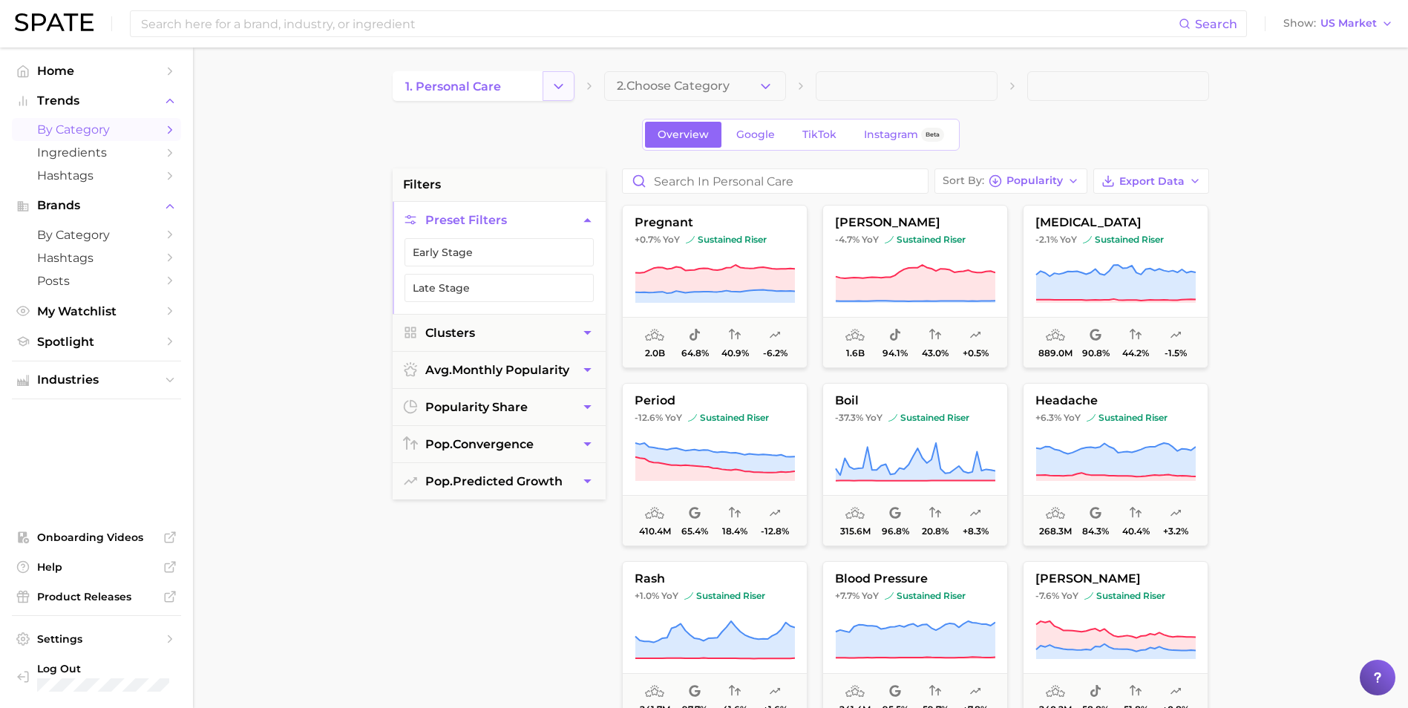
click at [551, 96] on button "Change Category" at bounding box center [558, 86] width 32 height 30
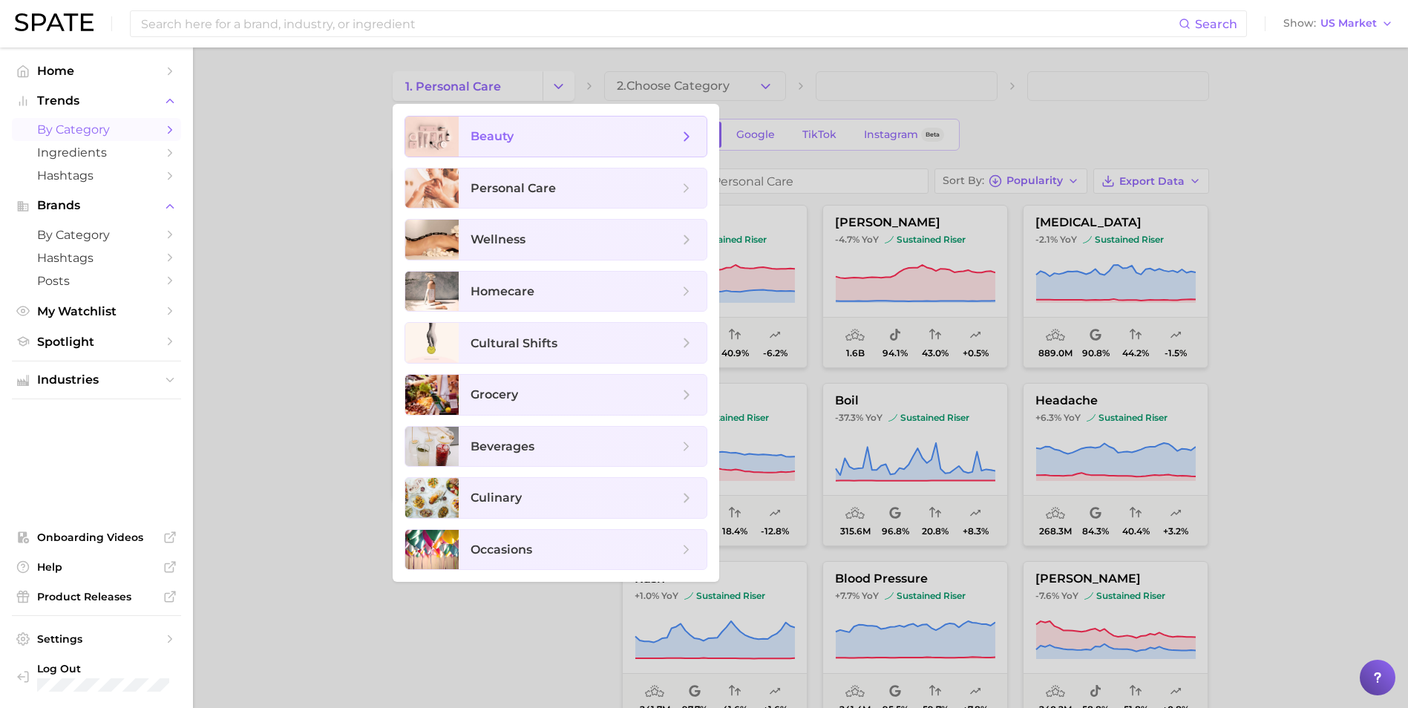
click at [574, 128] on span "beauty" at bounding box center [583, 137] width 248 height 40
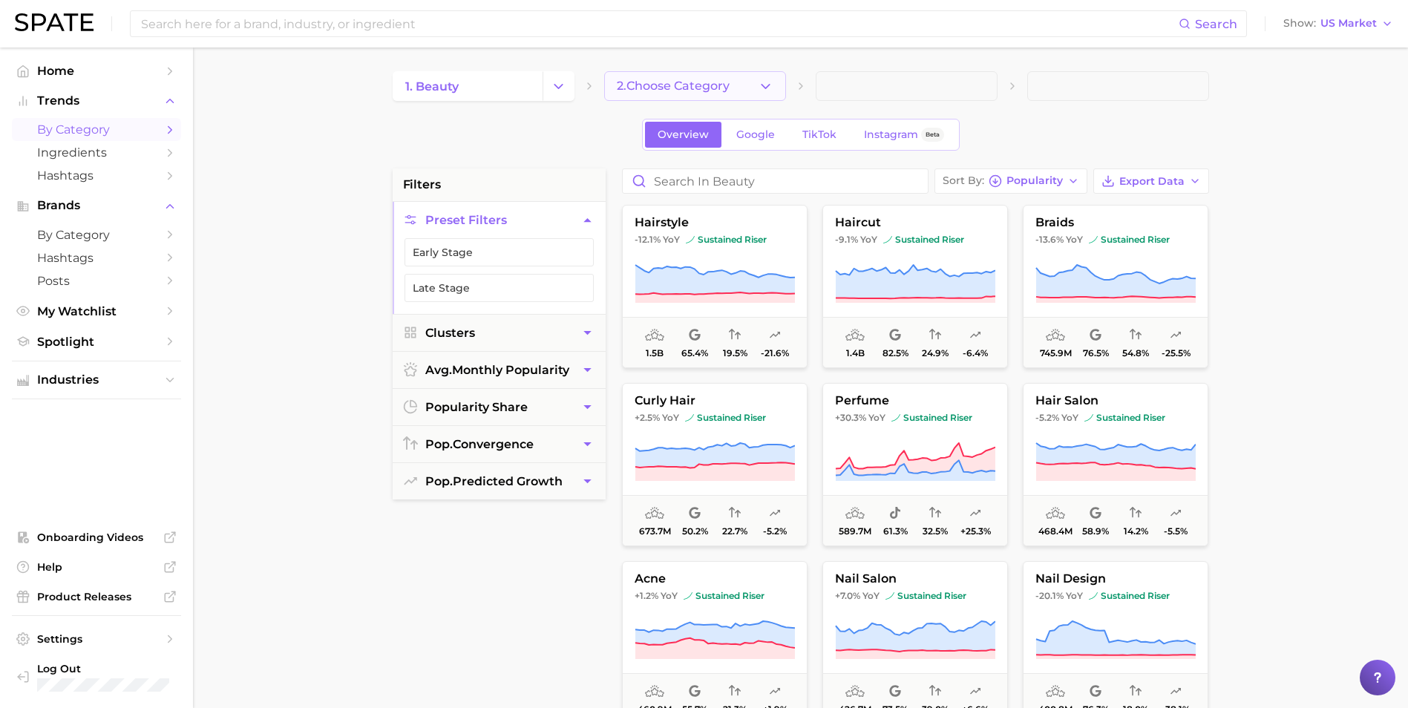
click at [770, 85] on icon "button" at bounding box center [766, 87] width 16 height 16
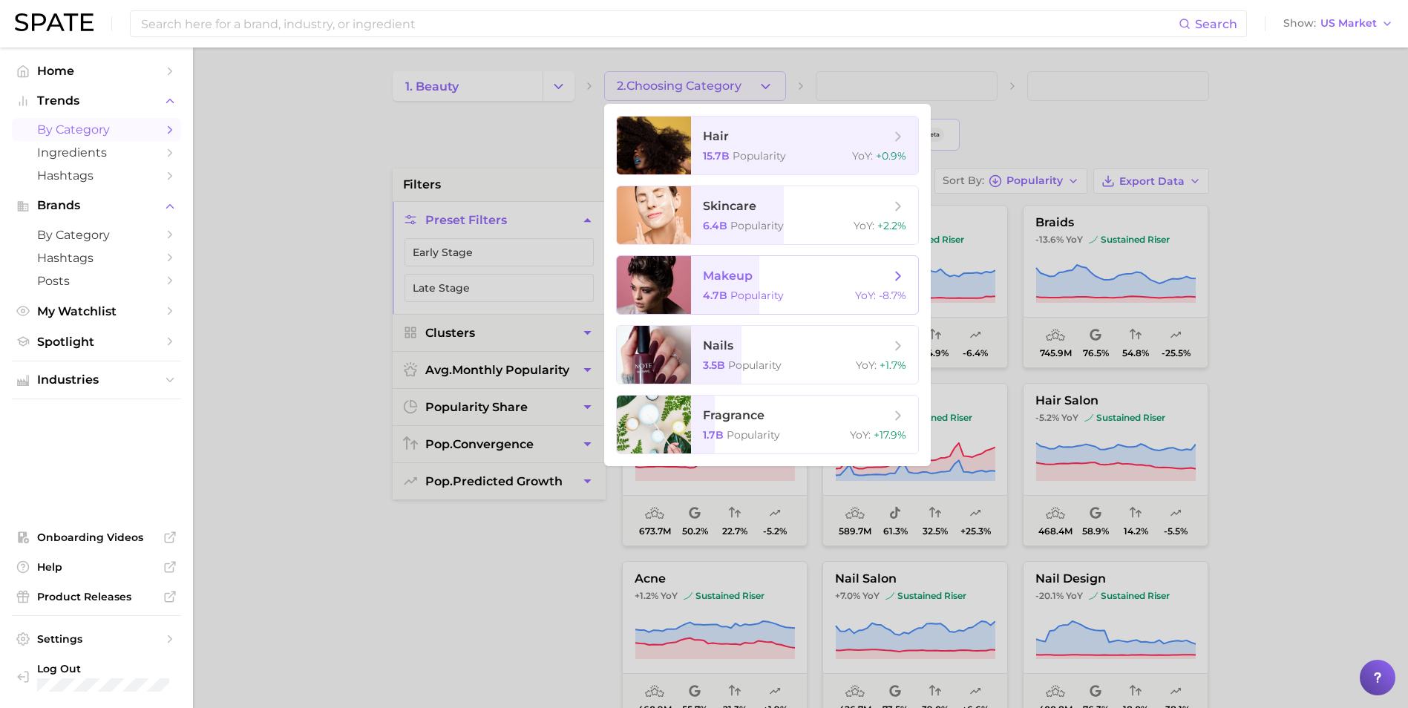
click at [781, 287] on span "makeup 4.7b Popularity YoY : -8.7%" at bounding box center [804, 285] width 227 height 58
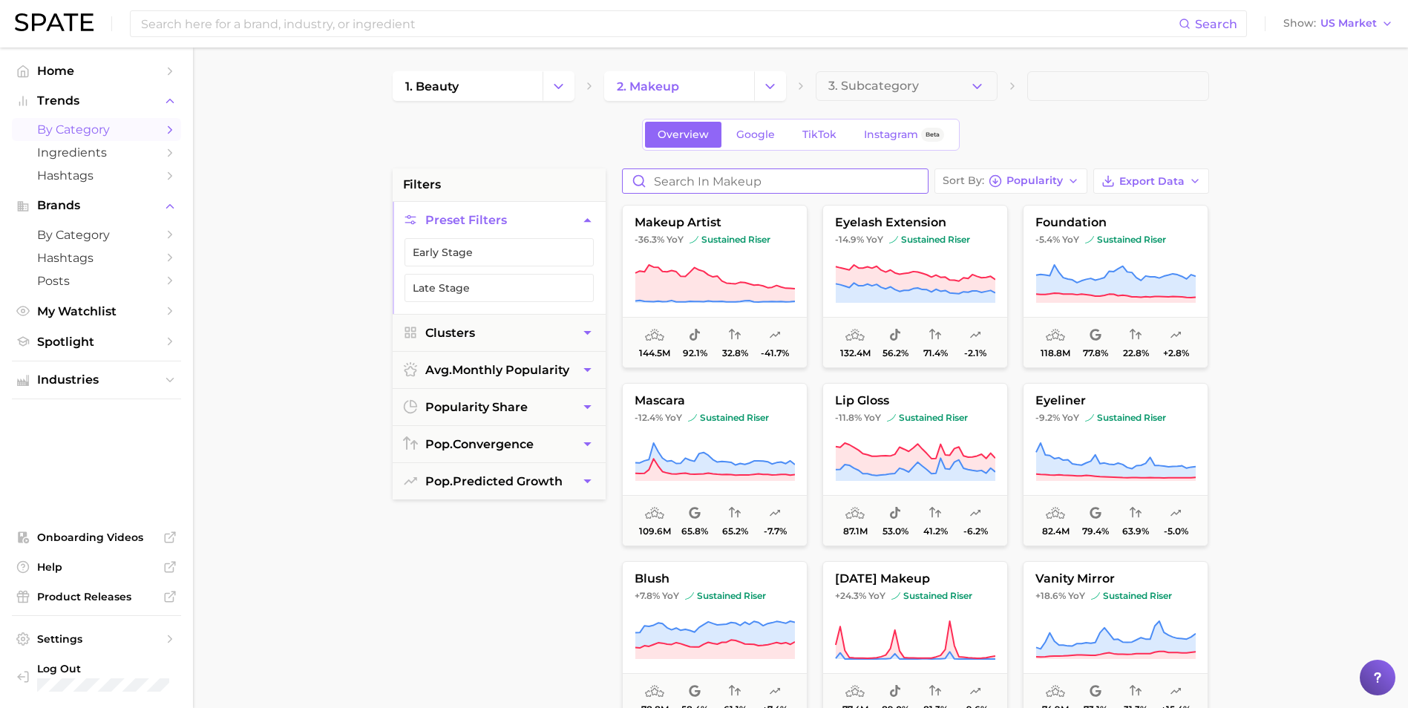
click at [739, 182] on input "Search in makeup" at bounding box center [775, 181] width 305 height 24
type input "f"
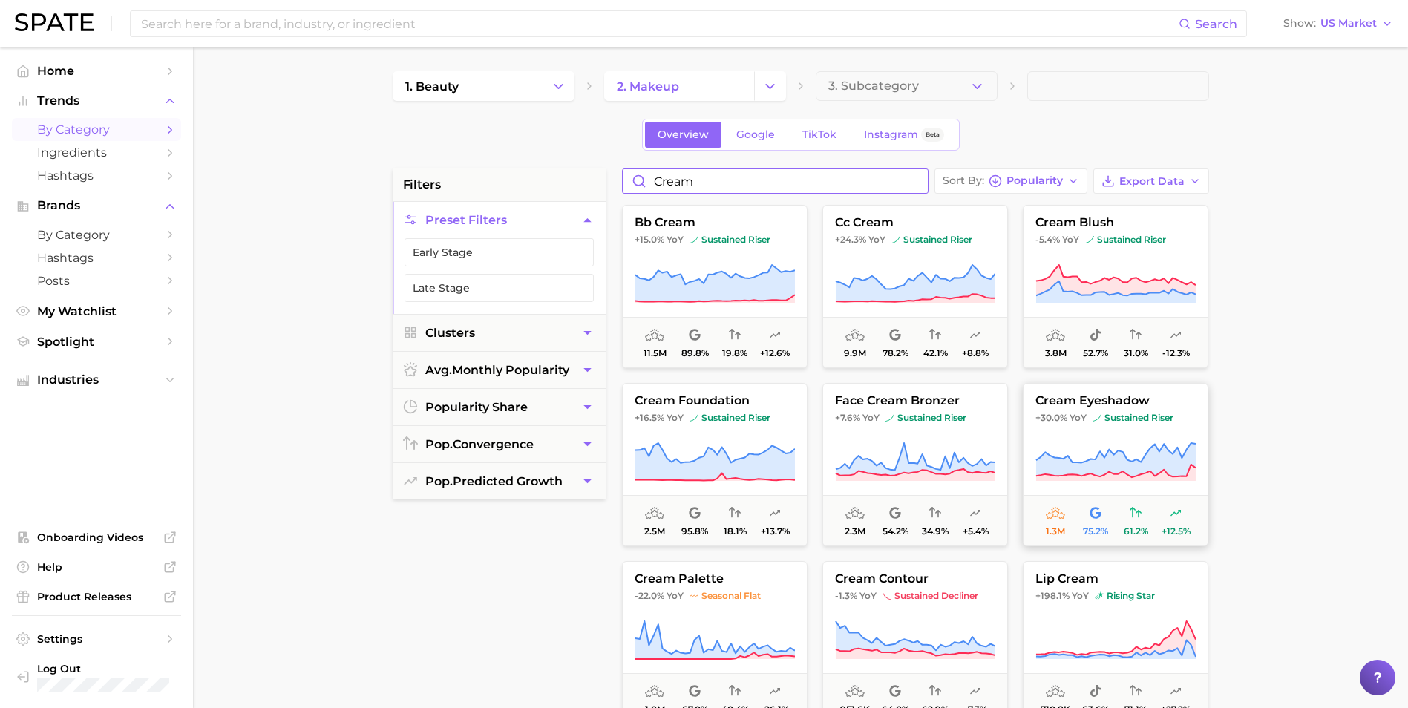
type input "cream"
click at [1051, 430] on button "cream eyeshadow +30.0% YoY sustained riser 1.3m 75.2% 61.2% +12.5%" at bounding box center [1116, 464] width 186 height 163
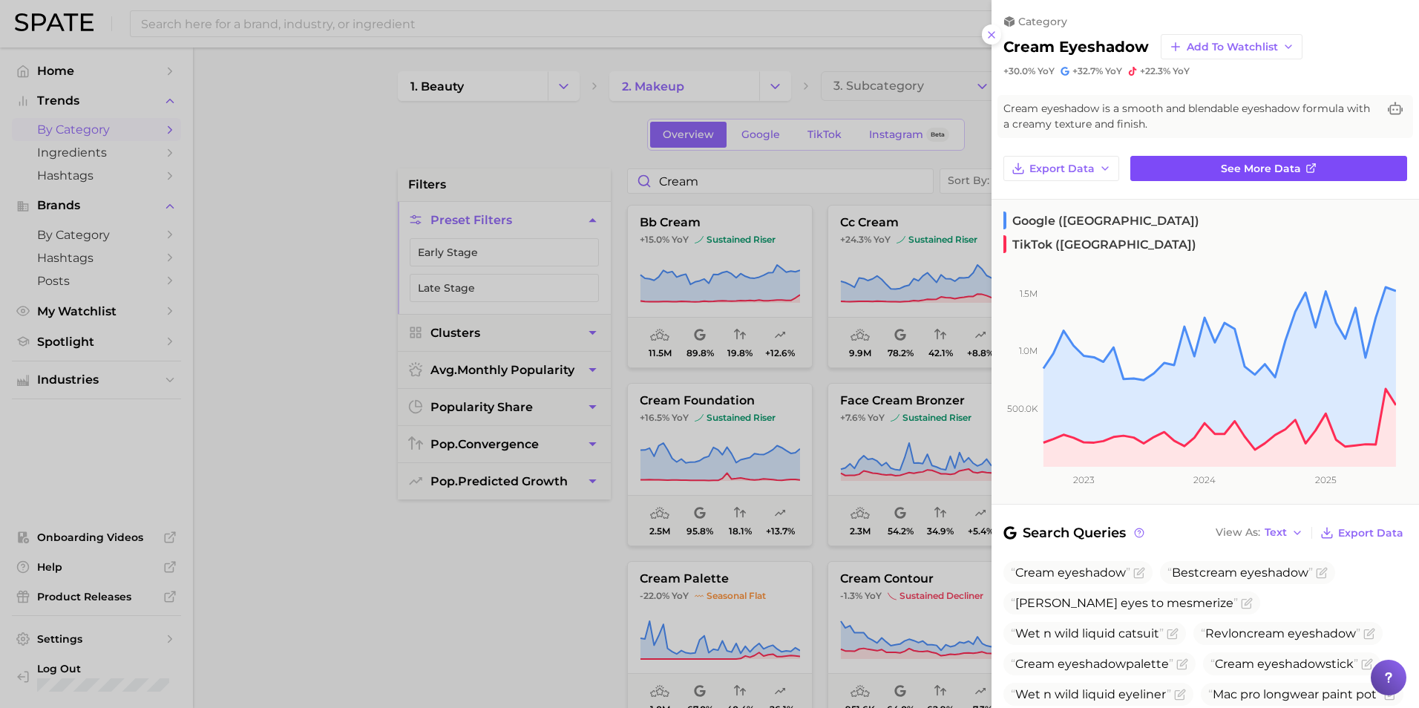
click at [1293, 163] on span "See more data" at bounding box center [1261, 169] width 80 height 13
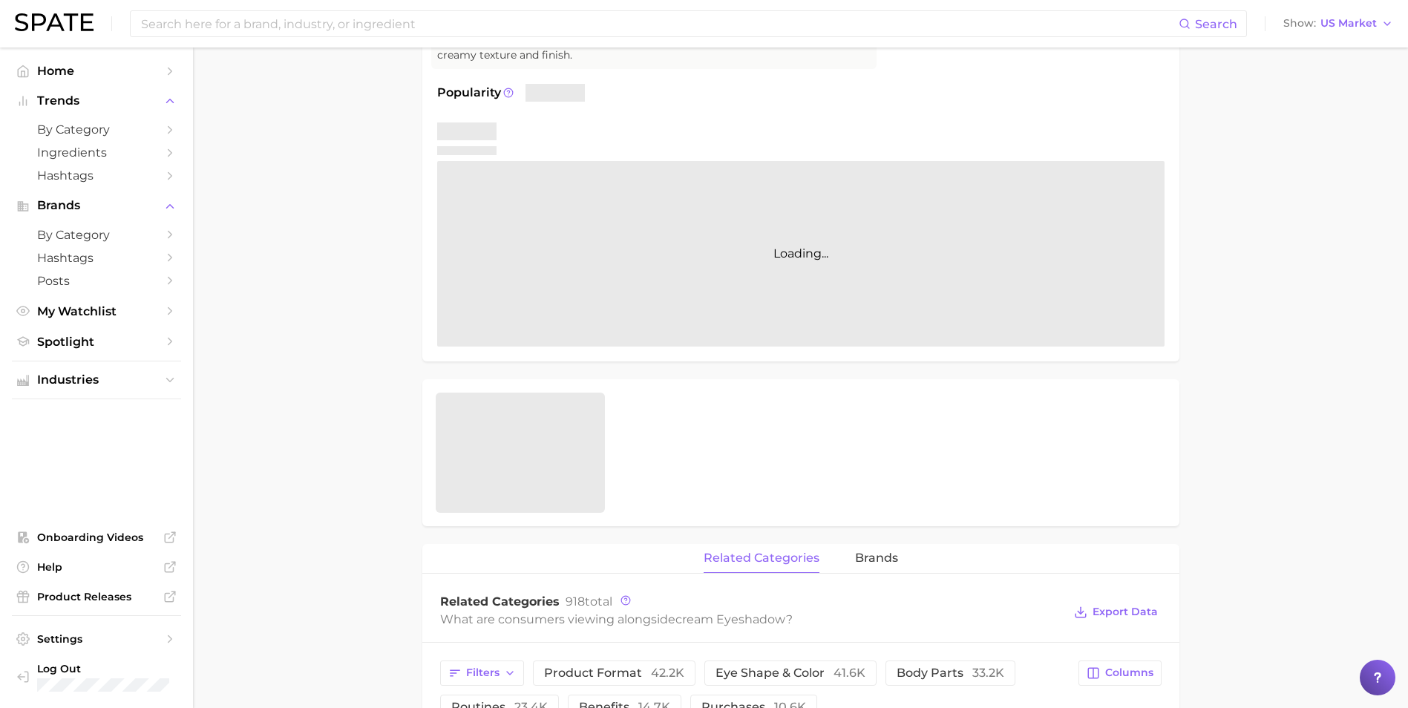
scroll to position [297, 0]
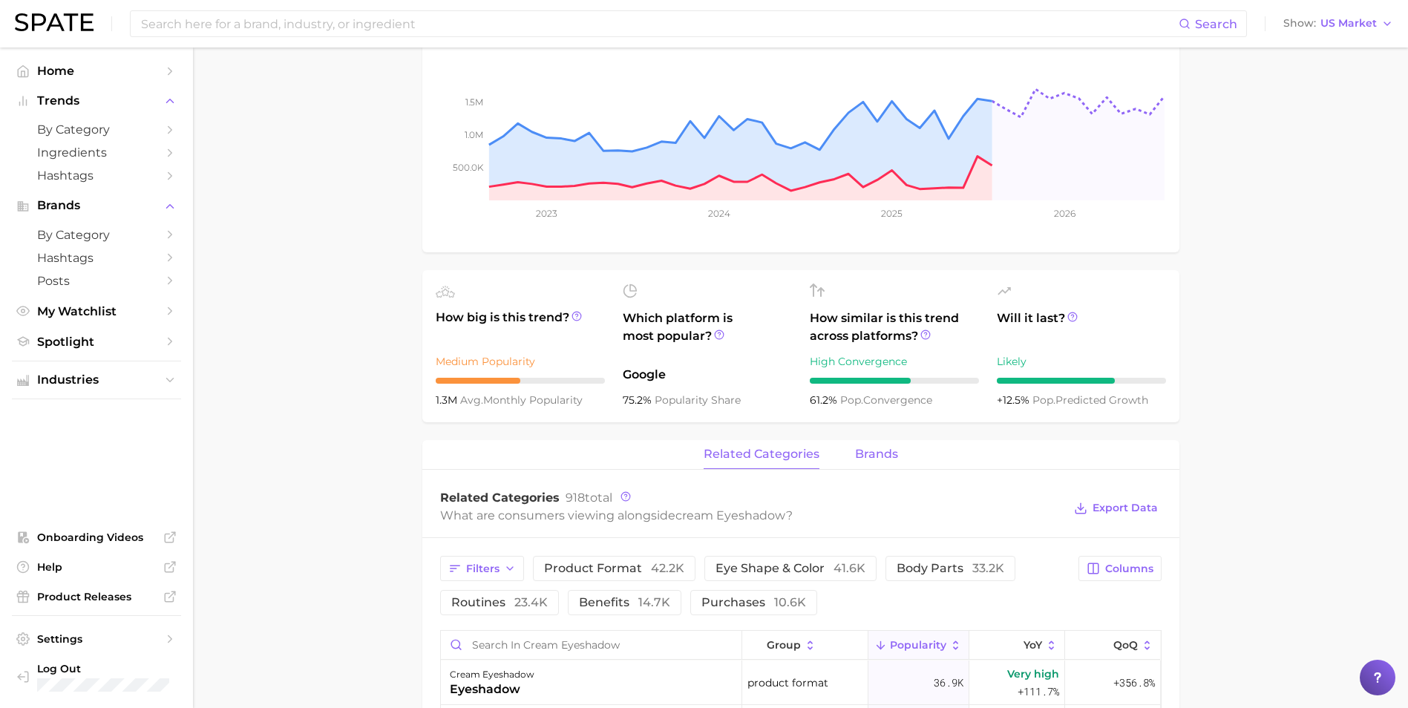
click at [879, 453] on span "brands" at bounding box center [876, 453] width 43 height 13
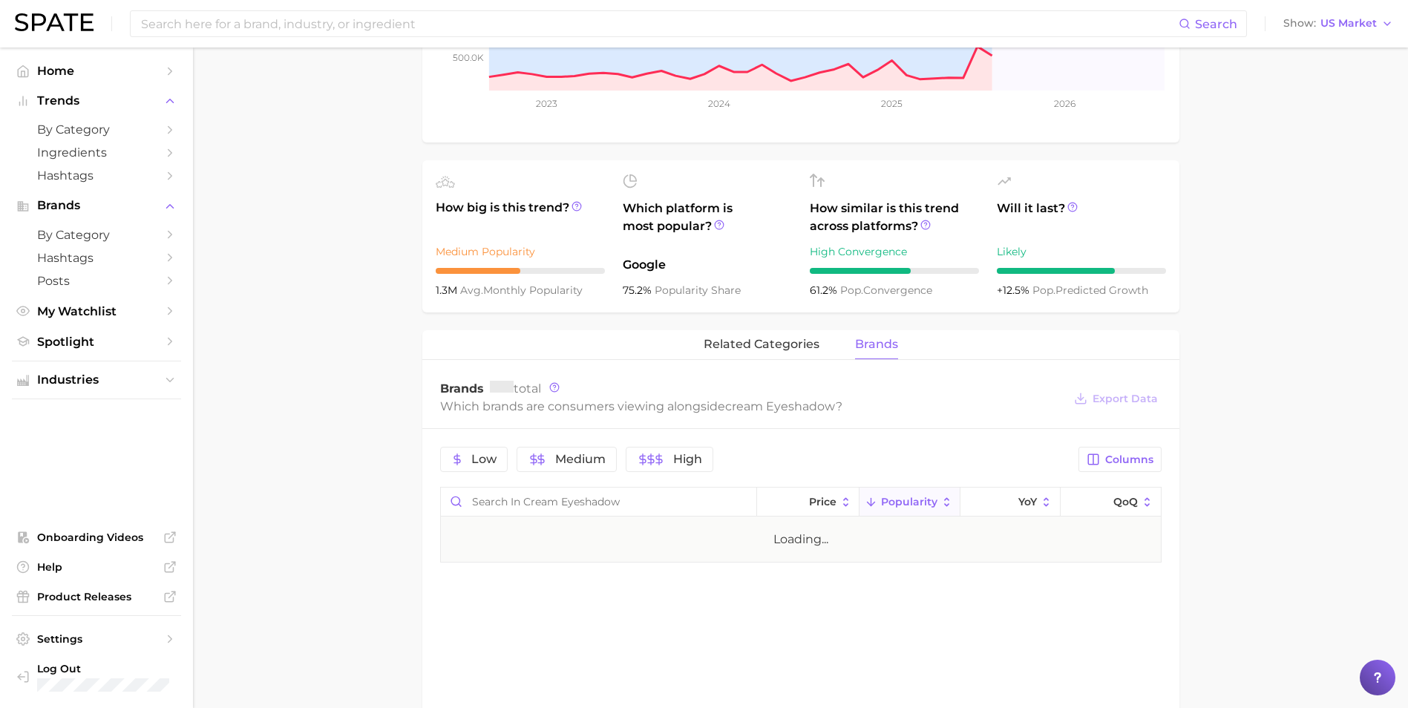
scroll to position [445, 0]
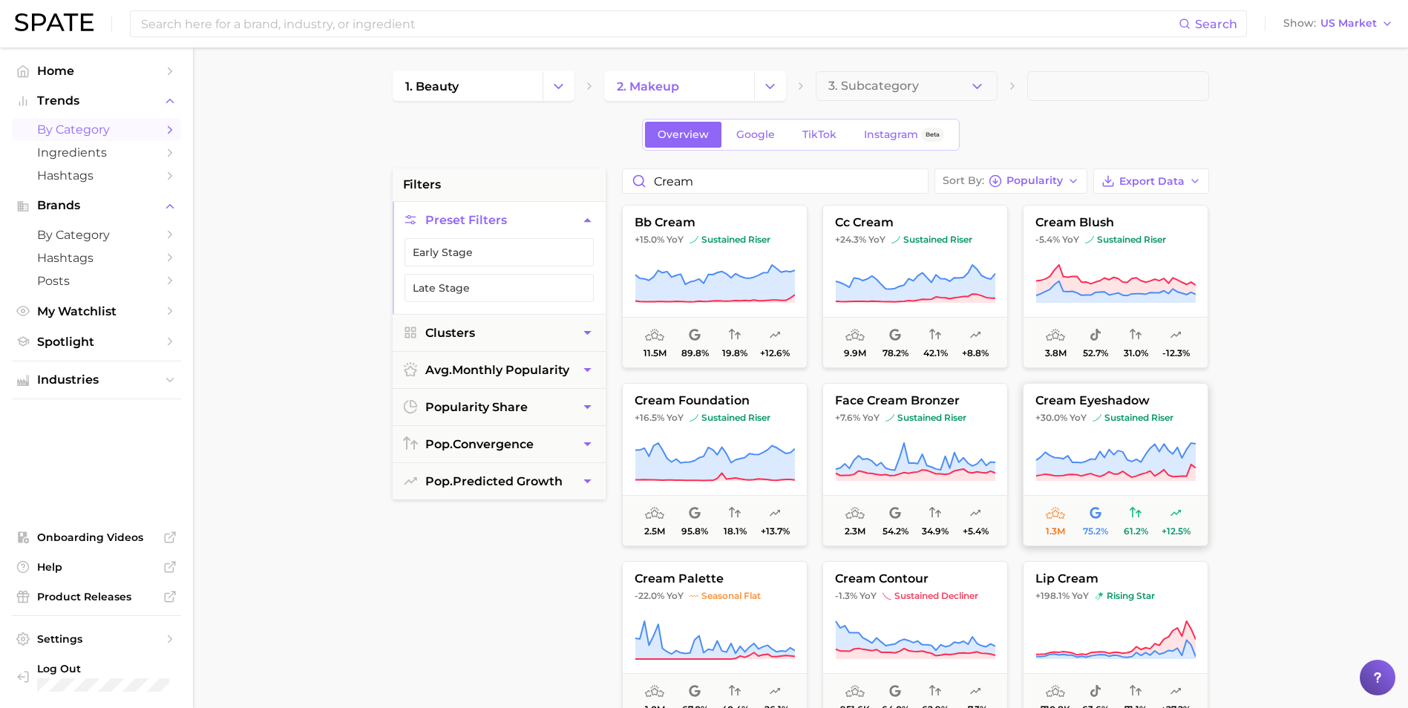
click at [1076, 430] on button "cream eyeshadow +30.0% YoY sustained riser 1.3m 75.2% 61.2% +12.5%" at bounding box center [1116, 464] width 186 height 163
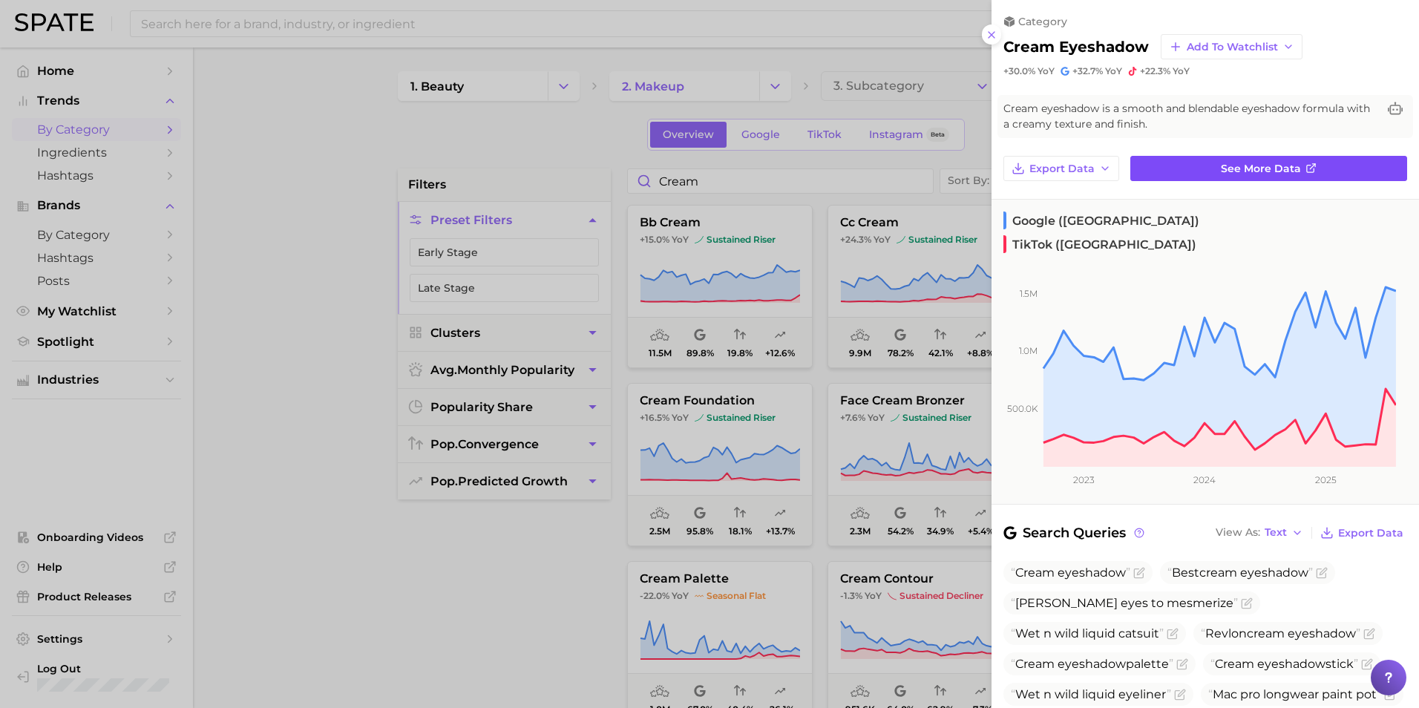
click at [1190, 174] on link "See more data" at bounding box center [1268, 168] width 277 height 25
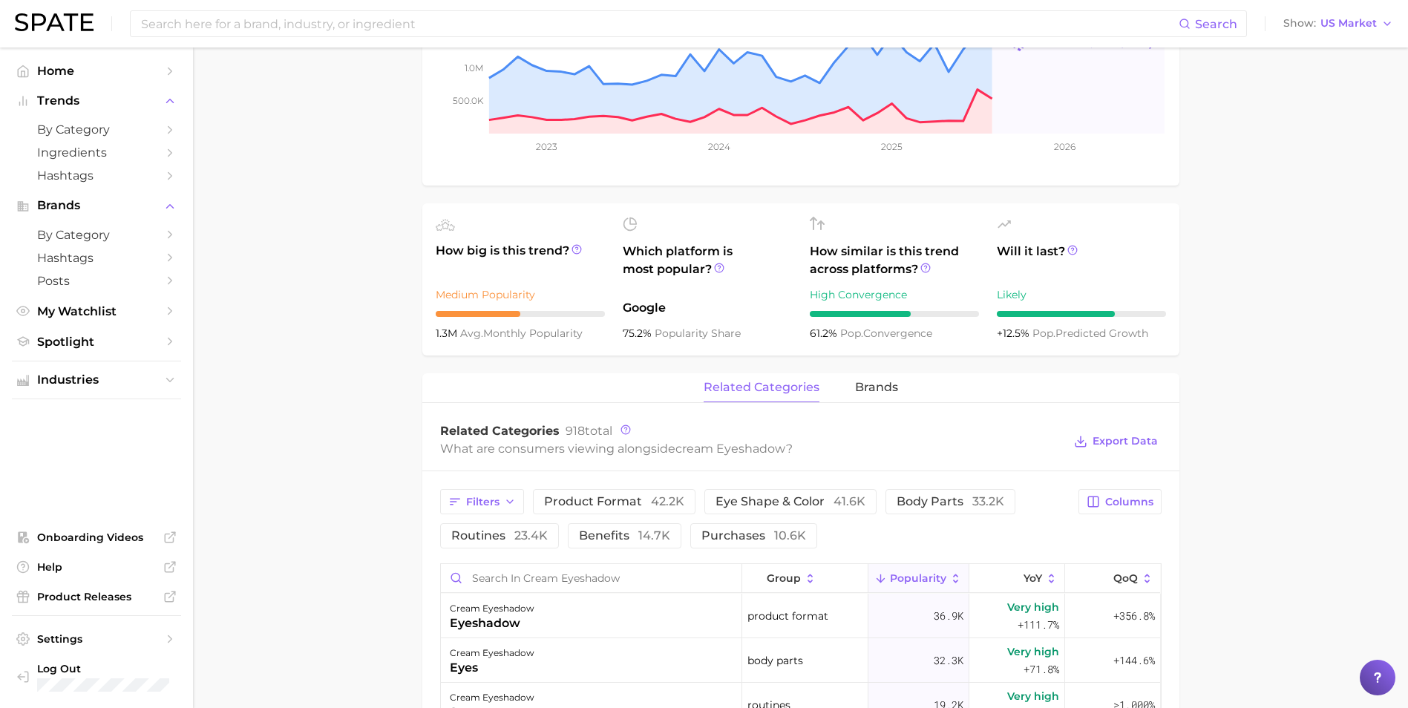
scroll to position [519, 0]
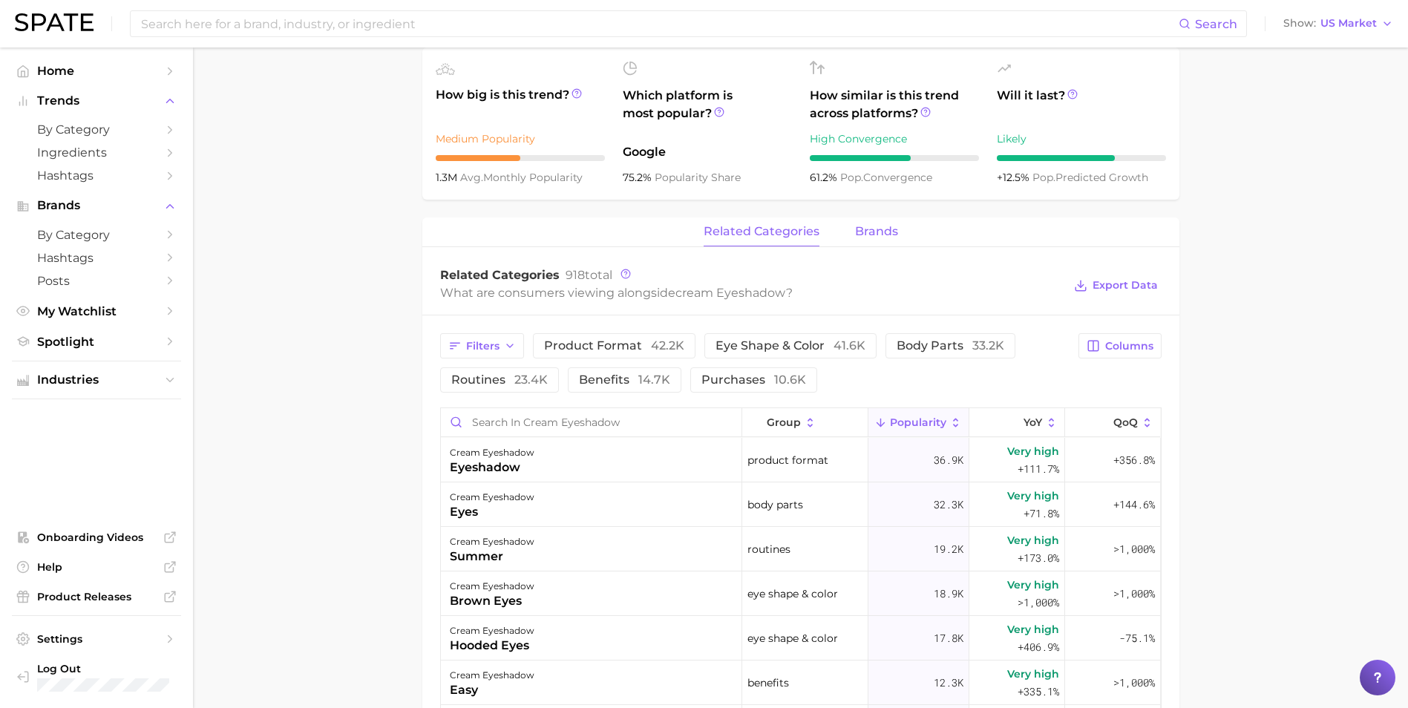
click at [855, 234] on span "brands" at bounding box center [876, 231] width 43 height 13
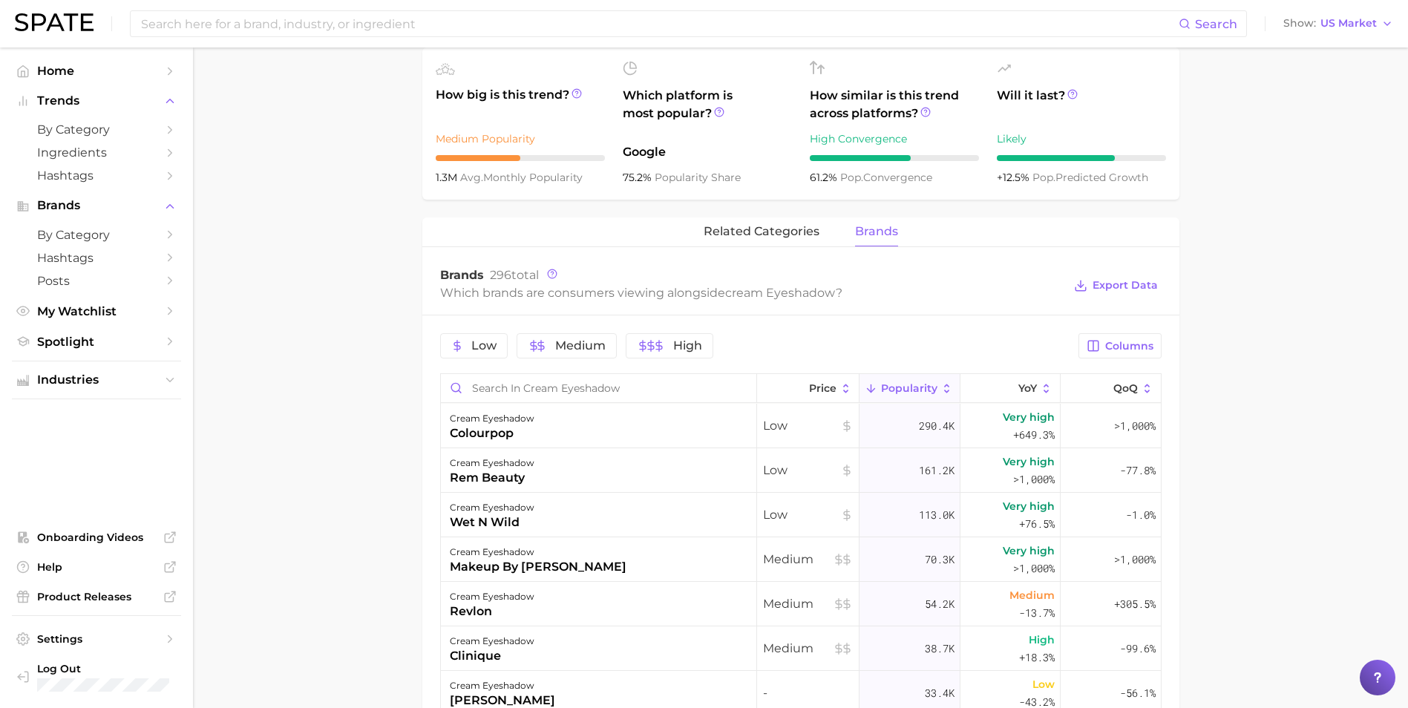
click at [358, 306] on main "1. makeup 2. eye makeup 3. eyeshadow products 4. cream eyeshadow Overview Googl…" at bounding box center [800, 350] width 1215 height 1645
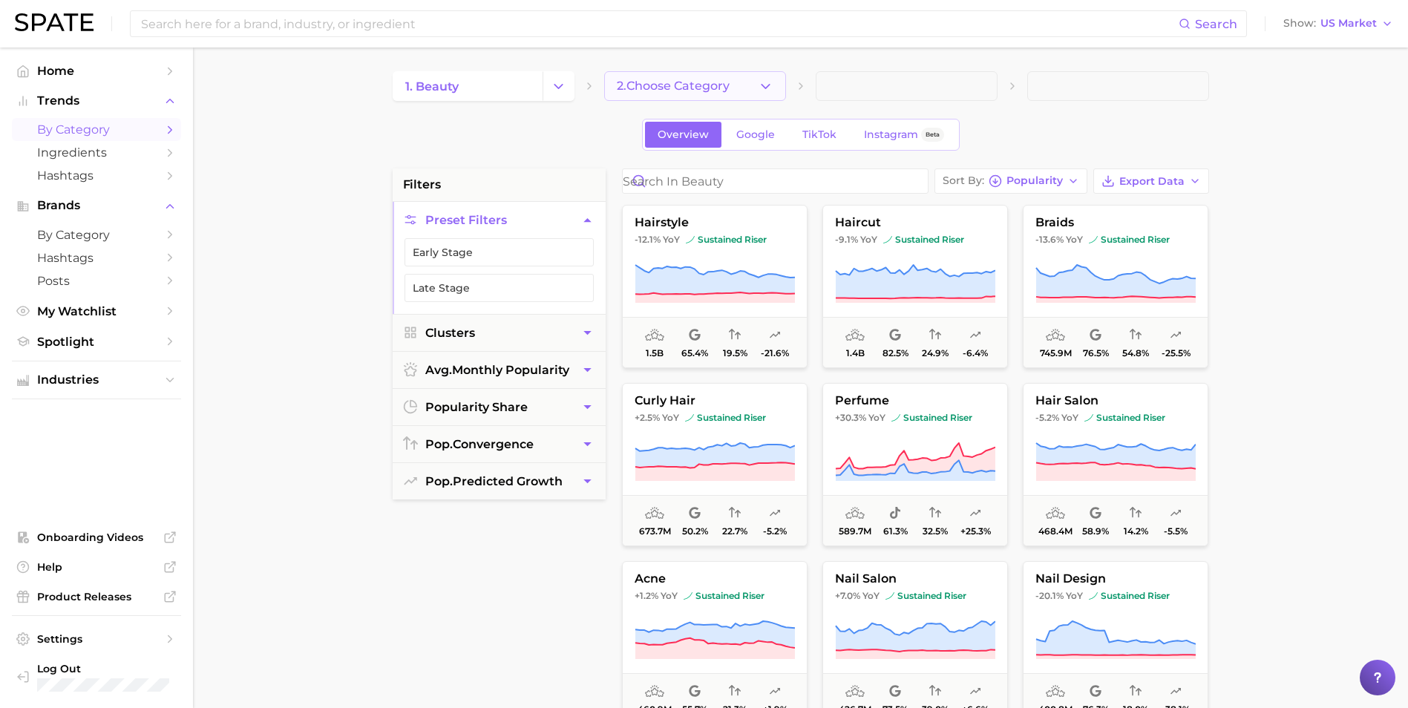
click at [785, 91] on div "1. beauty 2. Choose Category" at bounding box center [801, 86] width 816 height 30
click at [773, 88] on icon "button" at bounding box center [766, 87] width 16 height 16
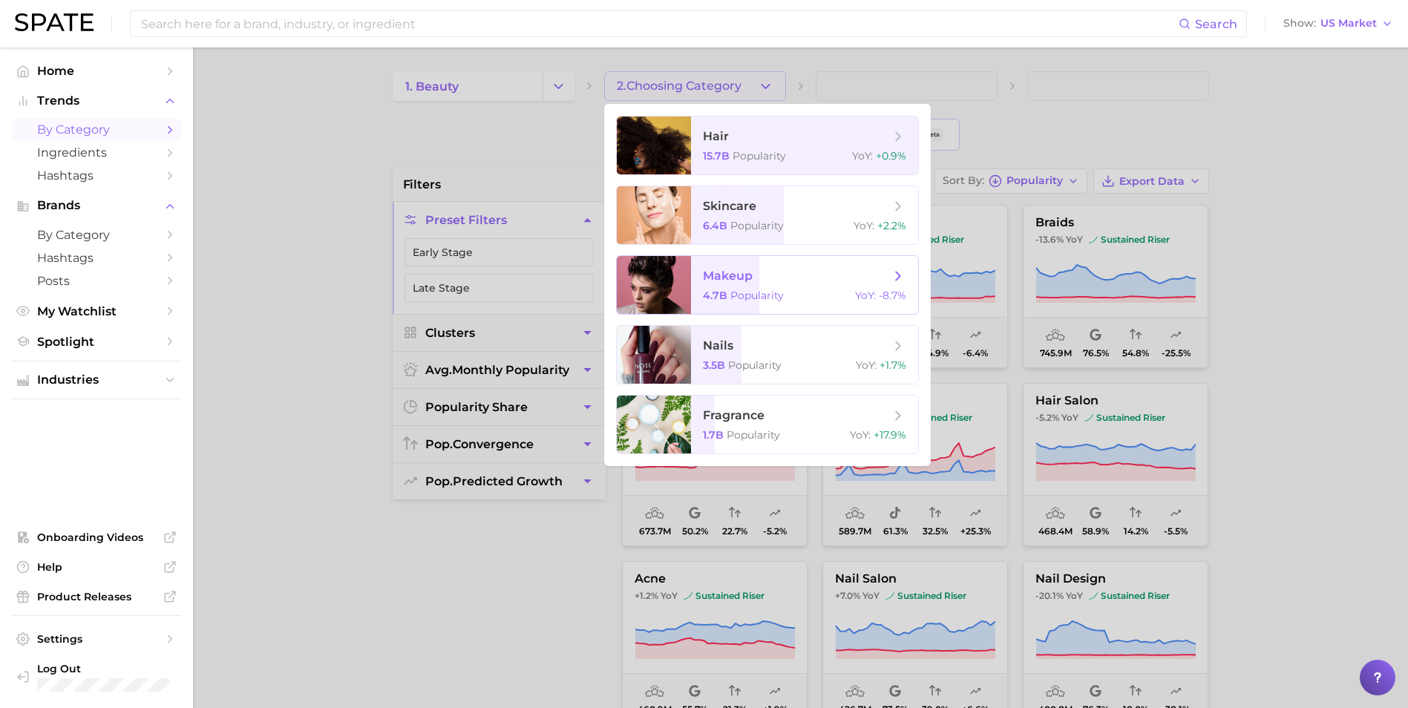
click at [797, 296] on div "4.7b Popularity YoY : -8.7%" at bounding box center [804, 295] width 203 height 13
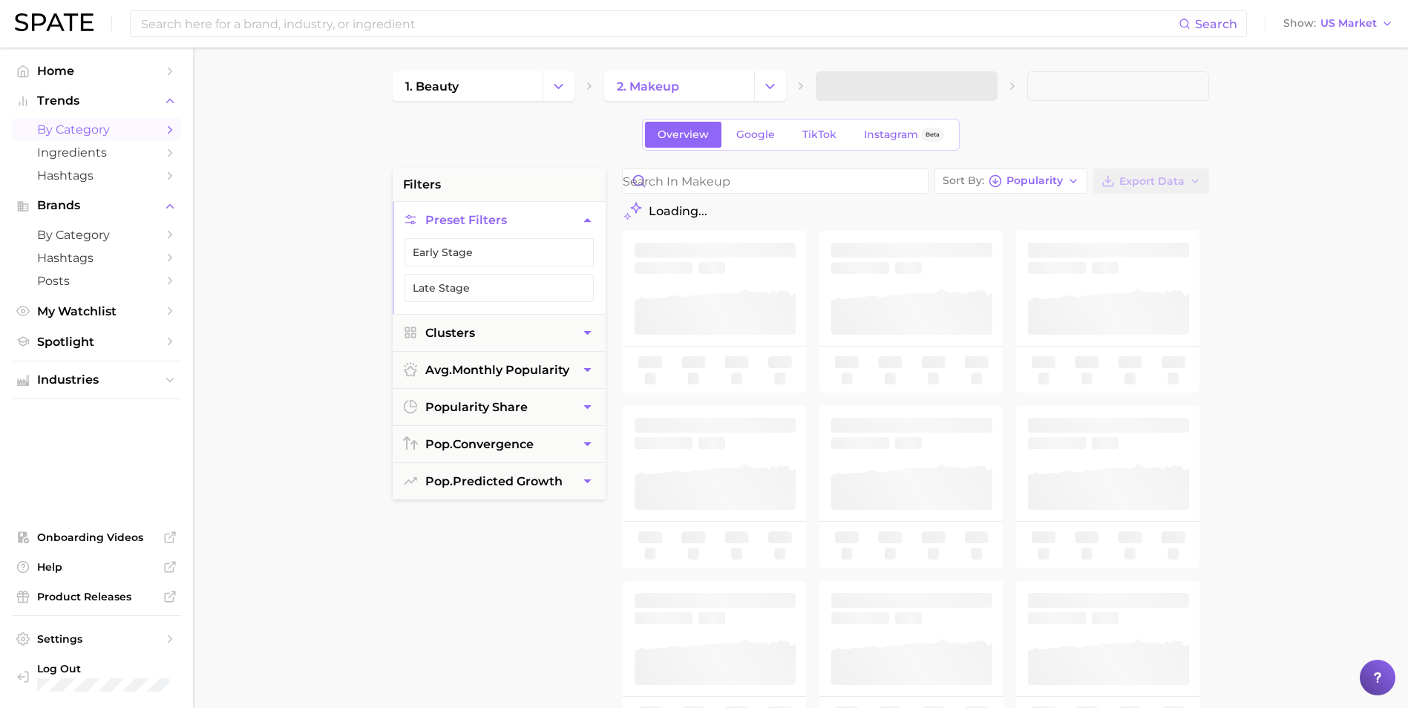
click at [883, 75] on span at bounding box center [907, 86] width 182 height 30
click at [749, 186] on input "Search in makeup" at bounding box center [775, 181] width 305 height 24
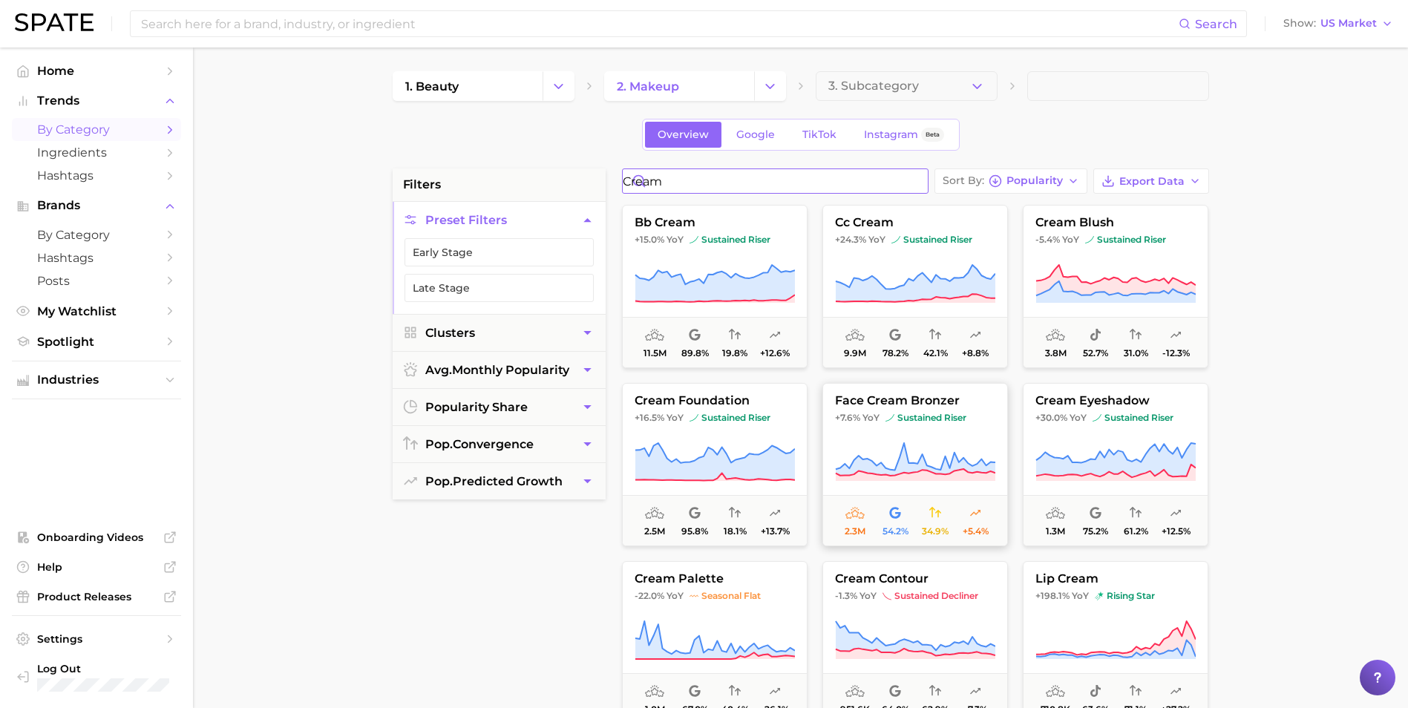
type input "cream"
click at [980, 401] on span "face cream bronzer" at bounding box center [915, 400] width 184 height 13
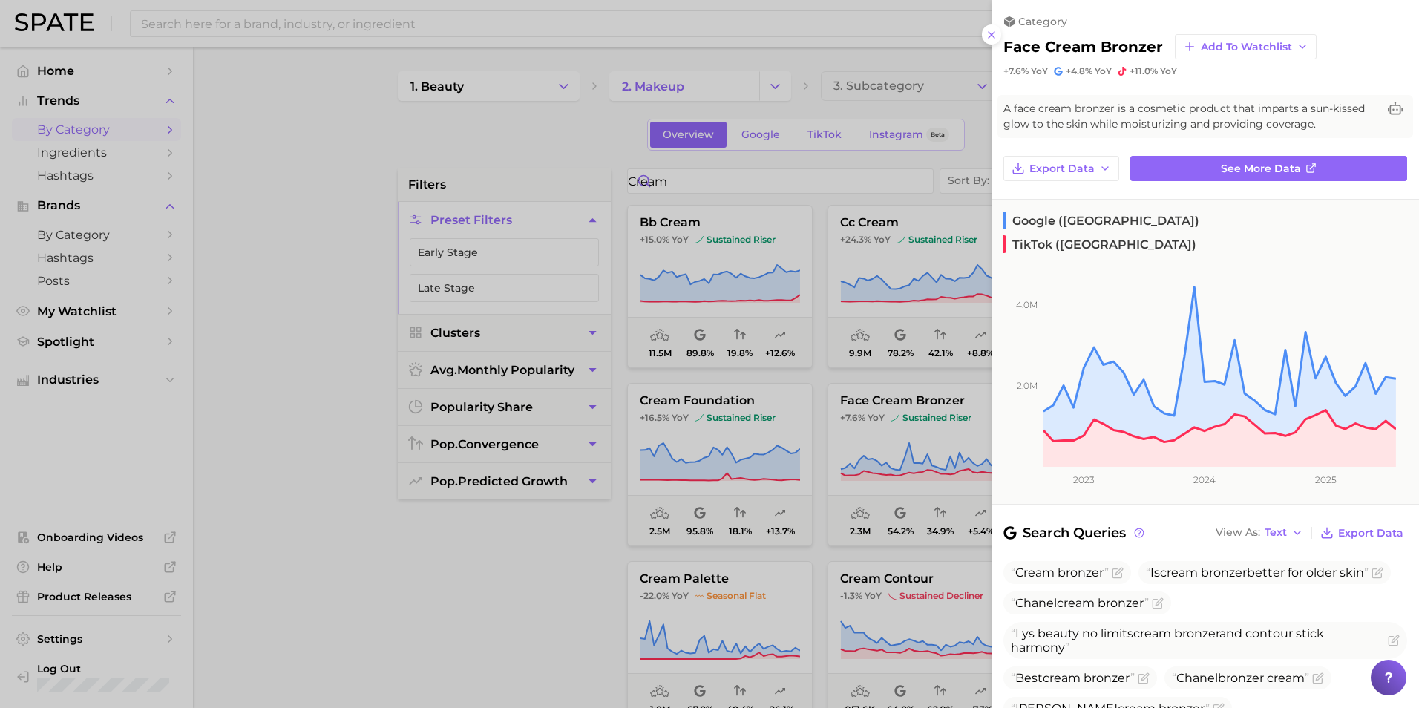
click at [450, 565] on div at bounding box center [709, 354] width 1419 height 708
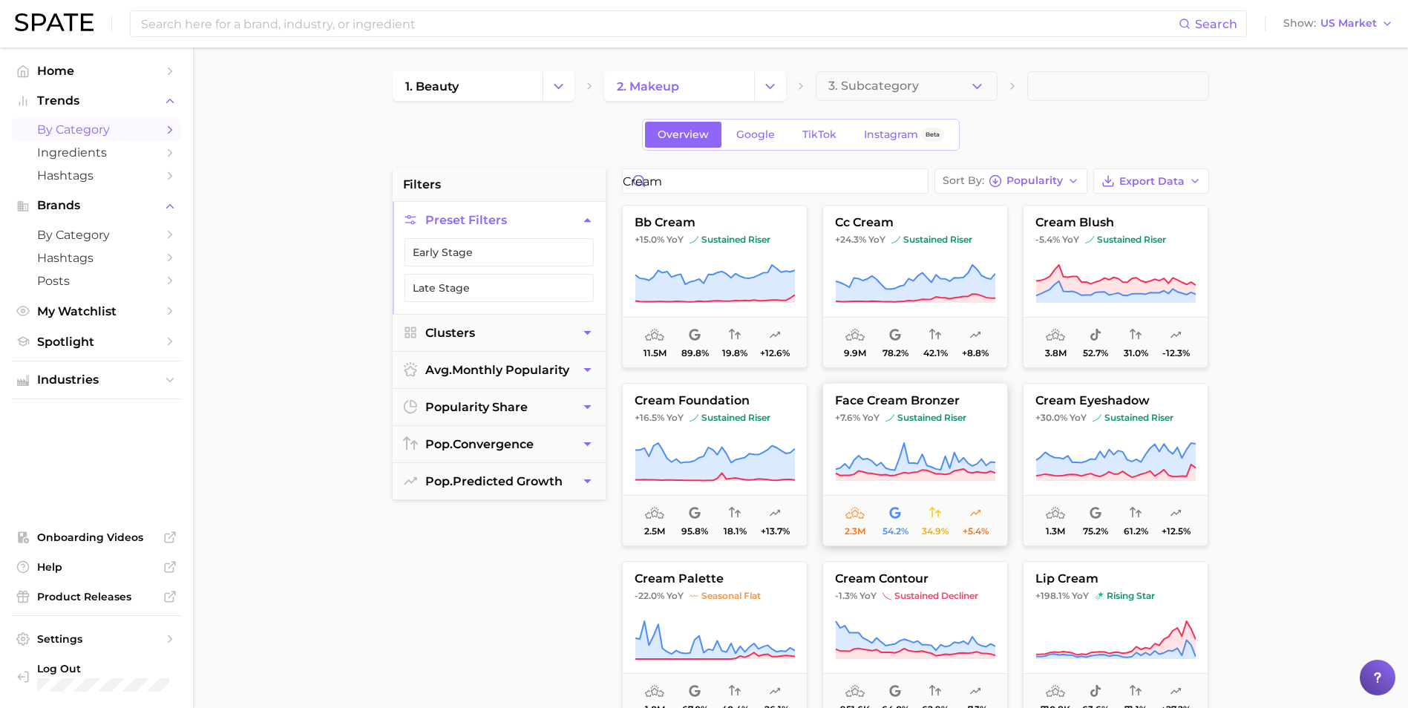
click at [925, 442] on icon at bounding box center [915, 463] width 160 height 42
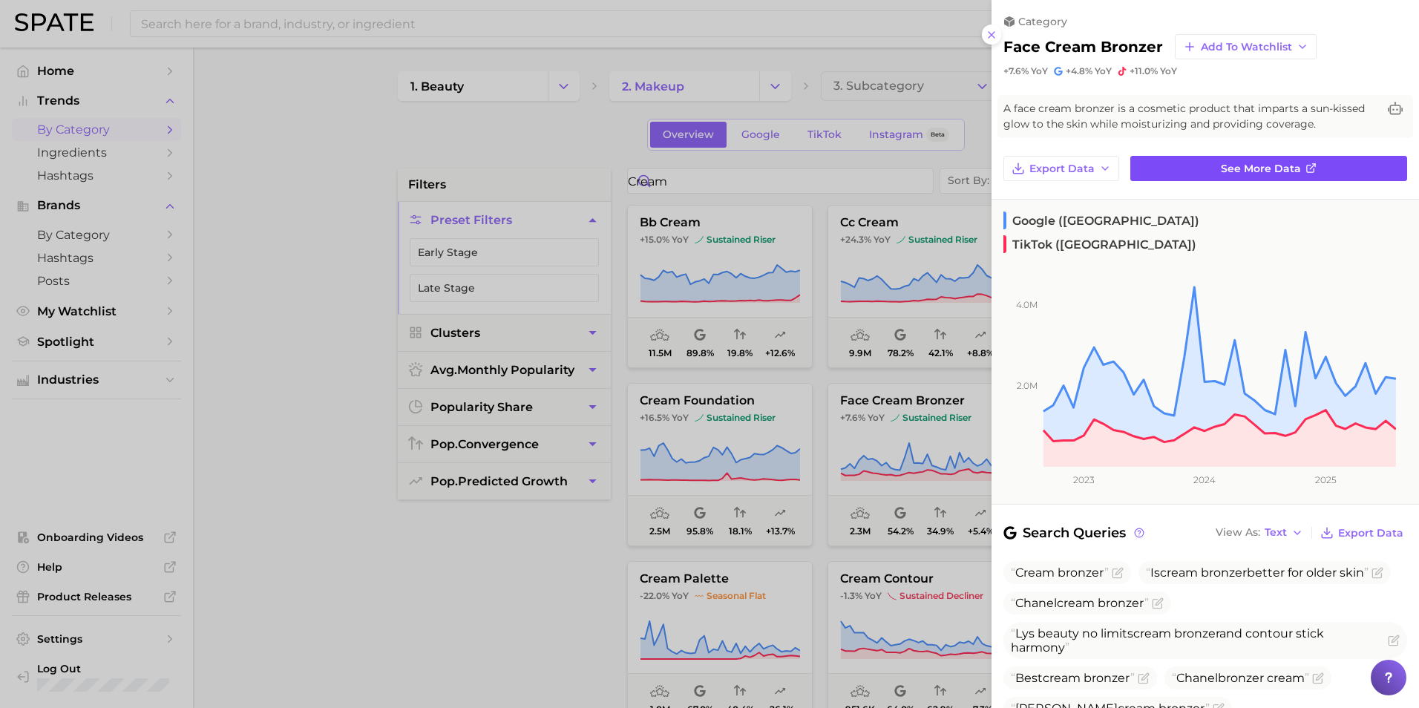
click at [1266, 170] on span "See more data" at bounding box center [1261, 169] width 80 height 13
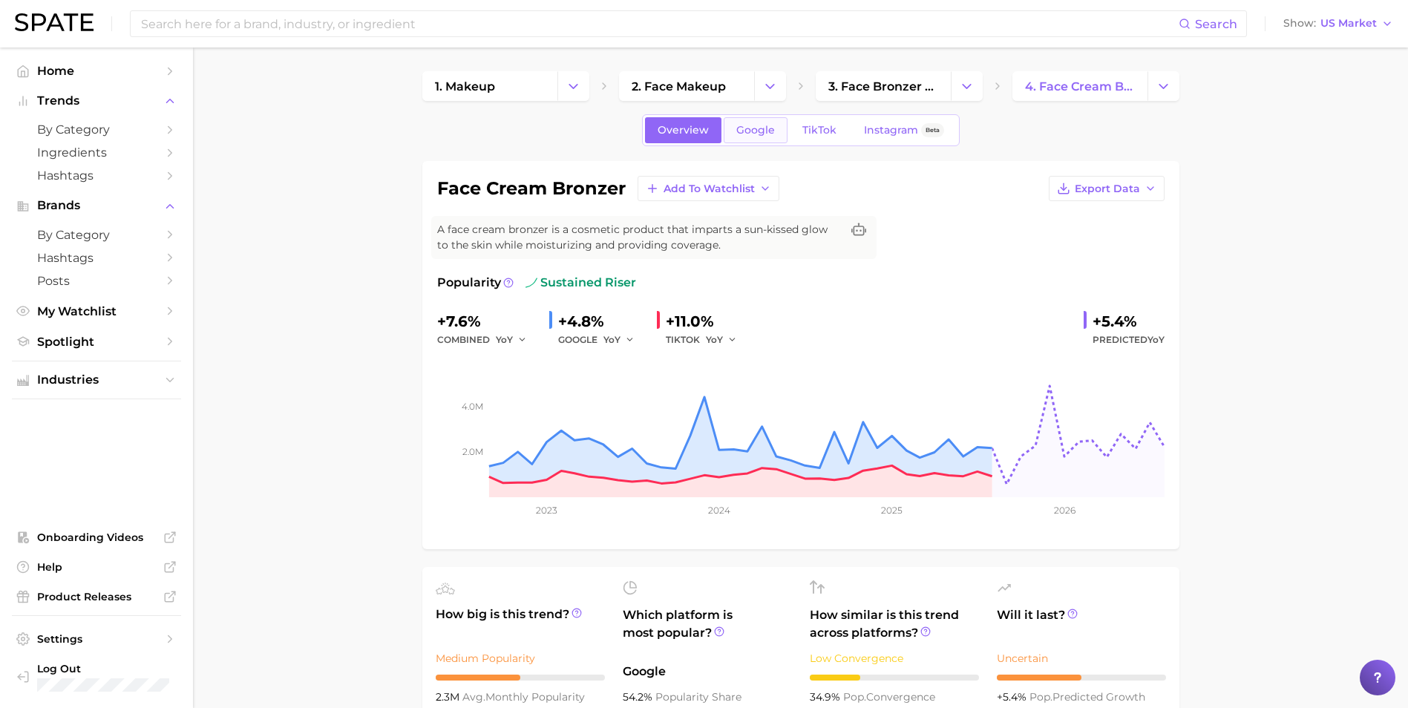
click at [772, 133] on span "Google" at bounding box center [755, 130] width 39 height 13
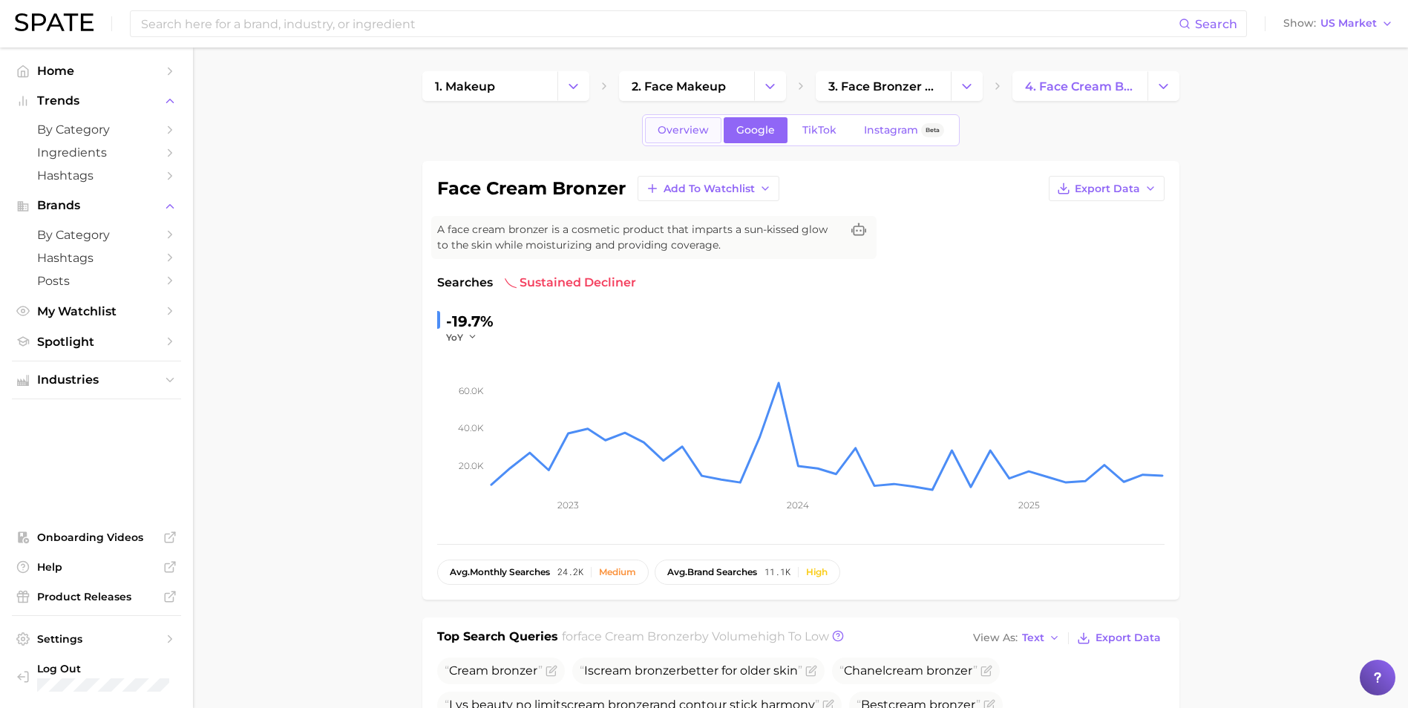
click at [676, 128] on span "Overview" at bounding box center [682, 130] width 51 height 13
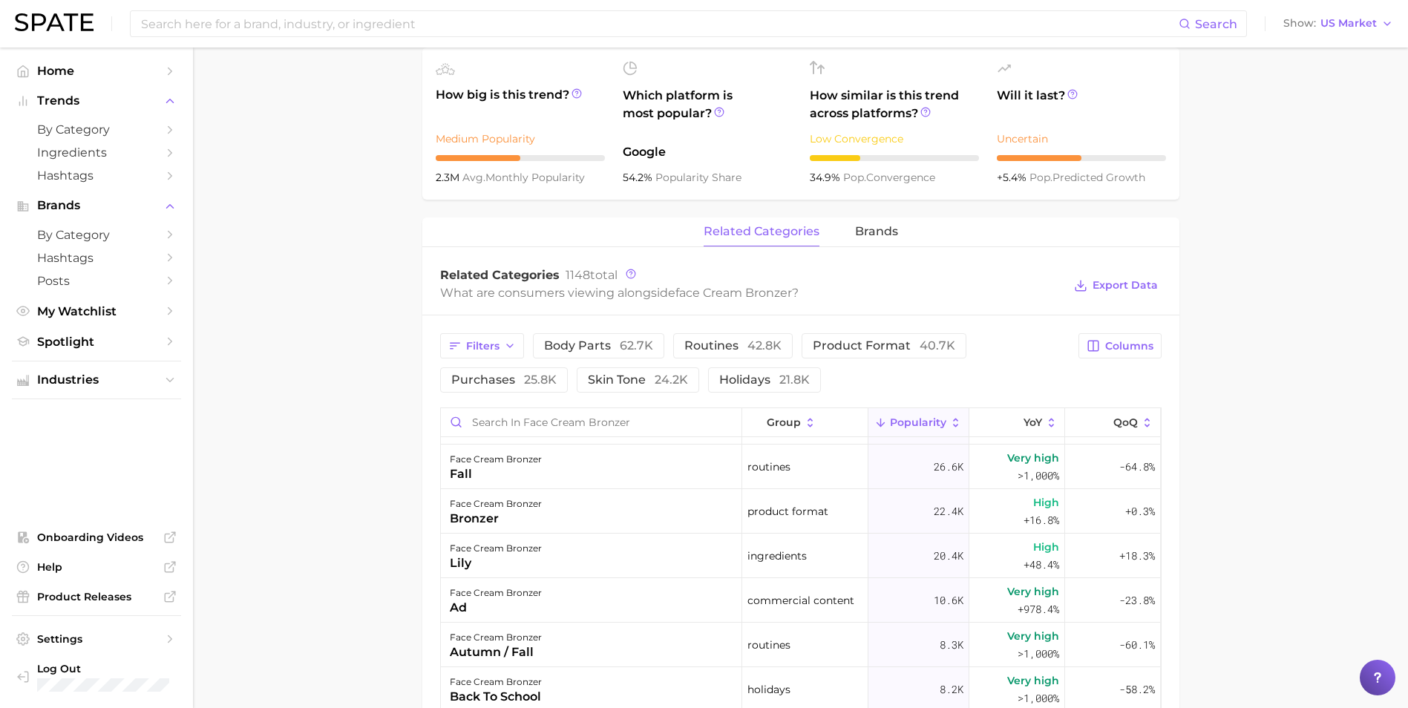
scroll to position [74, 0]
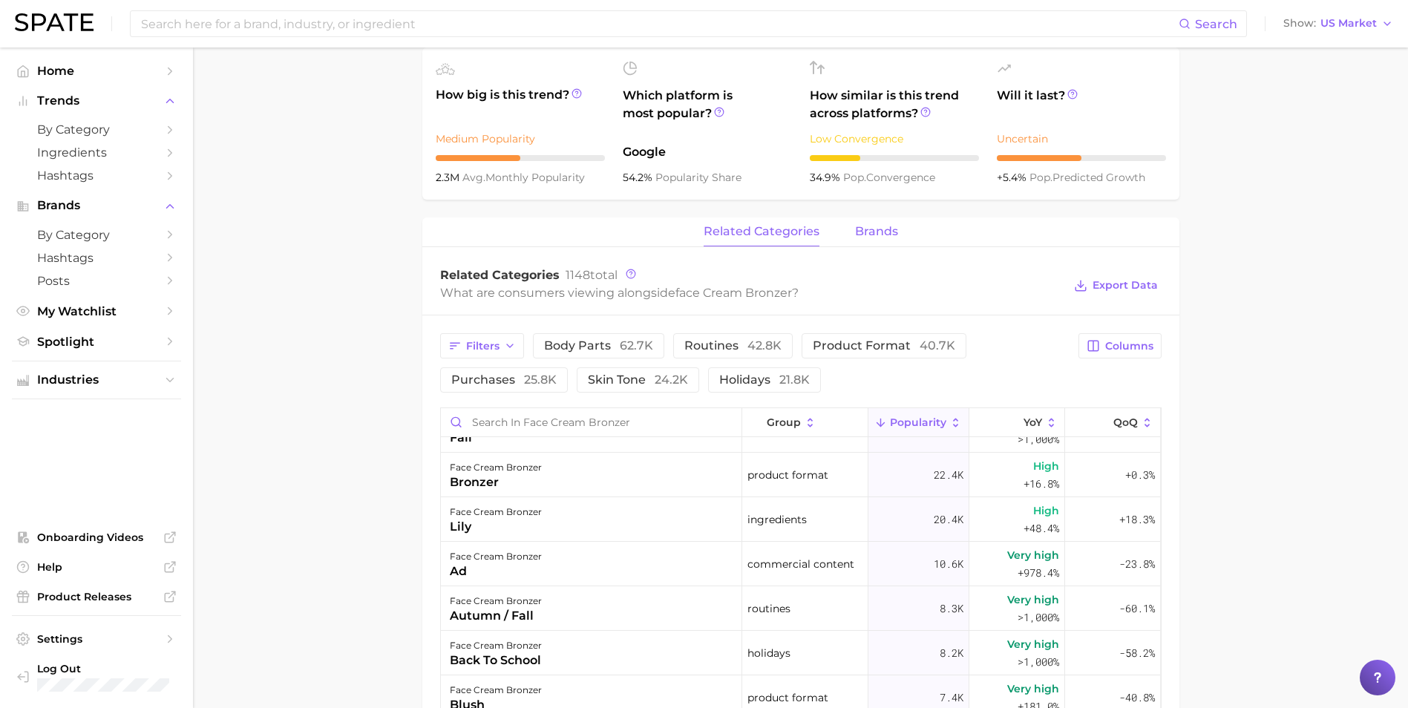
click at [883, 229] on span "brands" at bounding box center [876, 231] width 43 height 13
